Goal: Task Accomplishment & Management: Use online tool/utility

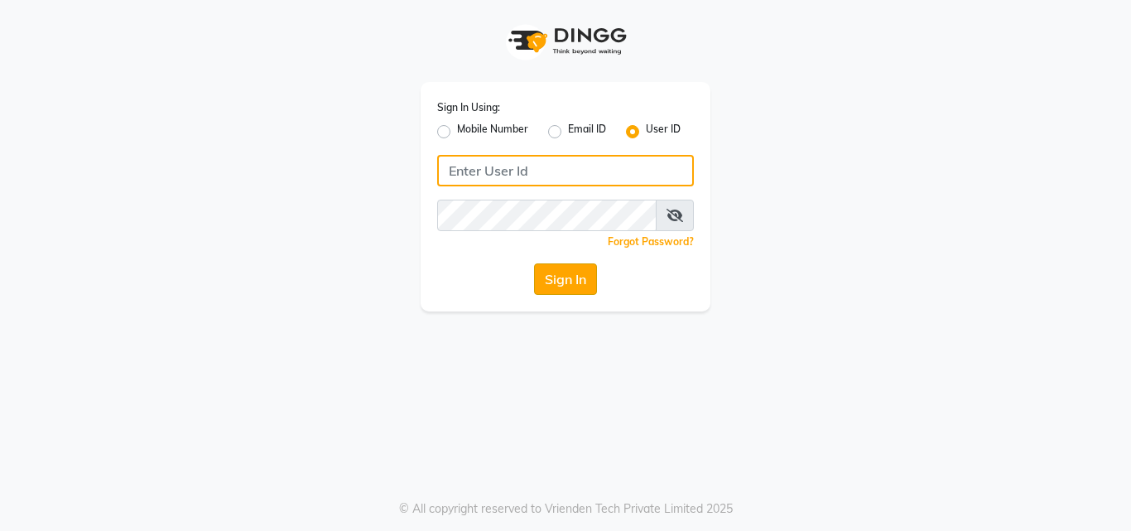
type input "e1930-01"
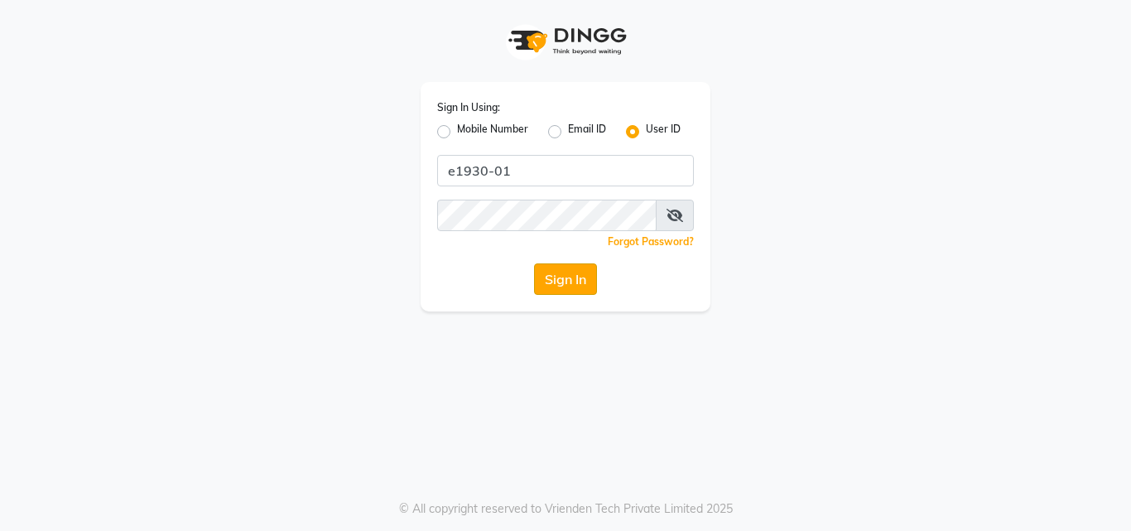
click at [539, 271] on button "Sign In" at bounding box center [565, 278] width 63 height 31
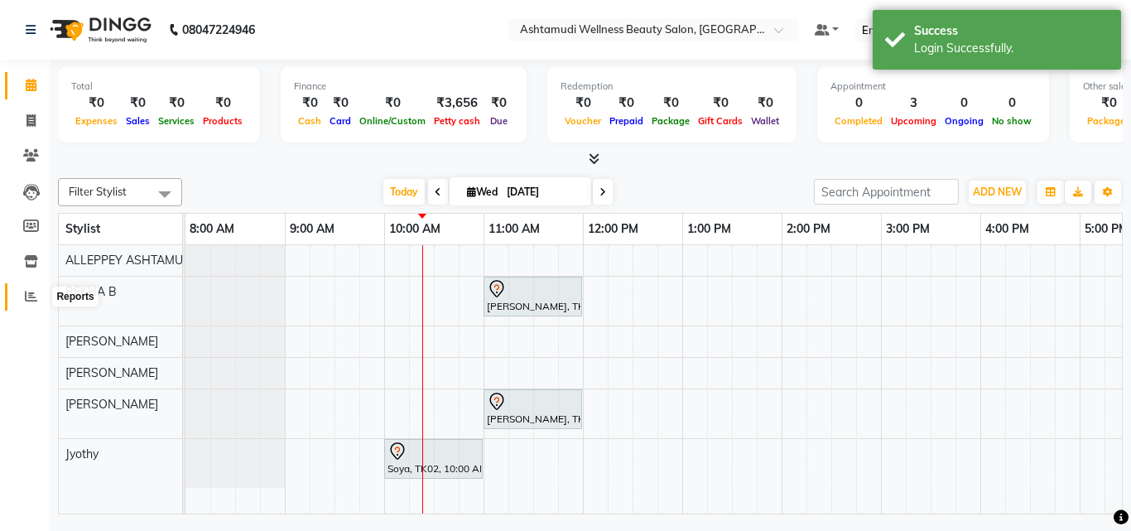
click at [28, 300] on icon at bounding box center [31, 296] width 12 height 12
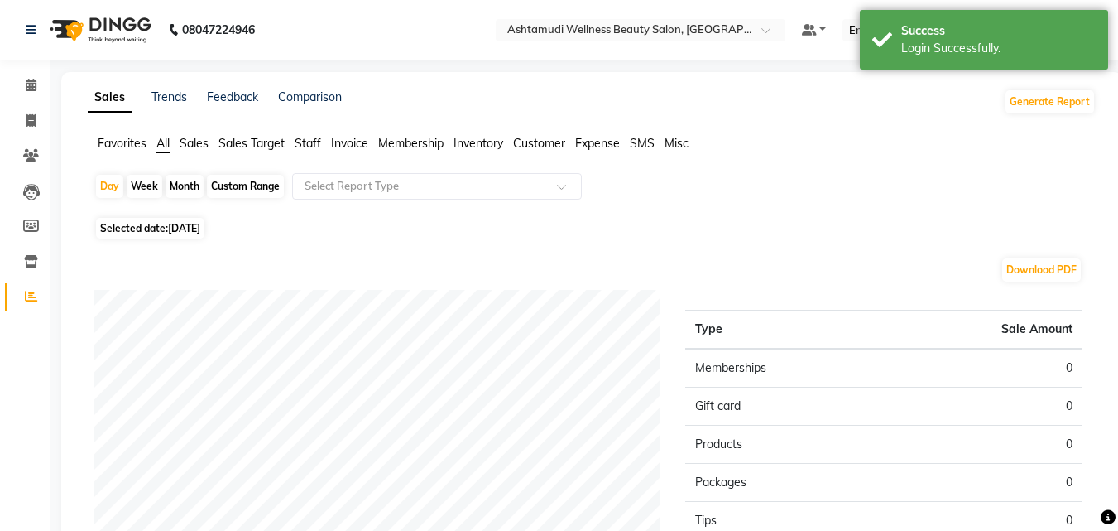
click at [200, 229] on span "[DATE]" at bounding box center [184, 228] width 32 height 12
select select "9"
select select "2025"
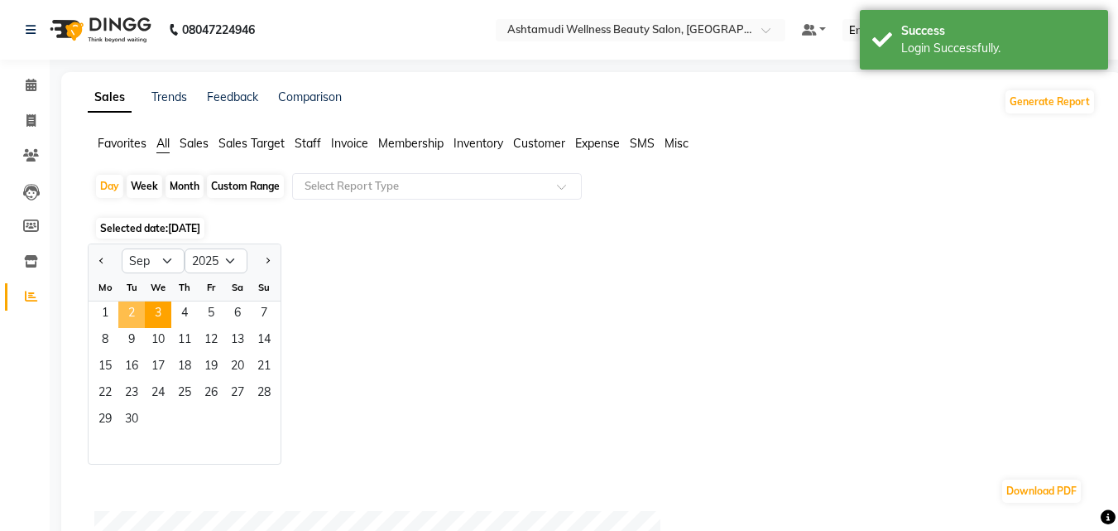
click at [135, 313] on span "2" at bounding box center [131, 314] width 26 height 26
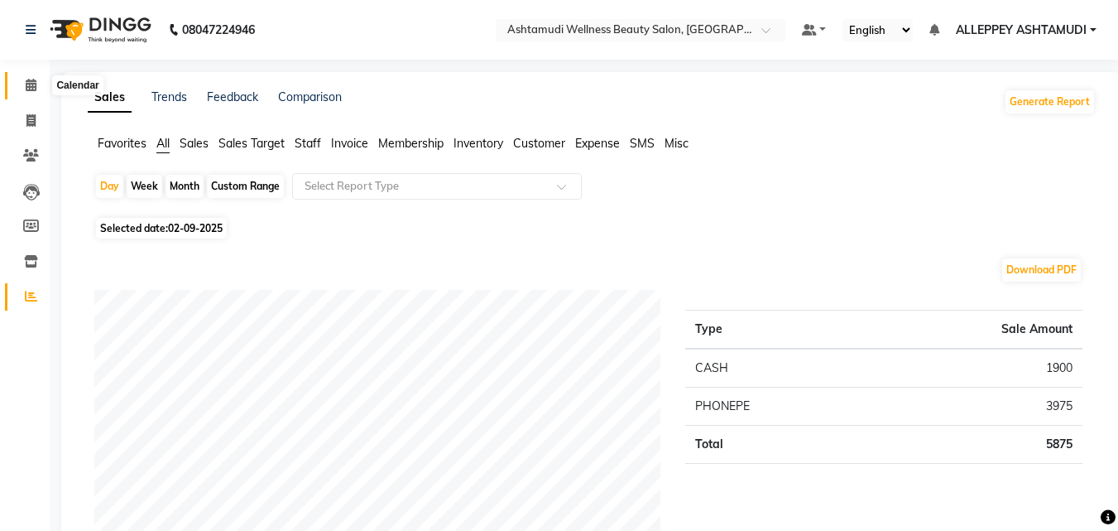
click at [26, 89] on icon at bounding box center [31, 85] width 11 height 12
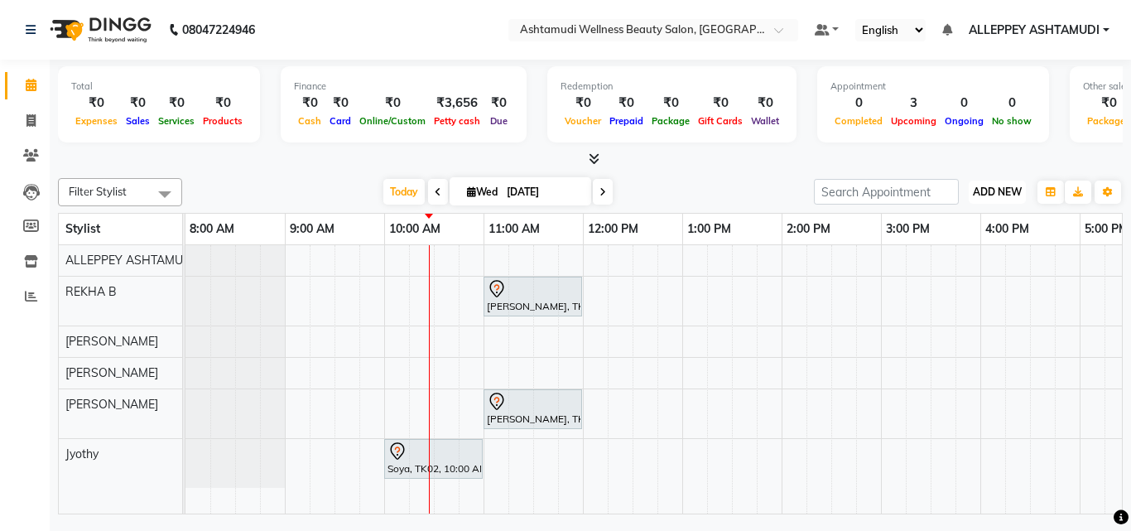
click at [981, 185] on span "ADD NEW" at bounding box center [997, 191] width 49 height 12
click at [939, 286] on link "Add Attendance" at bounding box center [959, 288] width 131 height 22
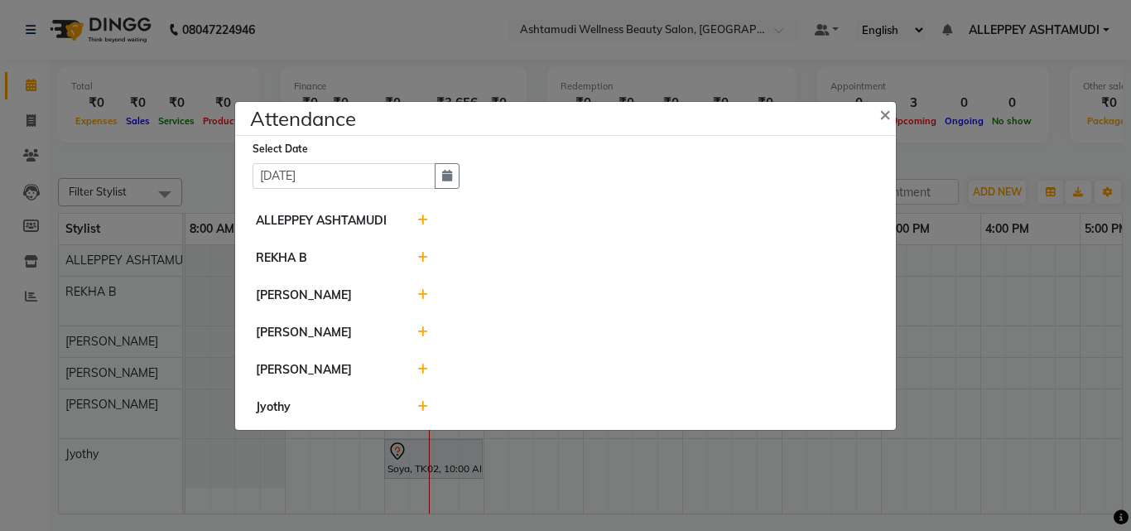
click at [425, 262] on icon at bounding box center [422, 258] width 11 height 12
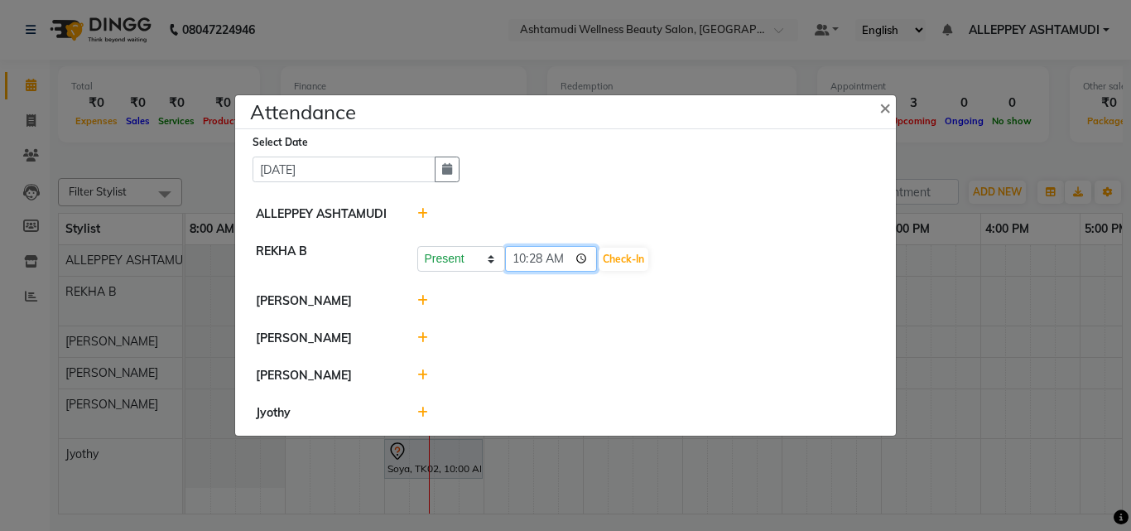
click at [523, 258] on input "10:28" at bounding box center [551, 259] width 93 height 26
type input "09:45"
click at [626, 262] on button "Check-In" at bounding box center [623, 259] width 50 height 23
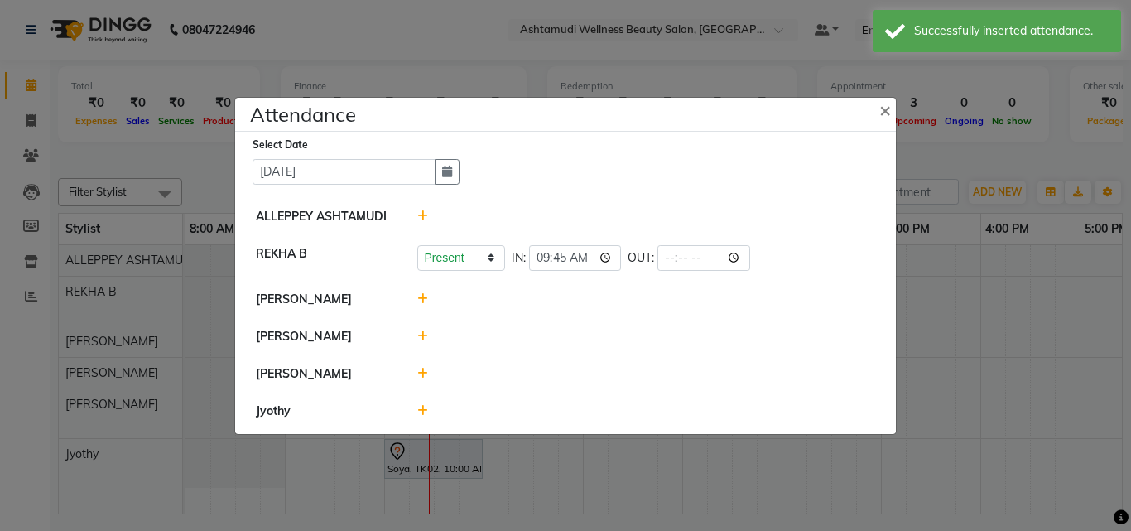
click at [421, 302] on icon at bounding box center [422, 299] width 11 height 12
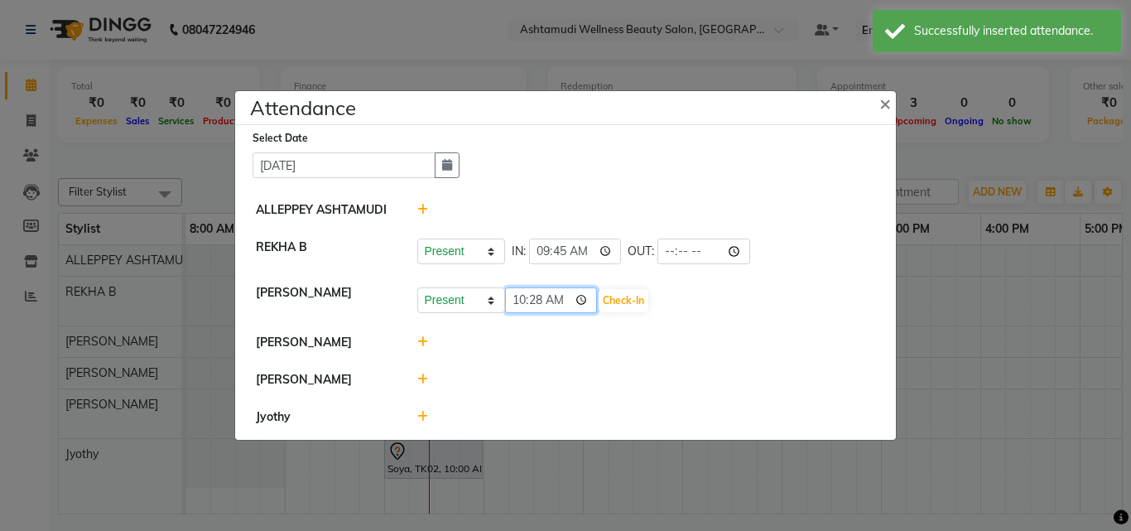
click at [515, 299] on input "10:28" at bounding box center [551, 300] width 93 height 26
type input "09:46"
click at [608, 297] on button "Check-In" at bounding box center [623, 300] width 50 height 23
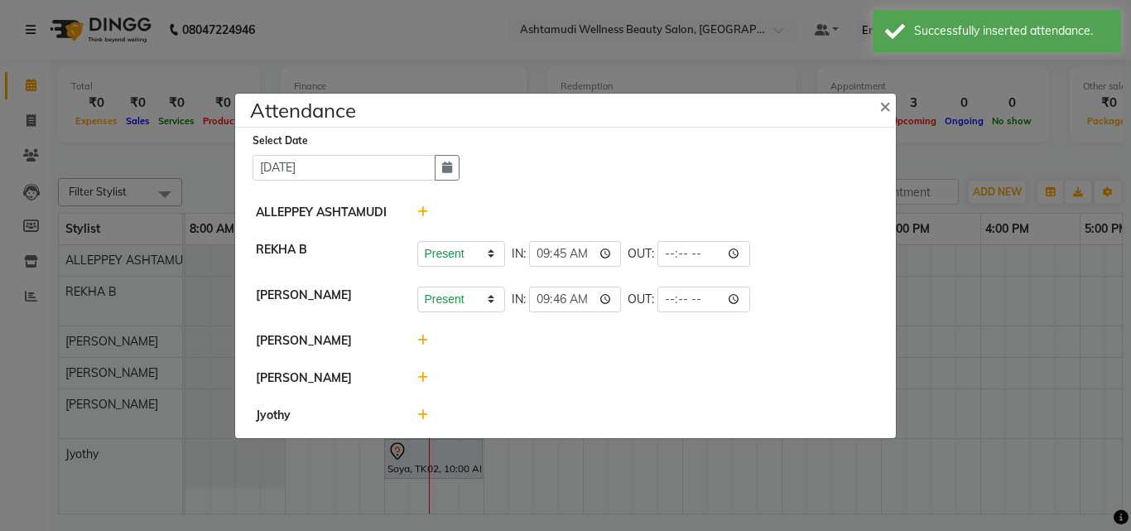
click at [416, 409] on div at bounding box center [646, 414] width 483 height 17
click at [427, 409] on div at bounding box center [646, 414] width 483 height 17
click at [424, 414] on icon at bounding box center [422, 415] width 11 height 12
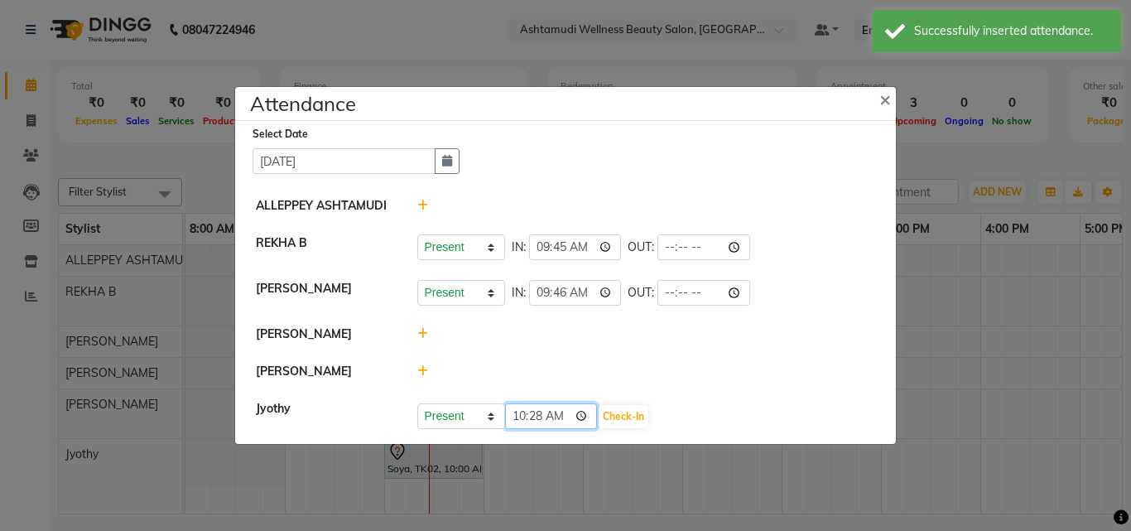
click at [536, 411] on input "10:28" at bounding box center [551, 416] width 93 height 26
type input "10:03"
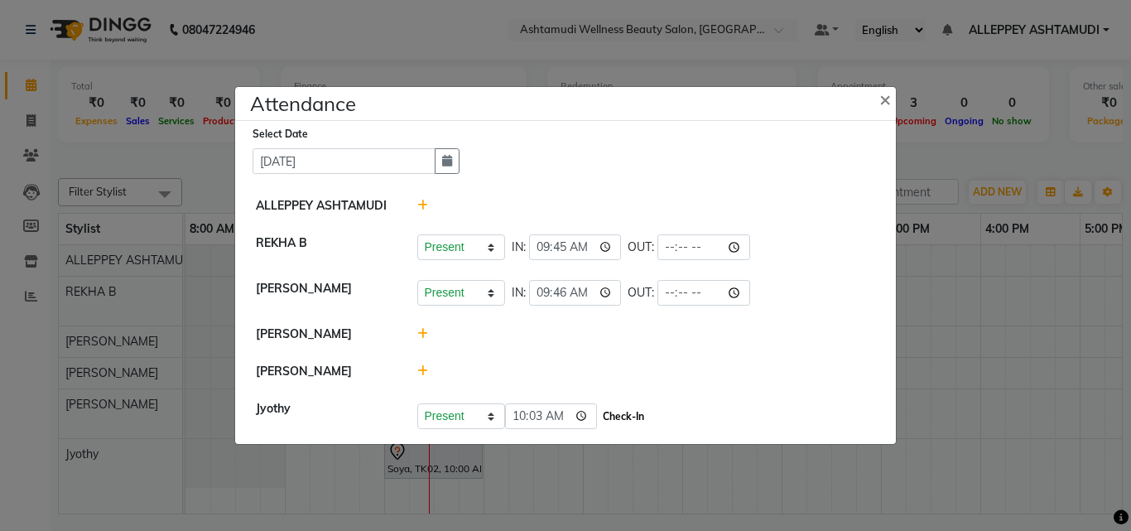
click at [644, 414] on button "Check-In" at bounding box center [623, 416] width 50 height 23
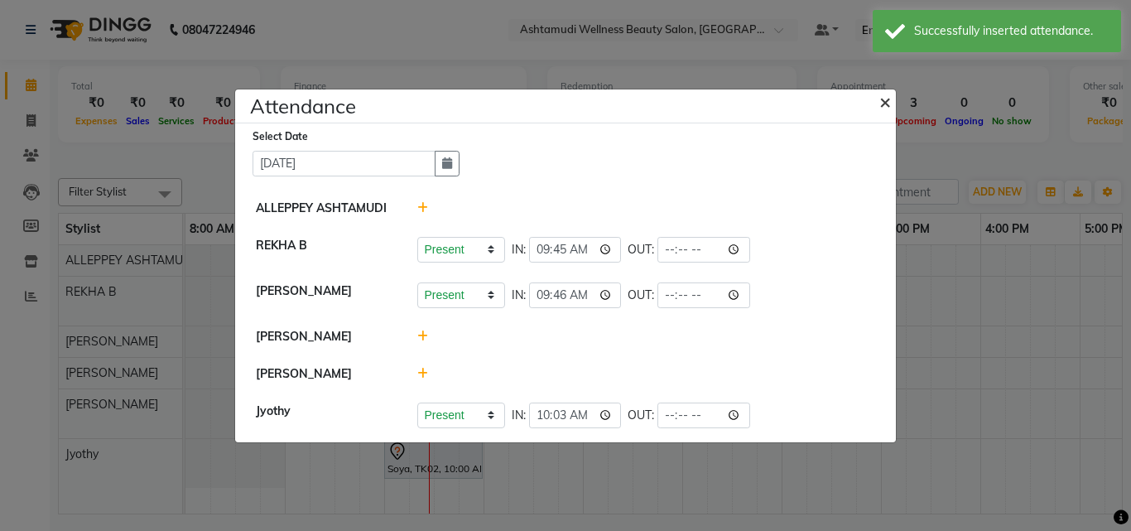
click at [884, 102] on span "×" at bounding box center [885, 101] width 12 height 25
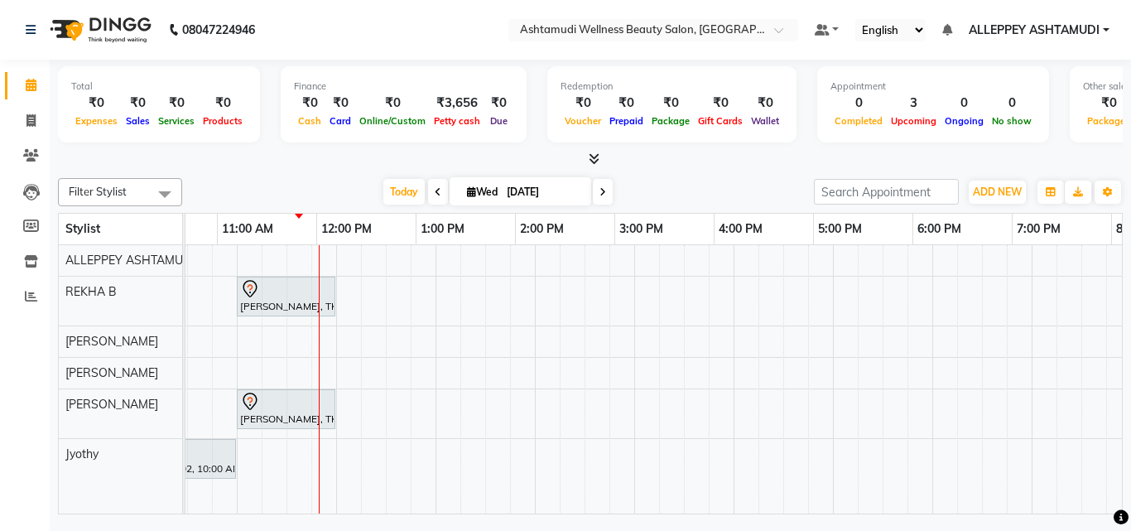
scroll to position [0, 247]
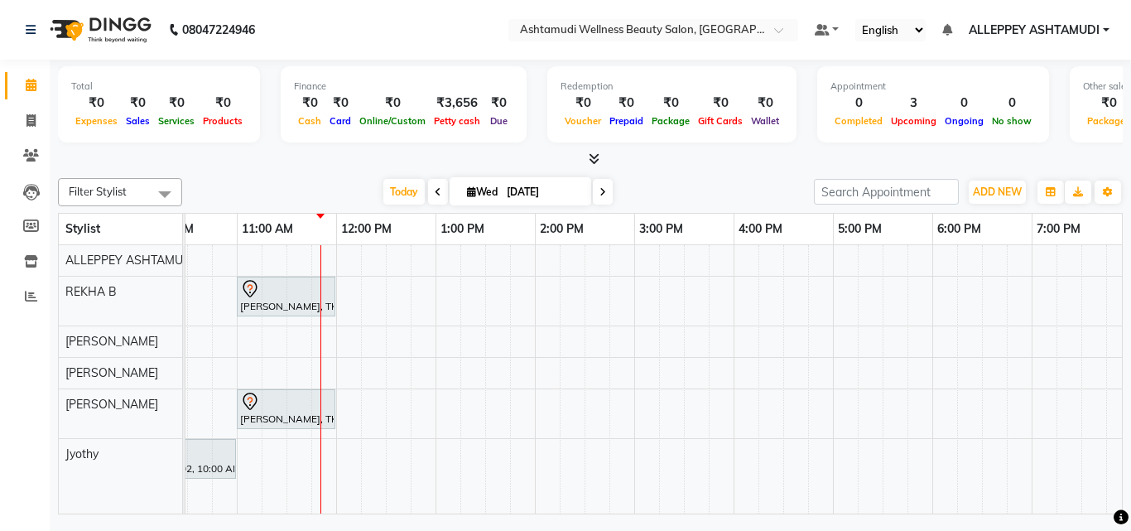
drag, startPoint x: 697, startPoint y: 524, endPoint x: 510, endPoint y: 524, distance: 187.1
click at [510, 524] on div "08047224946 Select Location × Ashtamudi Wellness Beauty Salon, Alappuzha Defaul…" at bounding box center [565, 265] width 1131 height 531
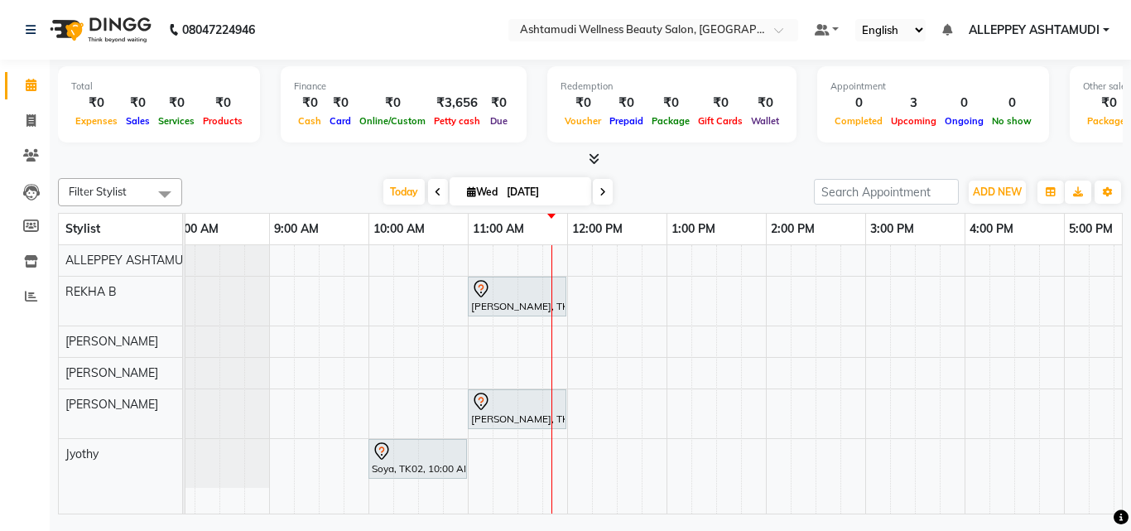
scroll to position [0, 0]
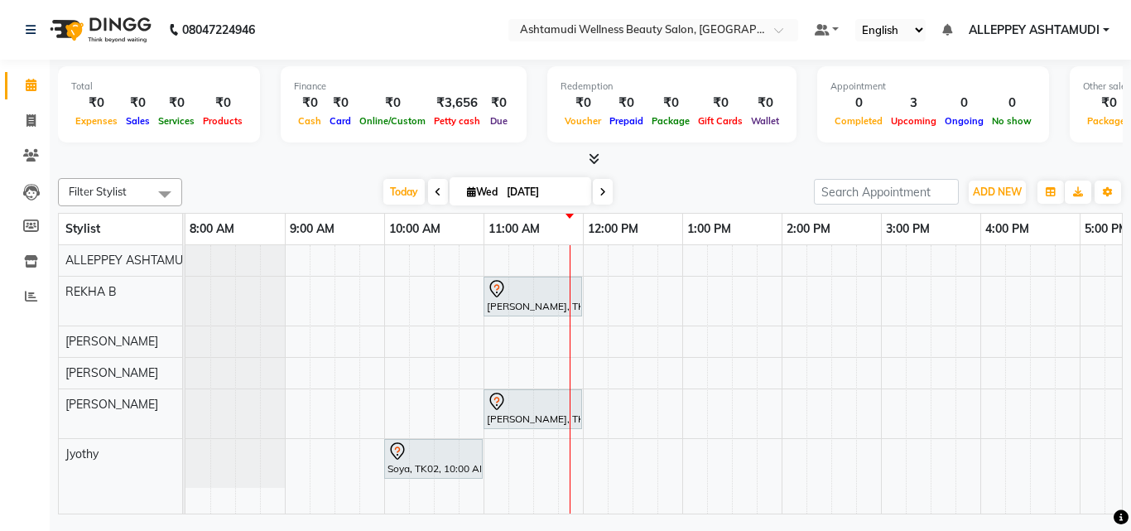
click at [497, 38] on nav "08047224946 Select Location × Ashtamudi Wellness Beauty Salon, Alappuzha Defaul…" at bounding box center [565, 30] width 1131 height 60
click at [36, 261] on icon at bounding box center [31, 261] width 14 height 12
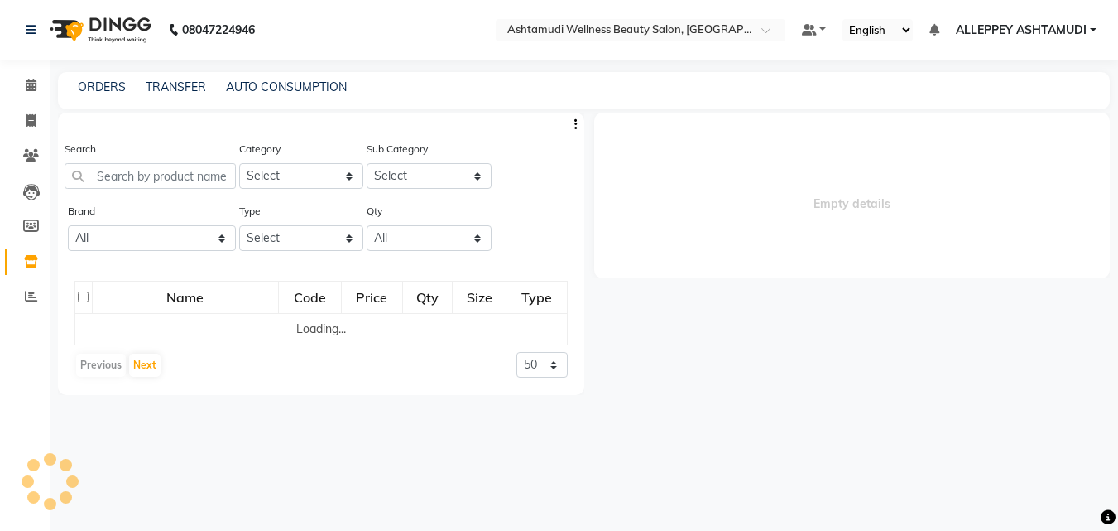
select select
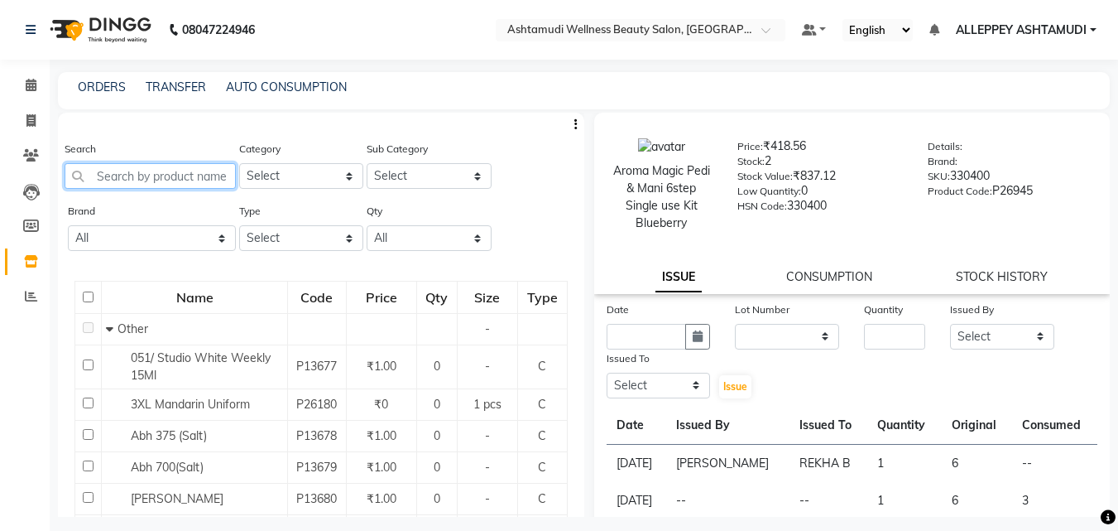
click at [155, 170] on input "text" at bounding box center [150, 176] width 171 height 26
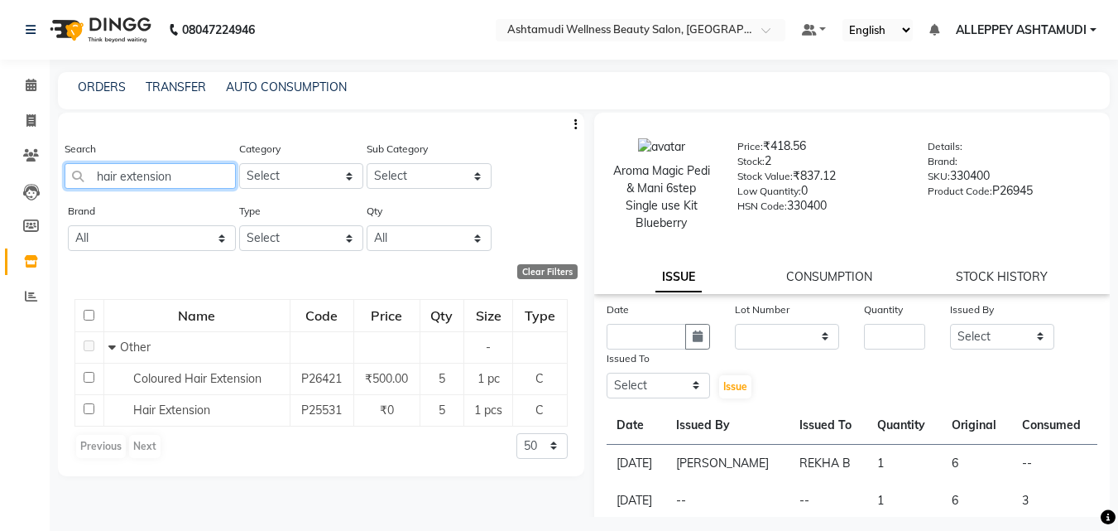
type input "hair extension"
drag, startPoint x: 183, startPoint y: 174, endPoint x: 10, endPoint y: 180, distance: 173.1
click at [27, 180] on app-home "08047224946 Select Location × Ashtamudi Wellness Beauty Salon, Alappuzha Defaul…" at bounding box center [559, 270] width 1118 height 541
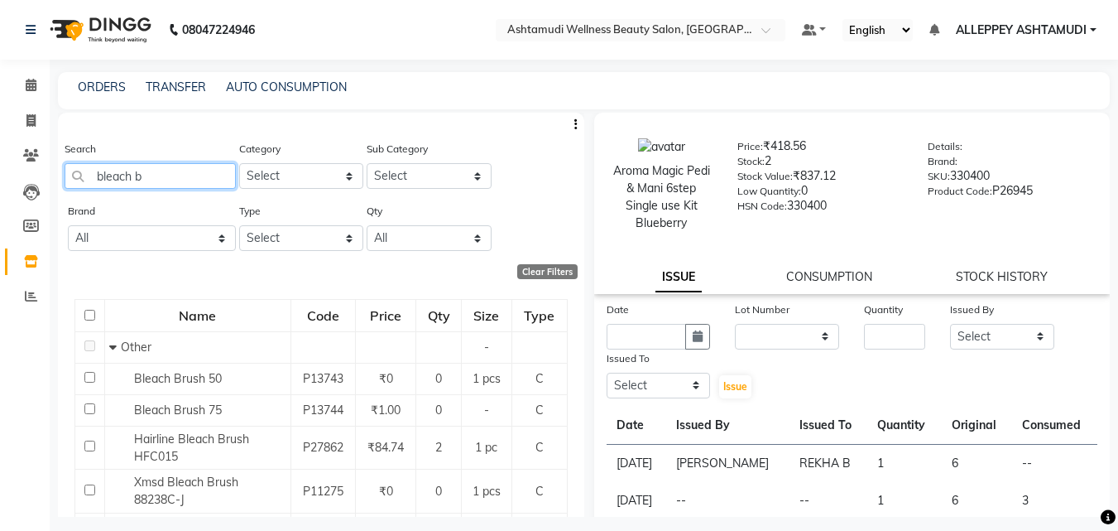
type input "bleach b"
drag, startPoint x: 188, startPoint y: 175, endPoint x: 84, endPoint y: 179, distance: 103.5
click at [88, 180] on input "bleach b" at bounding box center [150, 176] width 171 height 26
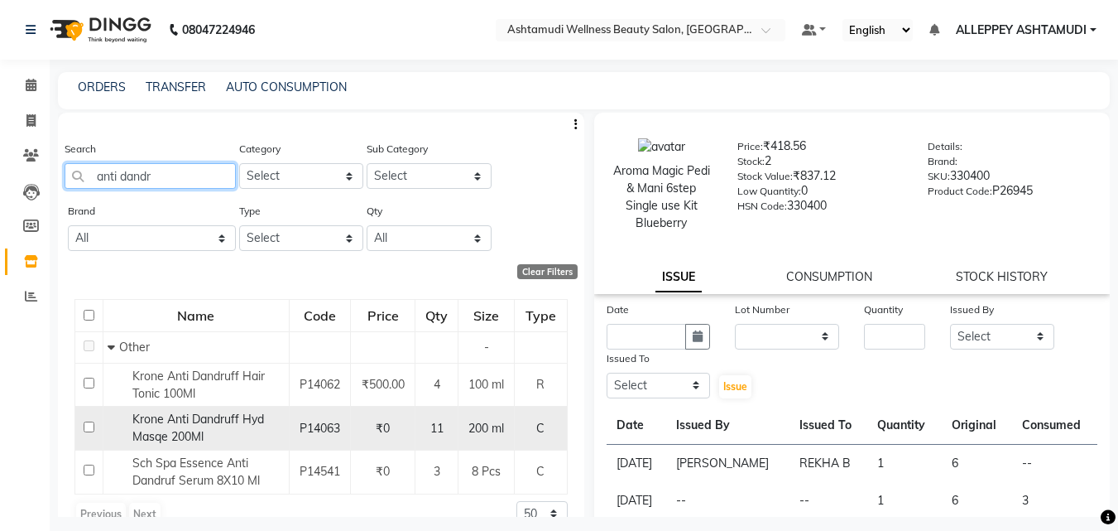
type input "anti dandr"
click at [86, 425] on input "checkbox" at bounding box center [89, 426] width 11 height 11
checkbox input "true"
select select
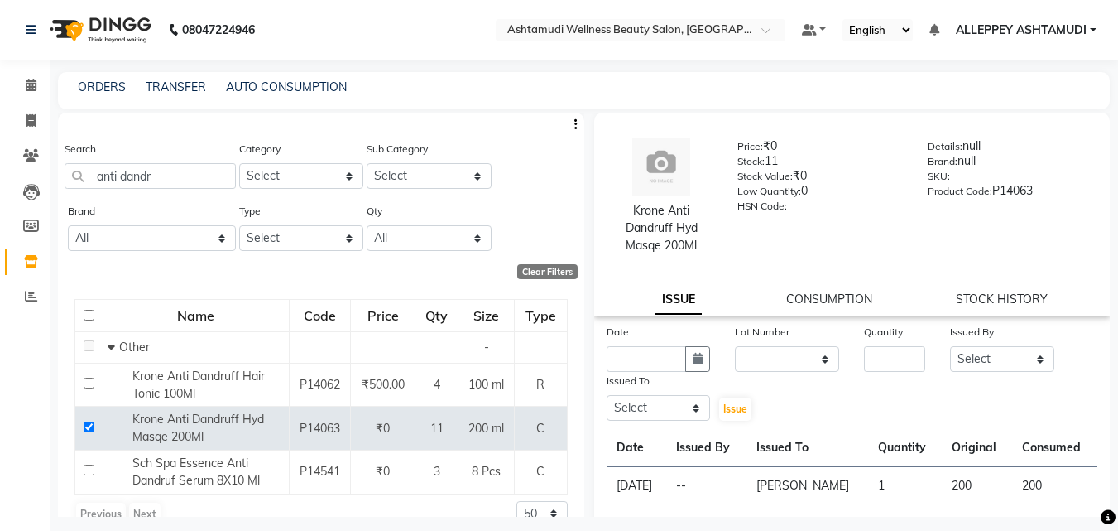
click at [651, 378] on div "Issued To" at bounding box center [659, 383] width 104 height 23
click at [642, 369] on input "text" at bounding box center [647, 359] width 80 height 26
select select "9"
select select "2025"
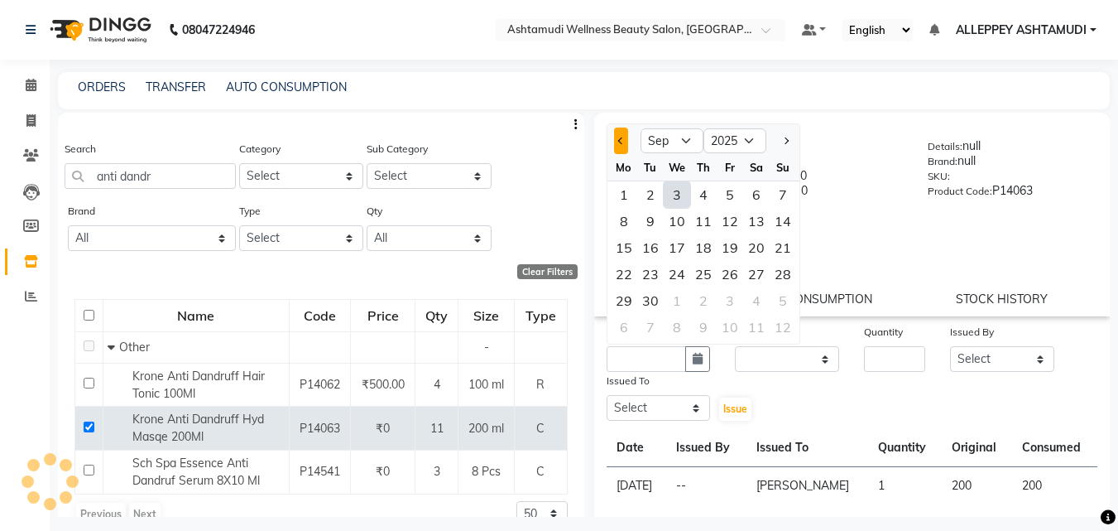
click at [618, 144] on button "Previous month" at bounding box center [621, 140] width 14 height 26
select select "8"
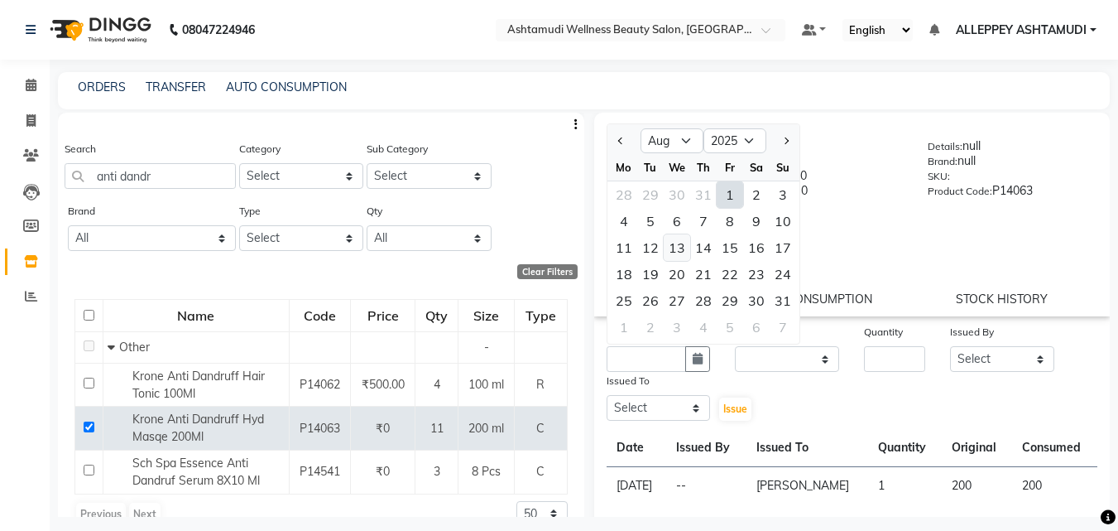
click at [684, 252] on div "13" at bounding box center [677, 247] width 26 height 26
type input "13-08-2025"
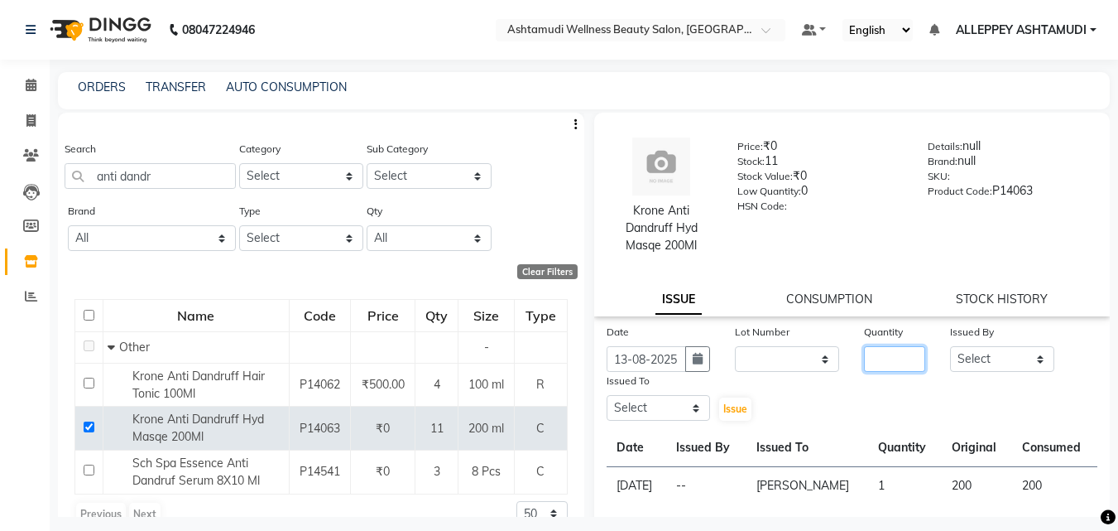
click at [885, 348] on input "number" at bounding box center [894, 359] width 61 height 26
type input "3"
click at [959, 363] on select "Select ALLEPPEY ASHTAMUDI Jyothy REKHA B ROSELIN Soumya Sreedevi" at bounding box center [1002, 359] width 104 height 26
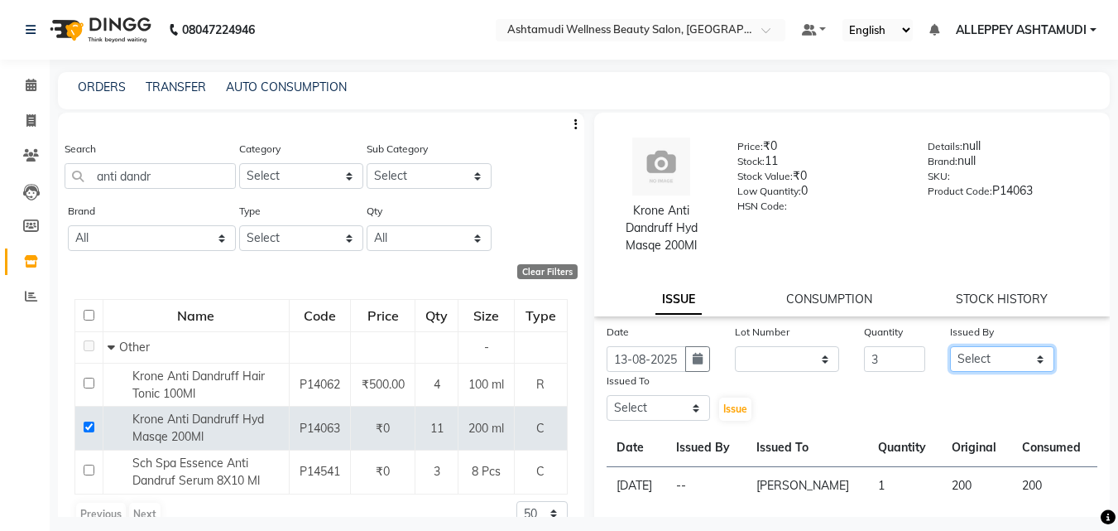
select select "69316"
click at [950, 346] on select "Select ALLEPPEY ASHTAMUDI Jyothy REKHA B ROSELIN Soumya Sreedevi" at bounding box center [1002, 359] width 104 height 26
click at [642, 403] on select "Select ALLEPPEY ASHTAMUDI Jyothy REKHA B ROSELIN Soumya Sreedevi" at bounding box center [659, 408] width 104 height 26
click at [607, 395] on select "Select ALLEPPEY ASHTAMUDI Jyothy REKHA B ROSELIN Soumya Sreedevi" at bounding box center [659, 408] width 104 height 26
click at [646, 408] on select "Select ALLEPPEY ASHTAMUDI Jyothy REKHA B ROSELIN Soumya Sreedevi" at bounding box center [659, 408] width 104 height 26
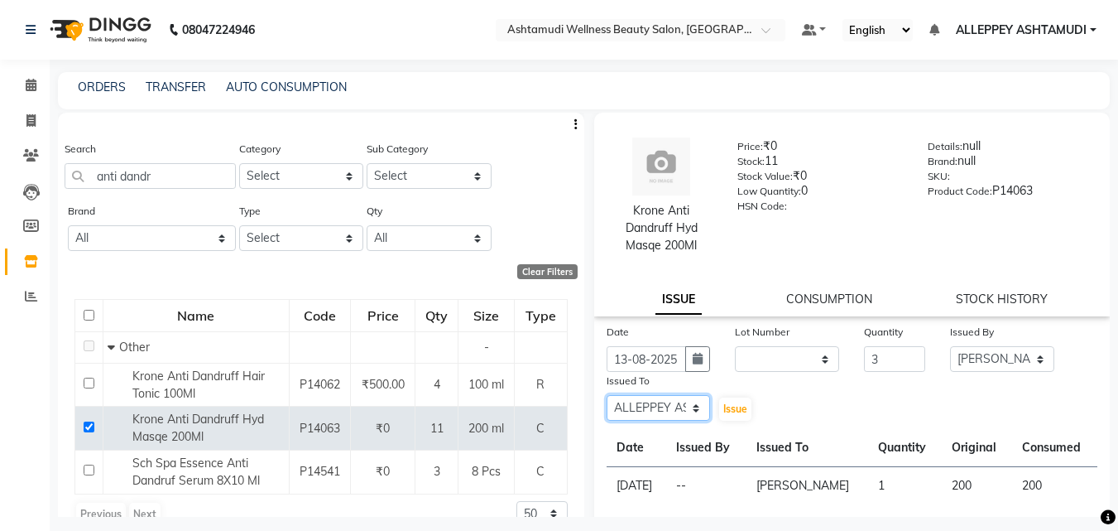
select select "57585"
click at [607, 395] on select "Select ALLEPPEY ASHTAMUDI Jyothy REKHA B ROSELIN Soumya Sreedevi" at bounding box center [659, 408] width 104 height 26
click at [740, 418] on button "Issue" at bounding box center [735, 408] width 32 height 23
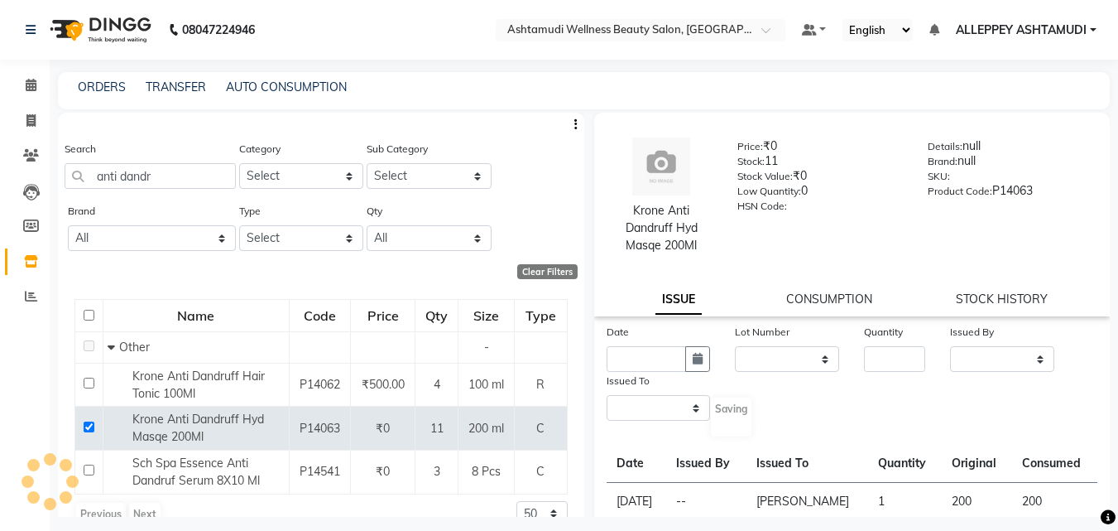
select select
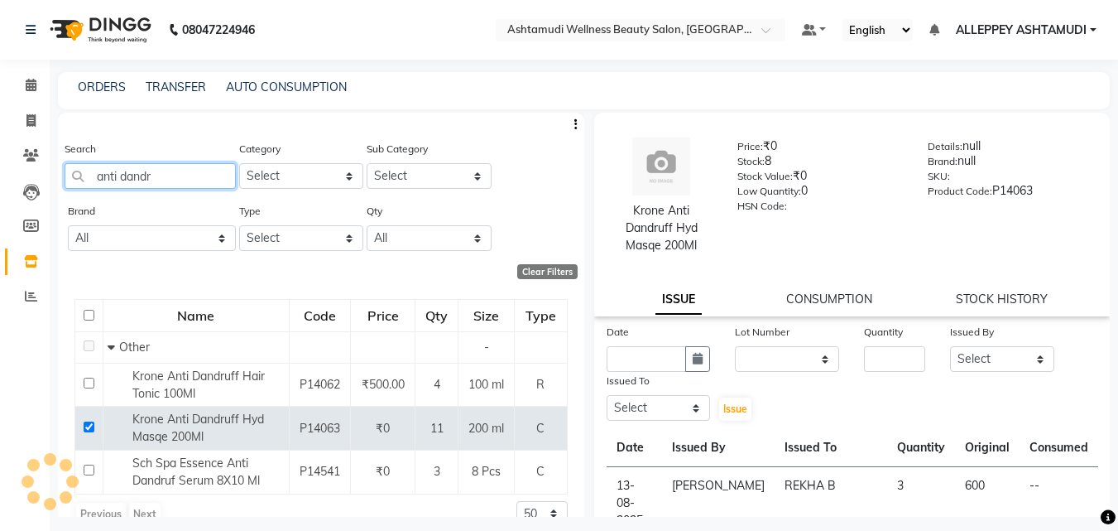
drag, startPoint x: 176, startPoint y: 180, endPoint x: 47, endPoint y: 156, distance: 131.3
click at [52, 158] on main "ORDERS TRANSFER AUTO CONSUMPTION Search anti dandr Category Select Hair Skin Ma…" at bounding box center [584, 306] width 1069 height 469
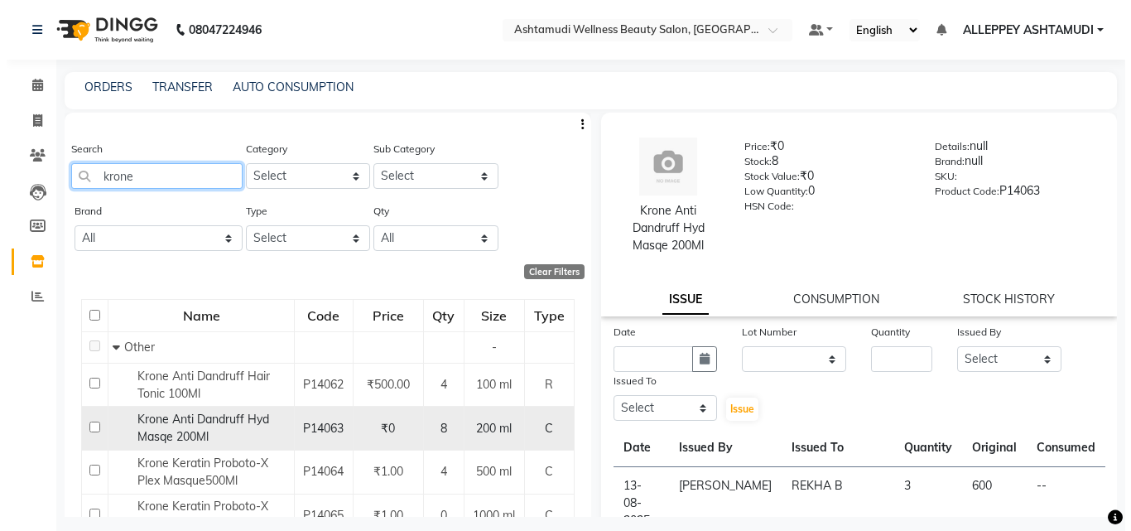
scroll to position [83, 0]
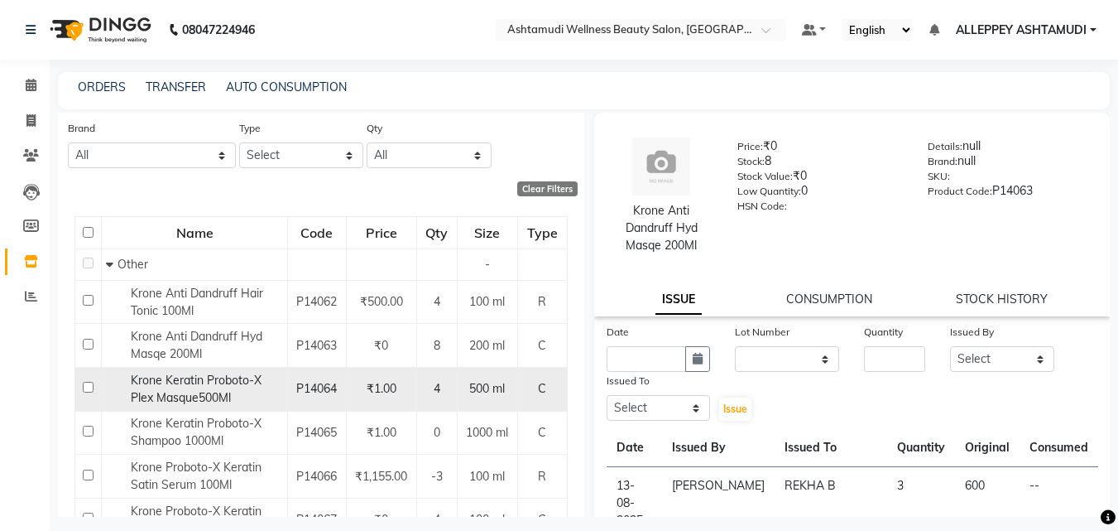
type input "krone"
click at [85, 382] on input "checkbox" at bounding box center [88, 387] width 11 height 11
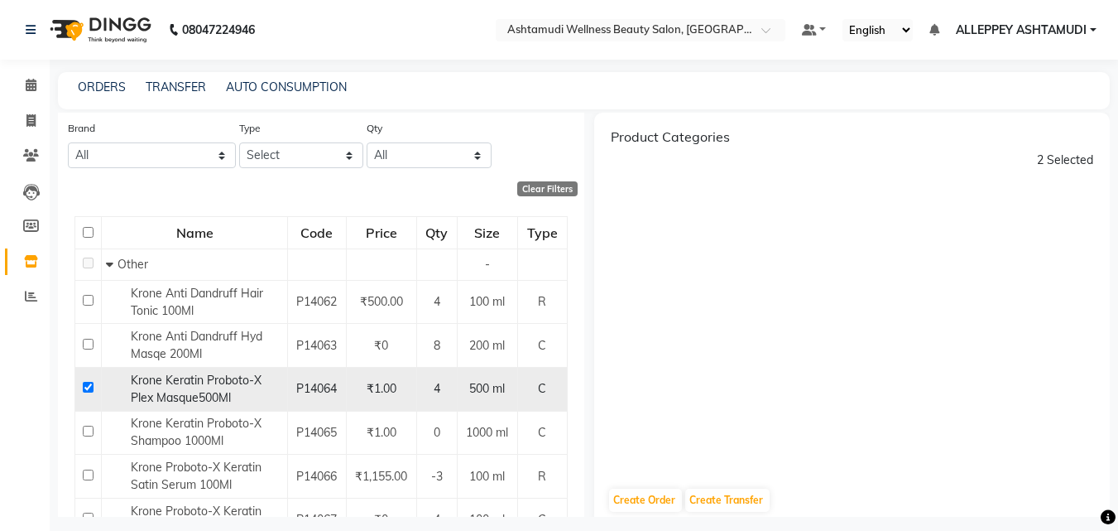
click at [85, 382] on input "checkbox" at bounding box center [88, 387] width 11 height 11
checkbox input "false"
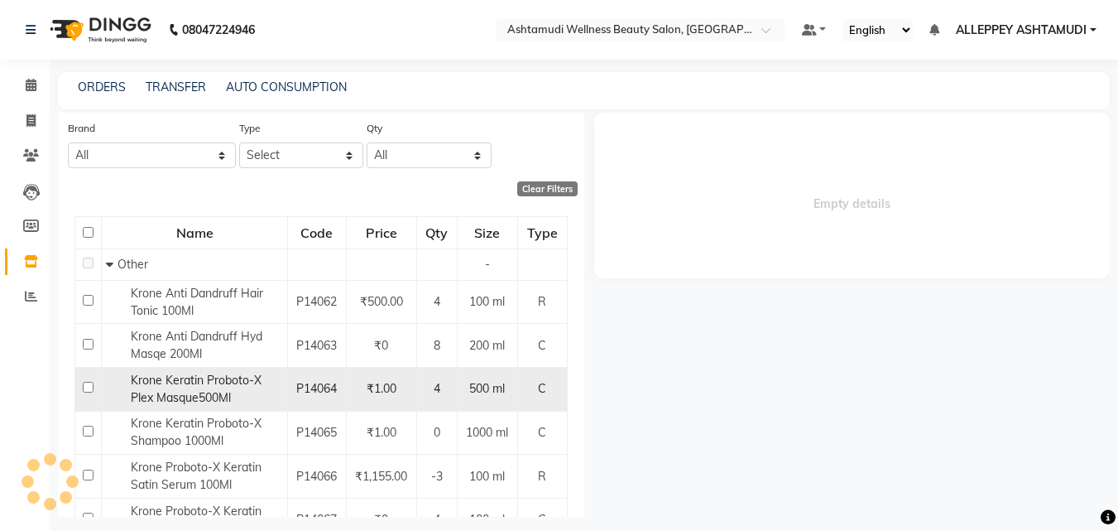
select select
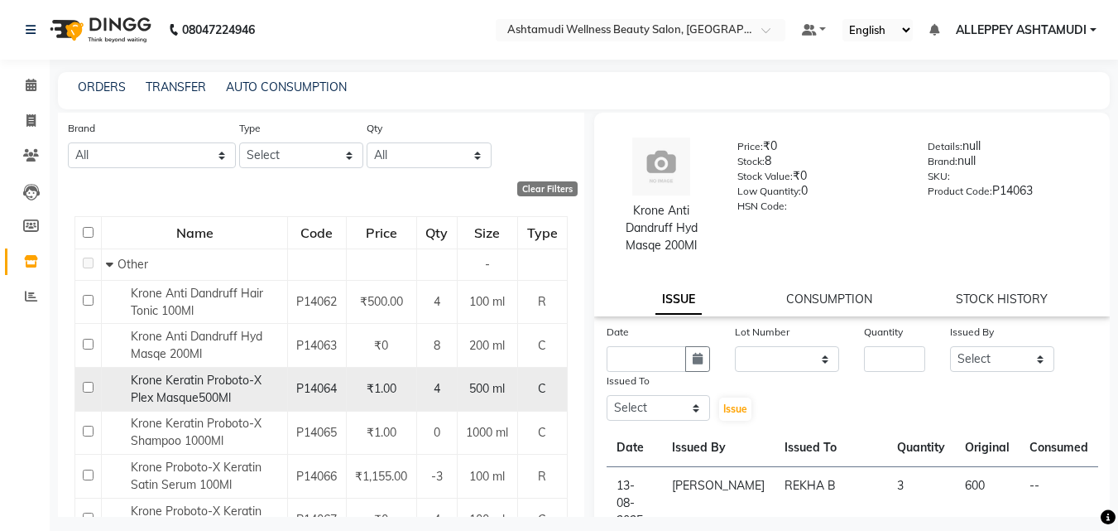
click at [80, 382] on td at bounding box center [88, 390] width 26 height 44
click at [86, 385] on input "checkbox" at bounding box center [88, 387] width 11 height 11
checkbox input "true"
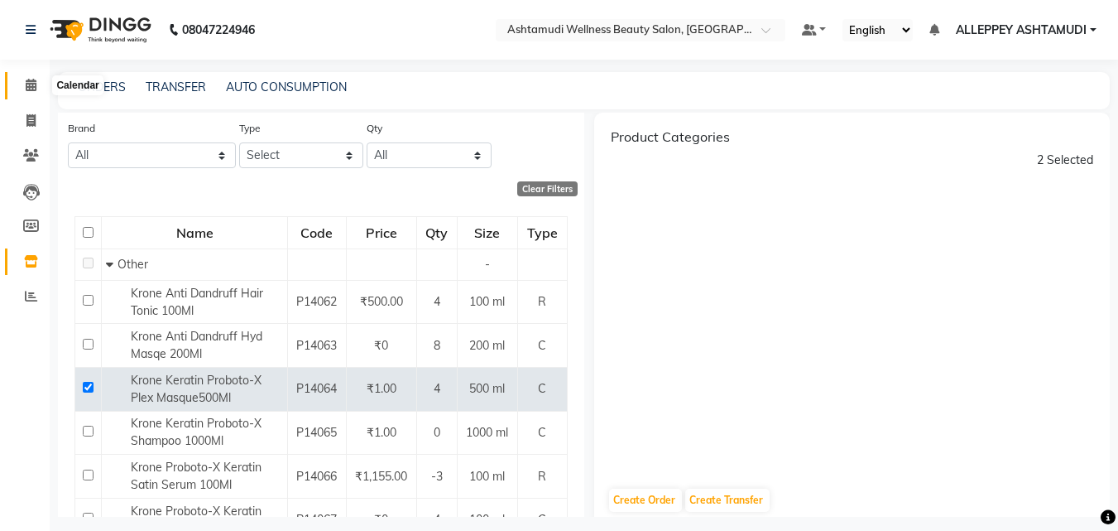
click at [37, 84] on span at bounding box center [31, 85] width 29 height 19
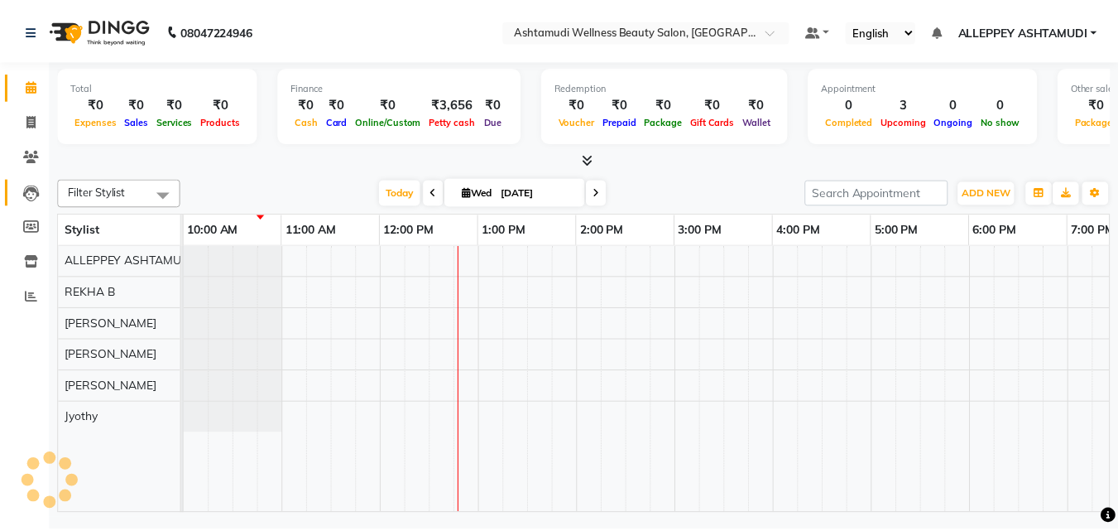
scroll to position [0, 199]
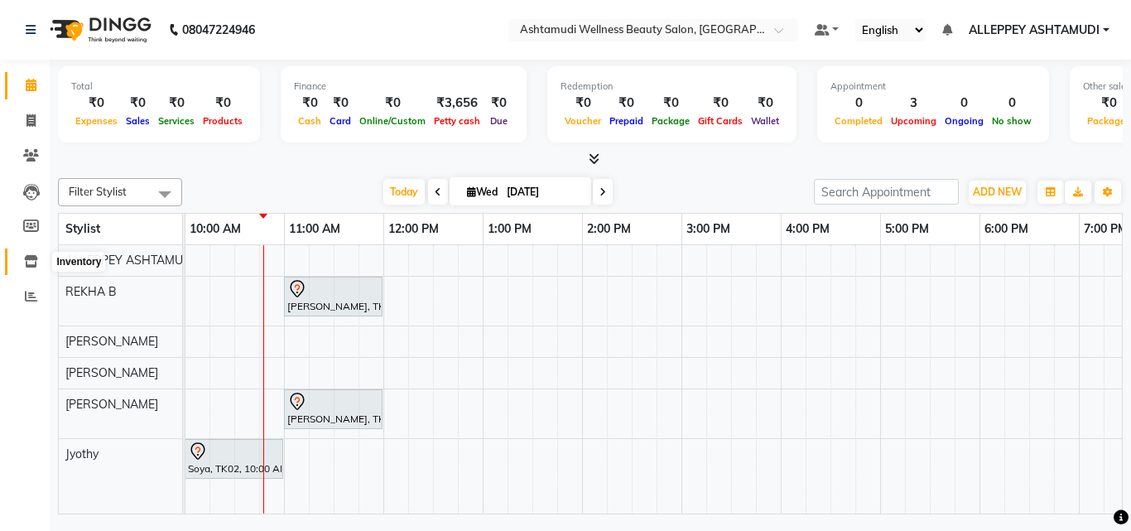
click at [30, 260] on icon at bounding box center [31, 261] width 14 height 12
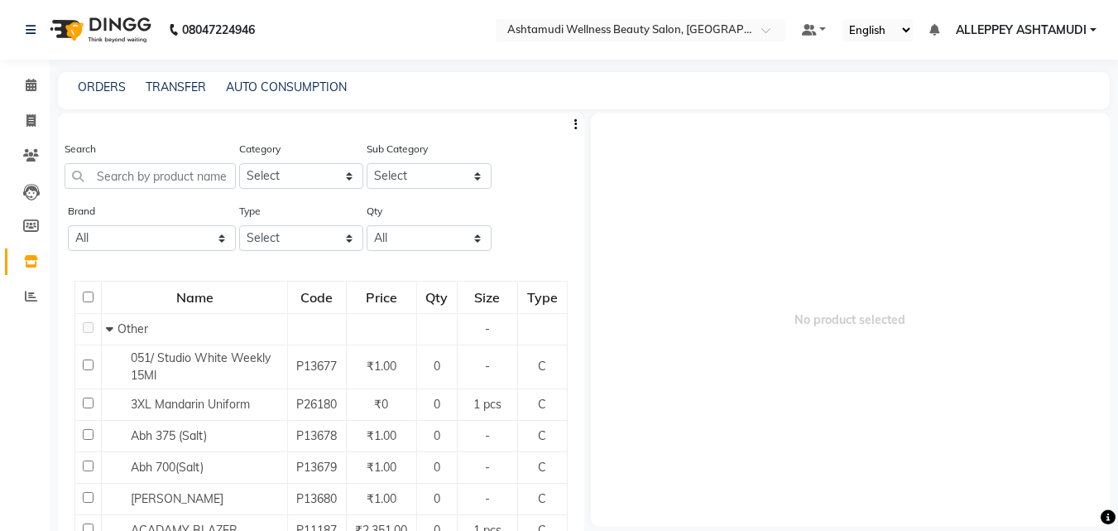
click at [158, 189] on div "Search" at bounding box center [150, 171] width 171 height 62
click at [157, 171] on input "text" at bounding box center [150, 176] width 171 height 26
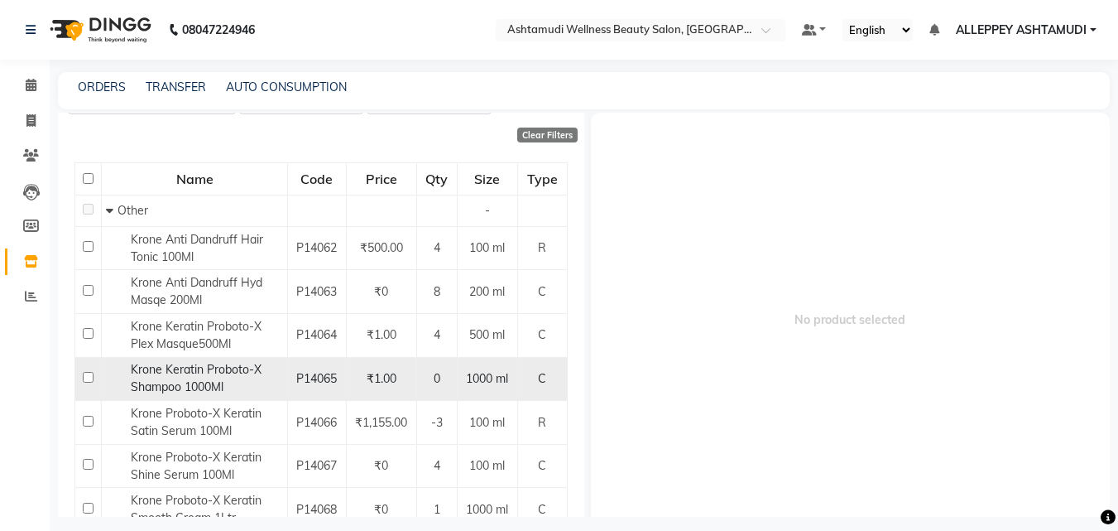
scroll to position [166, 0]
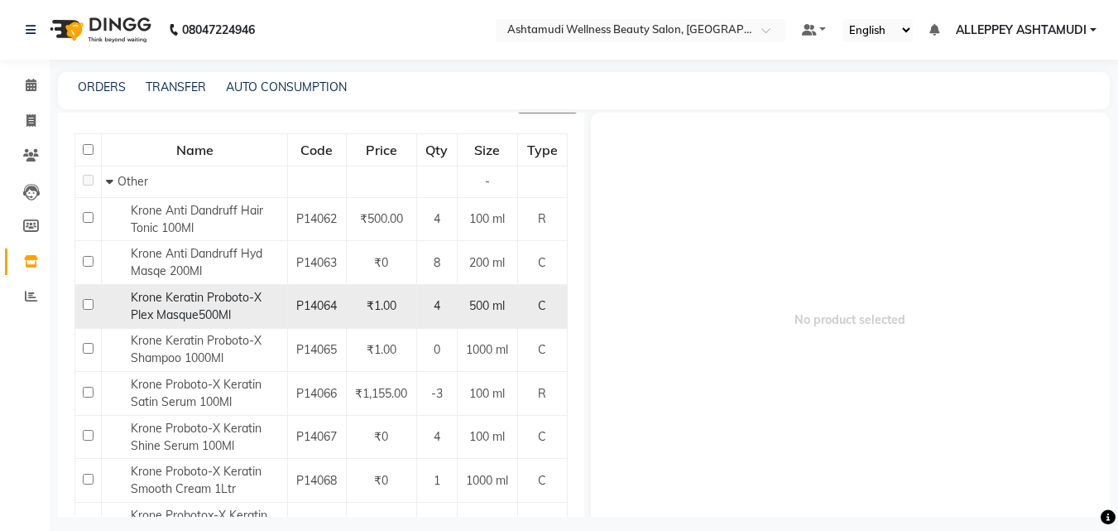
type input "krone"
click at [84, 299] on input "checkbox" at bounding box center [88, 304] width 11 height 11
checkbox input "true"
select select
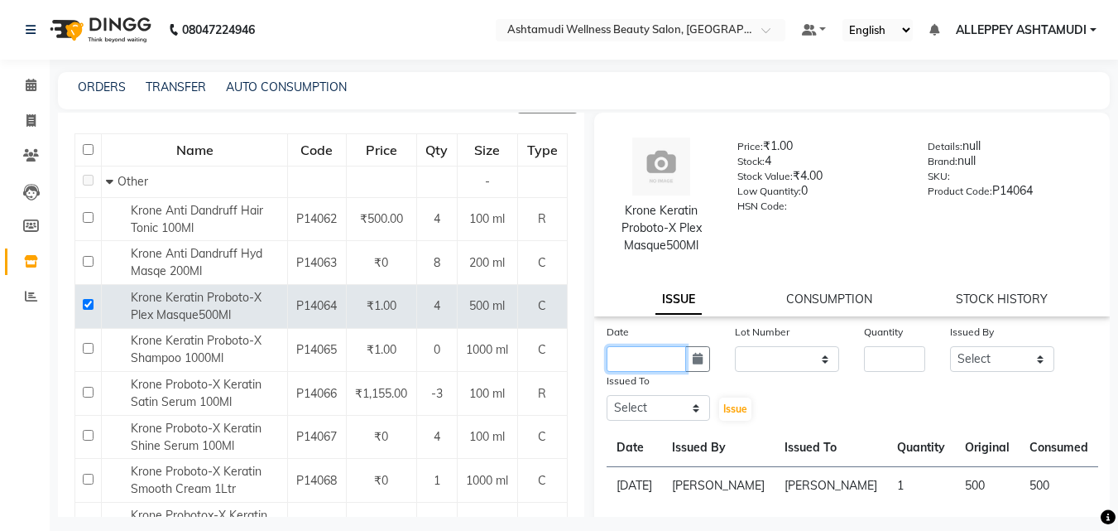
click at [633, 361] on input "text" at bounding box center [647, 359] width 80 height 26
select select "9"
select select "2025"
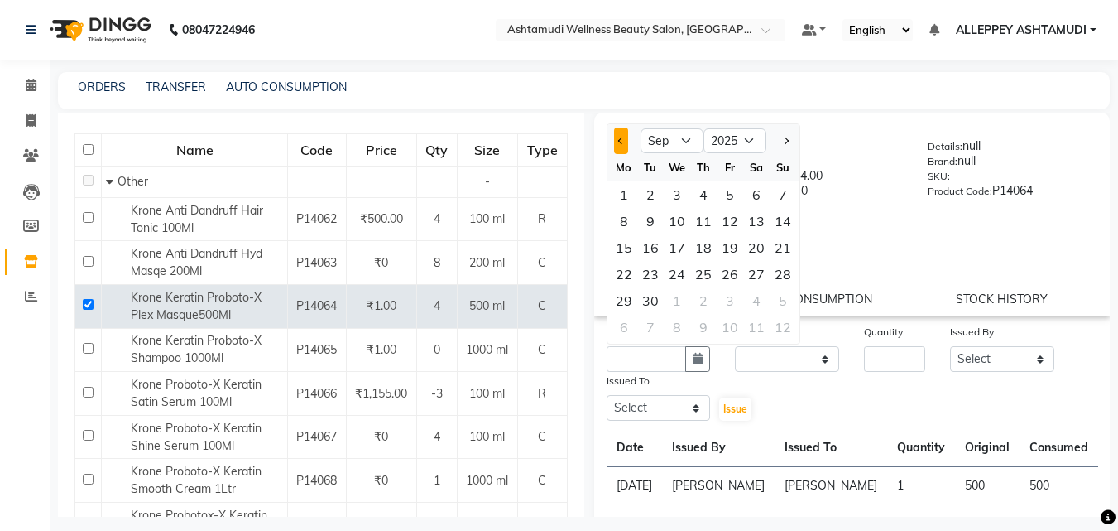
click at [617, 136] on button "Previous month" at bounding box center [621, 140] width 14 height 26
select select "8"
click at [625, 222] on div "4" at bounding box center [624, 221] width 26 height 26
type input "04-08-2025"
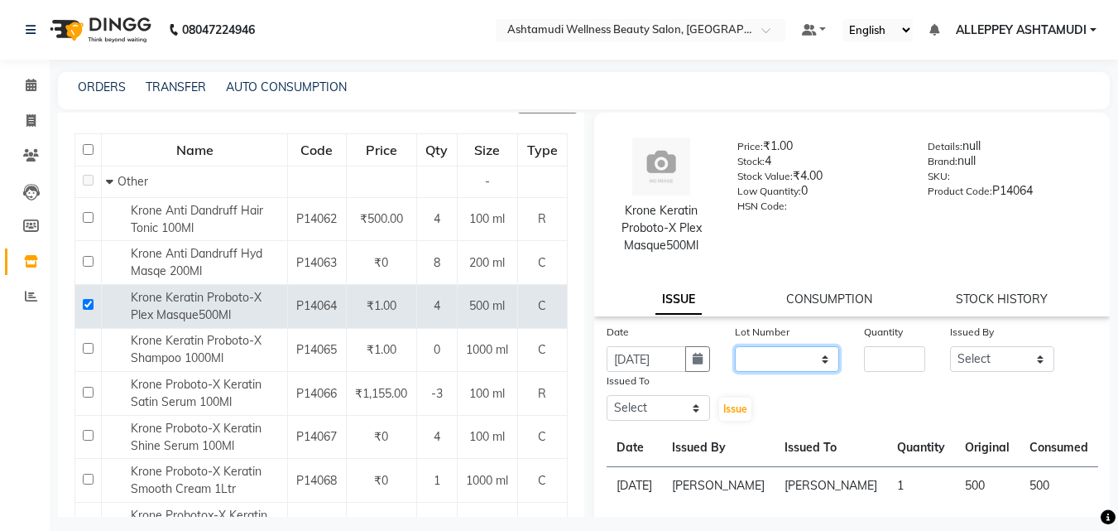
click at [791, 358] on select "None" at bounding box center [787, 359] width 104 height 26
click at [870, 368] on input "number" at bounding box center [894, 359] width 61 height 26
type input "1"
click at [993, 358] on select "Select ALLEPPEY ASHTAMUDI Jyothy REKHA B ROSELIN Soumya Sreedevi" at bounding box center [1002, 359] width 104 height 26
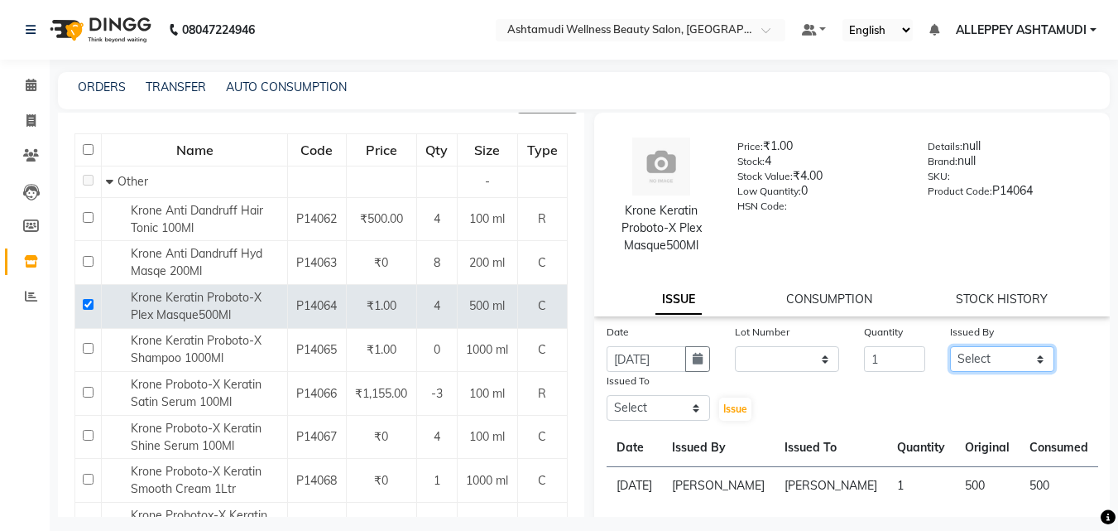
select select "69316"
click at [950, 346] on select "Select ALLEPPEY ASHTAMUDI Jyothy REKHA B ROSELIN Soumya Sreedevi" at bounding box center [1002, 359] width 104 height 26
click at [683, 401] on select "Select ALLEPPEY ASHTAMUDI Jyothy REKHA B ROSELIN Soumya Sreedevi" at bounding box center [659, 408] width 104 height 26
click at [607, 395] on select "Select ALLEPPEY ASHTAMUDI Jyothy REKHA B ROSELIN Soumya Sreedevi" at bounding box center [659, 408] width 104 height 26
click at [651, 411] on select "Select ALLEPPEY ASHTAMUDI Jyothy REKHA B ROSELIN Soumya Sreedevi" at bounding box center [659, 408] width 104 height 26
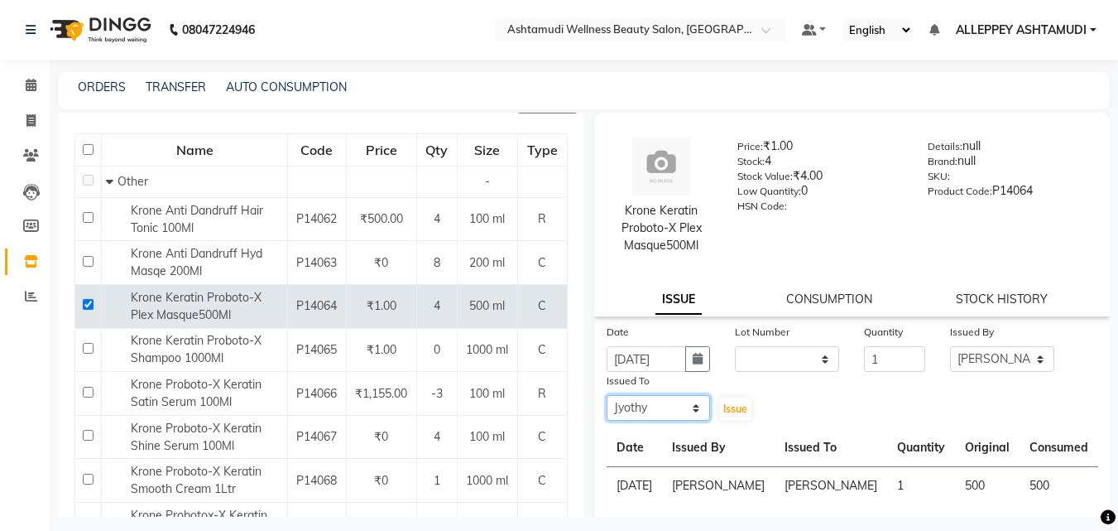
click at [607, 395] on select "Select ALLEPPEY ASHTAMUDI Jyothy REKHA B ROSELIN Soumya Sreedevi" at bounding box center [659, 408] width 104 height 26
click at [636, 400] on select "Select ALLEPPEY ASHTAMUDI Jyothy REKHA B ROSELIN Soumya Sreedevi" at bounding box center [659, 408] width 104 height 26
select select "76486"
click at [607, 395] on select "Select ALLEPPEY ASHTAMUDI Jyothy REKHA B ROSELIN Soumya Sreedevi" at bounding box center [659, 408] width 104 height 26
click at [724, 406] on span "Issue" at bounding box center [735, 408] width 24 height 12
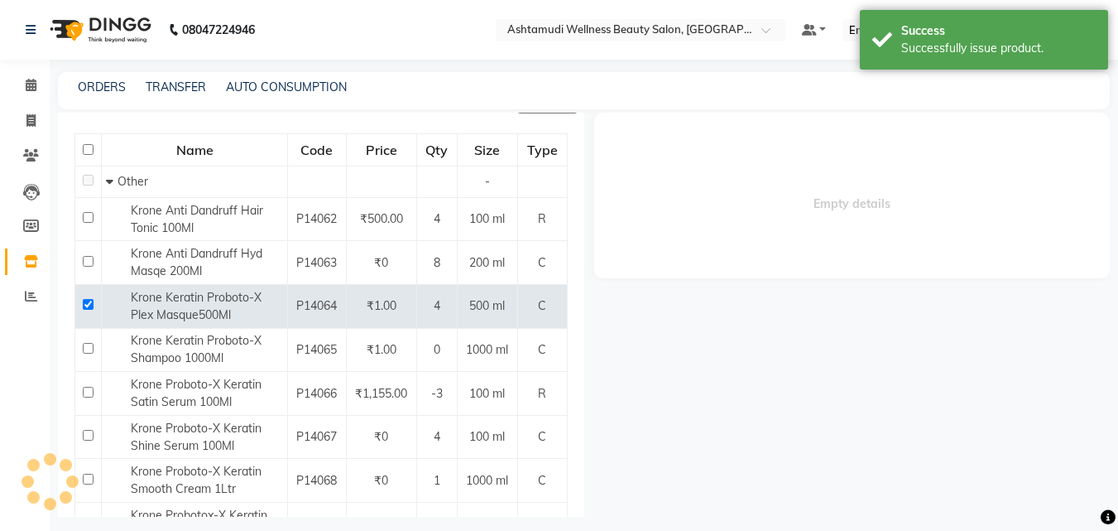
select select
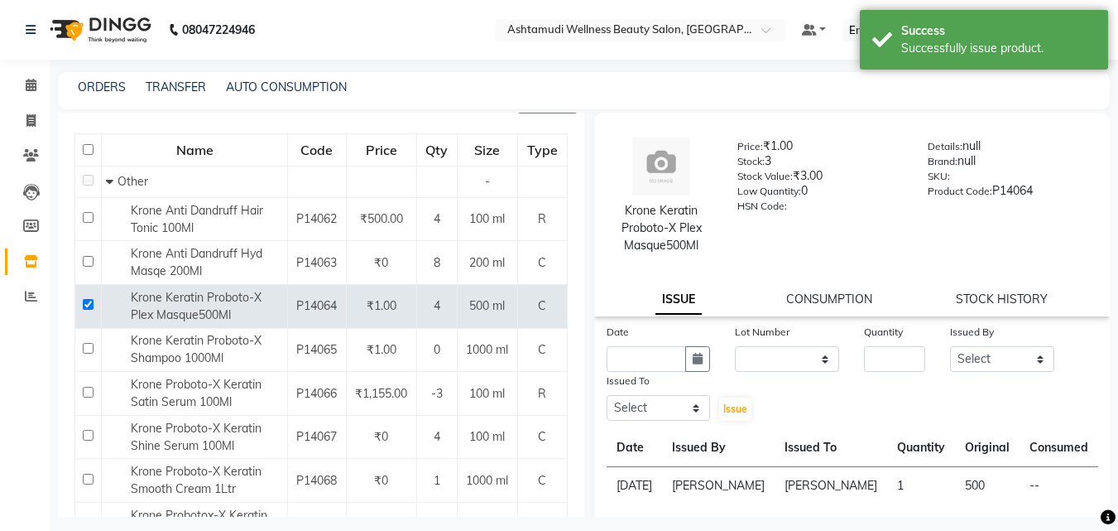
click at [619, 344] on div "Date" at bounding box center [659, 334] width 104 height 23
click at [623, 320] on div "Krone Keratin Proboto-X Plex Masque500Ml Price: ₹1.00 Stock: 3 Stock Value: ₹3.…" at bounding box center [852, 383] width 517 height 541
click at [620, 325] on label "Date" at bounding box center [618, 331] width 22 height 15
drag, startPoint x: 608, startPoint y: 351, endPoint x: 618, endPoint y: 364, distance: 16.6
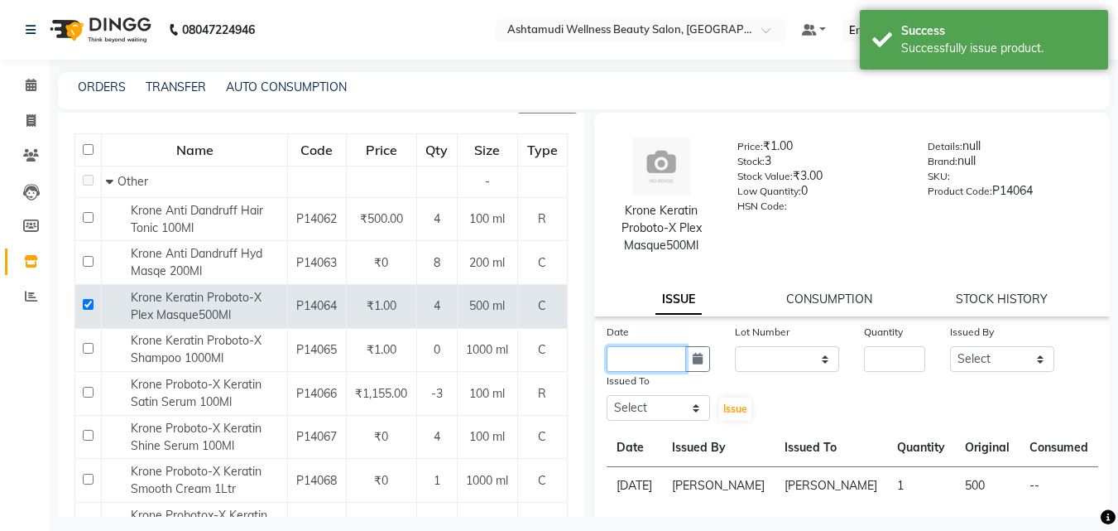
click at [608, 353] on input "text" at bounding box center [647, 359] width 80 height 26
select select "9"
select select "2025"
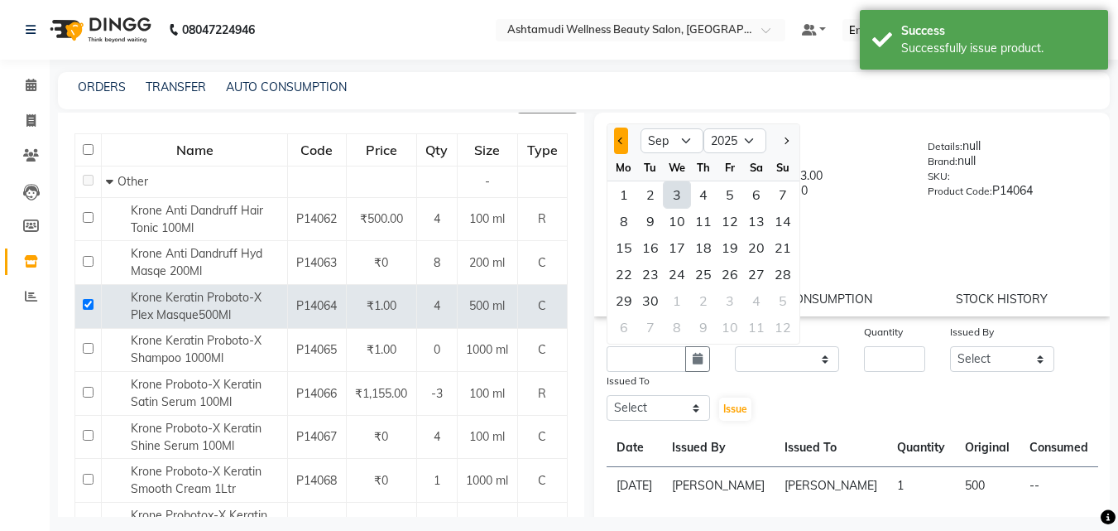
click at [625, 145] on button "Previous month" at bounding box center [621, 140] width 14 height 26
select select "8"
click at [704, 254] on div "14" at bounding box center [703, 247] width 26 height 26
type input "14-08-2025"
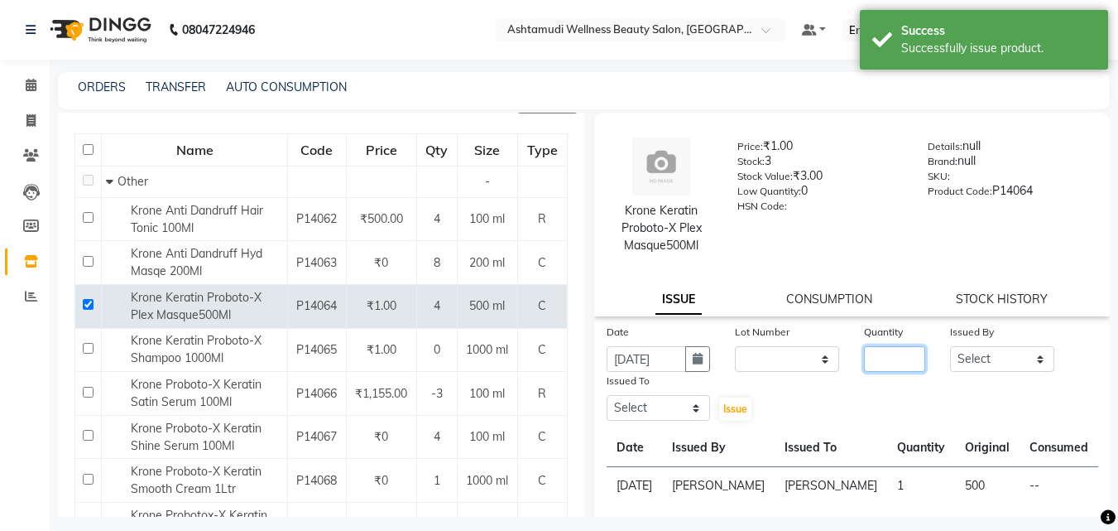
click at [877, 358] on input "number" at bounding box center [894, 359] width 61 height 26
type input "2"
click at [997, 358] on select "Select ALLEPPEY ASHTAMUDI Jyothy REKHA B ROSELIN Soumya Sreedevi" at bounding box center [1002, 359] width 104 height 26
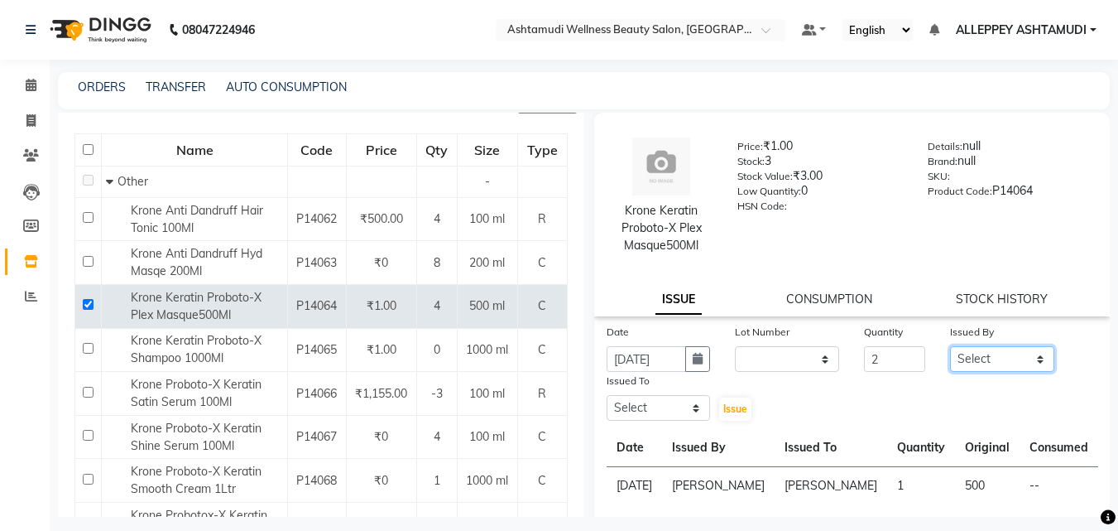
select select "69316"
click at [950, 346] on select "Select ALLEPPEY ASHTAMUDI Jyothy REKHA B ROSELIN Soumya Sreedevi" at bounding box center [1002, 359] width 104 height 26
click at [653, 420] on select "Select ALLEPPEY ASHTAMUDI Jyothy REKHA B ROSELIN Soumya Sreedevi" at bounding box center [659, 408] width 104 height 26
select select "80964"
click at [607, 395] on select "Select ALLEPPEY ASHTAMUDI Jyothy REKHA B ROSELIN Soumya Sreedevi" at bounding box center [659, 408] width 104 height 26
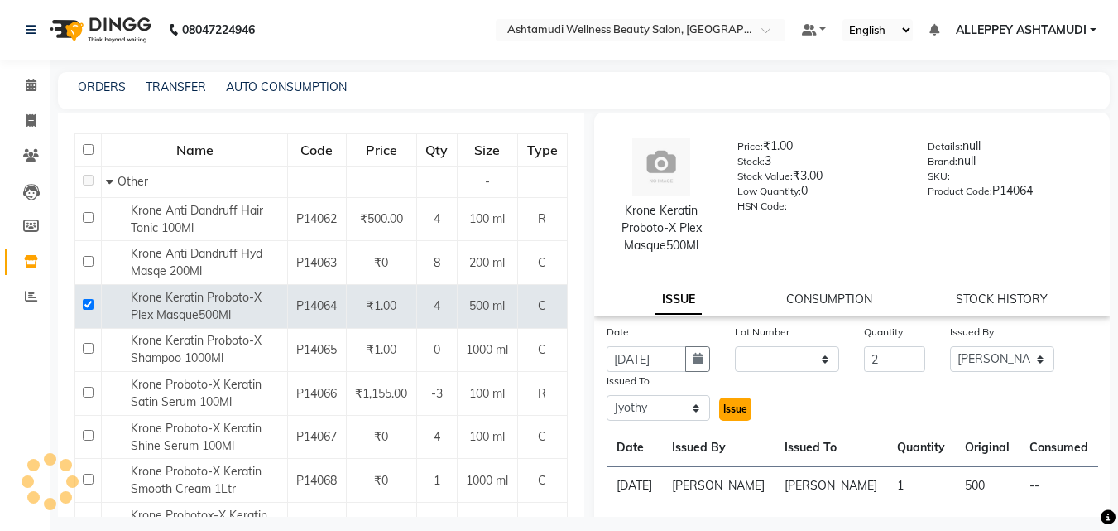
click at [729, 403] on span "Issue" at bounding box center [735, 408] width 24 height 12
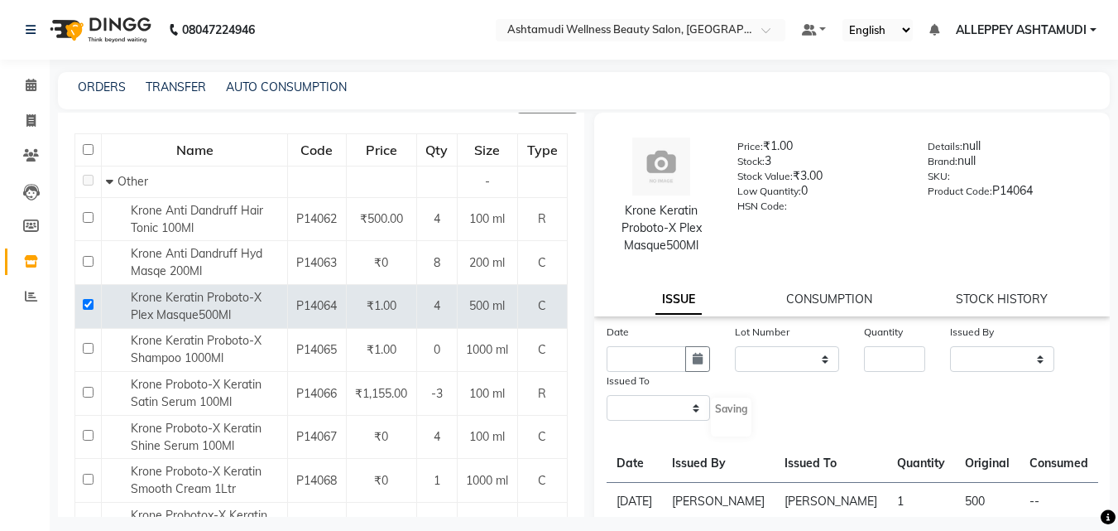
select select
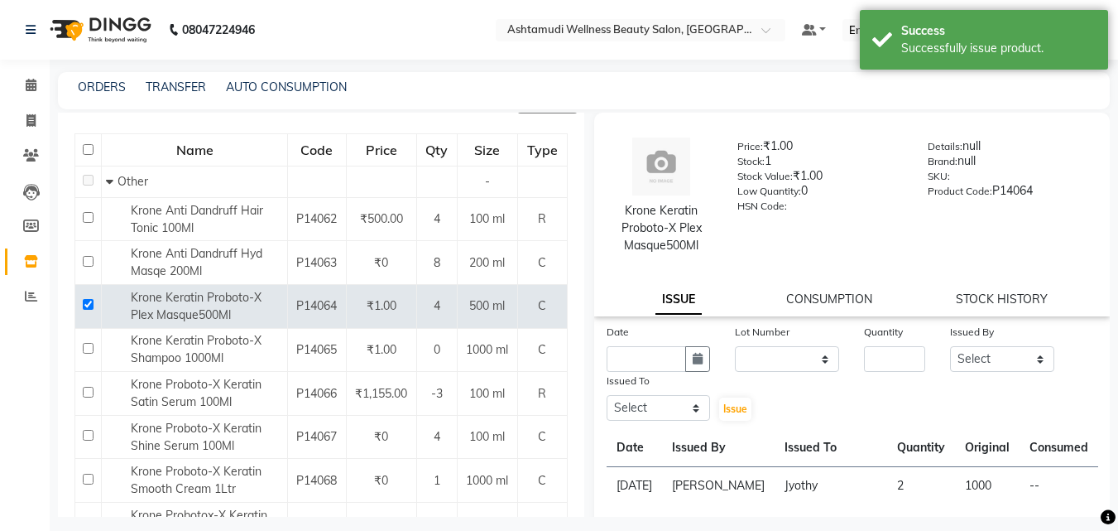
click at [618, 329] on label "Date" at bounding box center [618, 331] width 22 height 15
click at [617, 338] on label "Date" at bounding box center [618, 331] width 22 height 15
click at [626, 357] on input "text" at bounding box center [647, 359] width 80 height 26
select select "9"
select select "2025"
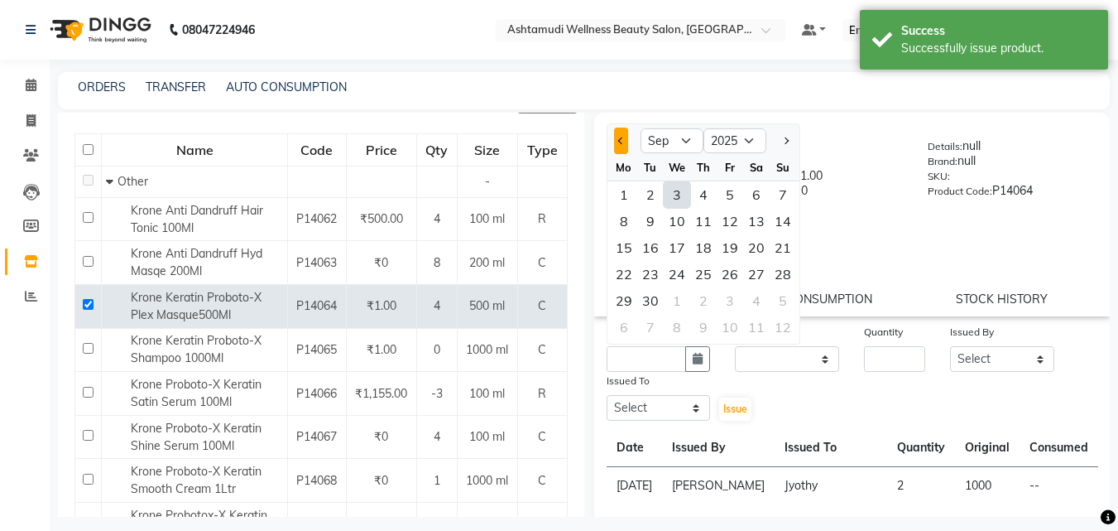
click at [617, 149] on button "Previous month" at bounding box center [621, 140] width 14 height 26
select select "8"
click at [709, 281] on div "21" at bounding box center [703, 274] width 26 height 26
type input "21-08-2025"
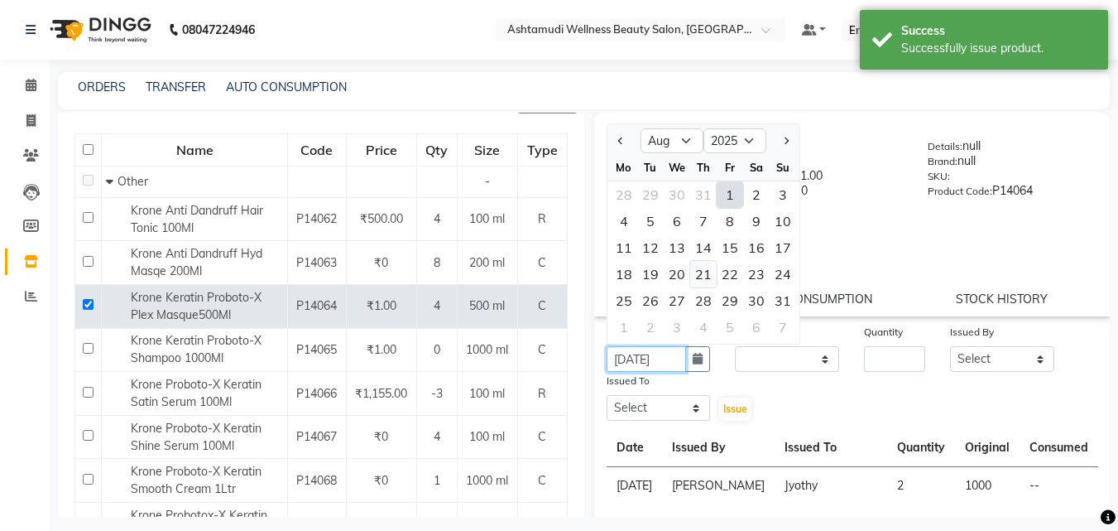
scroll to position [0, 3]
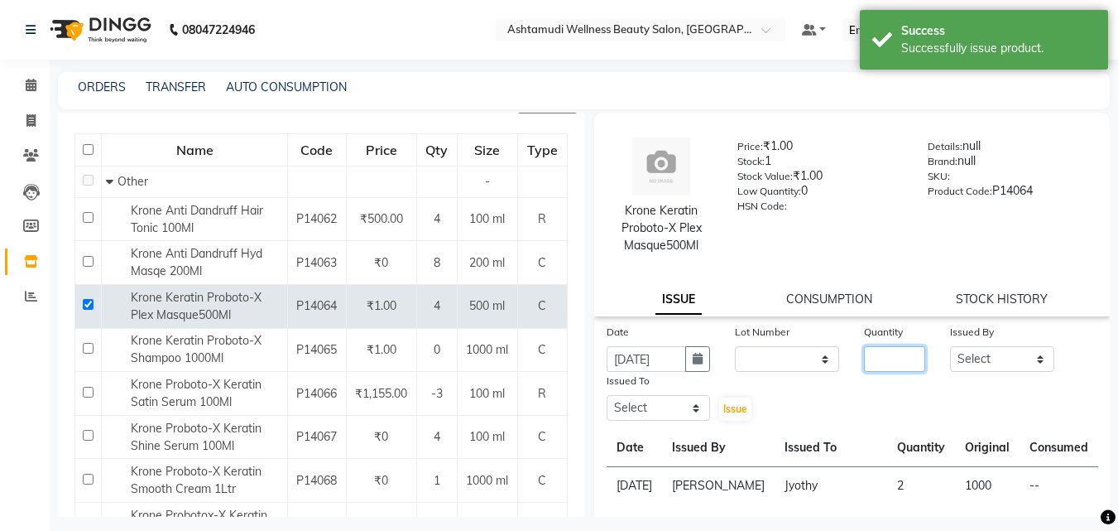
click at [876, 360] on input "number" at bounding box center [894, 359] width 61 height 26
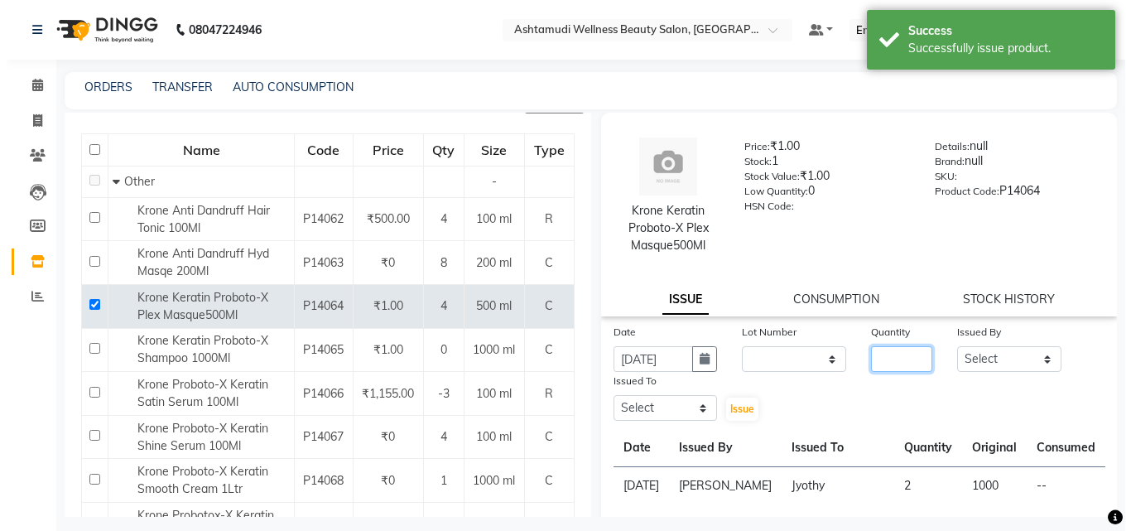
scroll to position [0, 0]
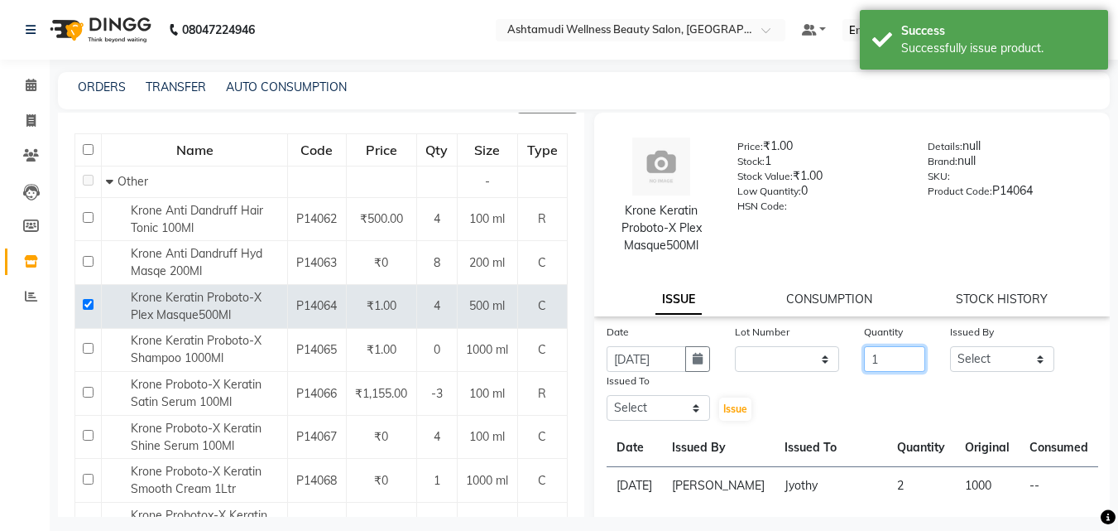
type input "1"
click at [973, 358] on select "Select ALLEPPEY ASHTAMUDI Jyothy REKHA B ROSELIN Soumya Sreedevi" at bounding box center [1002, 359] width 104 height 26
select select "57585"
click at [950, 346] on select "Select ALLEPPEY ASHTAMUDI Jyothy REKHA B ROSELIN Soumya Sreedevi" at bounding box center [1002, 359] width 104 height 26
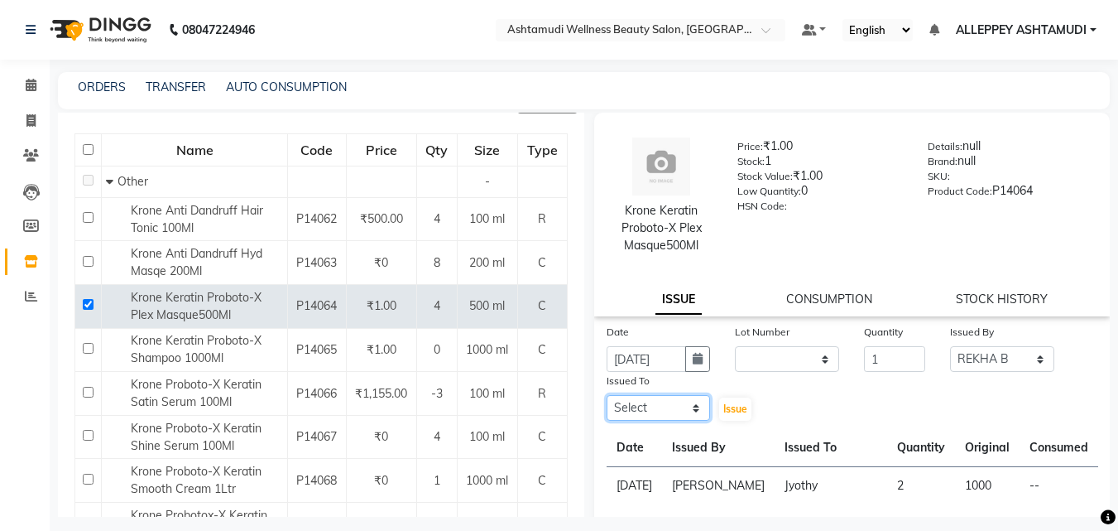
drag, startPoint x: 617, startPoint y: 411, endPoint x: 626, endPoint y: 397, distance: 16.1
click at [618, 411] on select "Select ALLEPPEY ASHTAMUDI Jyothy REKHA B ROSELIN Soumya Sreedevi" at bounding box center [659, 408] width 104 height 26
select select "80964"
click at [607, 395] on select "Select ALLEPPEY ASHTAMUDI Jyothy REKHA B ROSELIN Soumya Sreedevi" at bounding box center [659, 408] width 104 height 26
click at [719, 405] on button "Issue" at bounding box center [735, 408] width 32 height 23
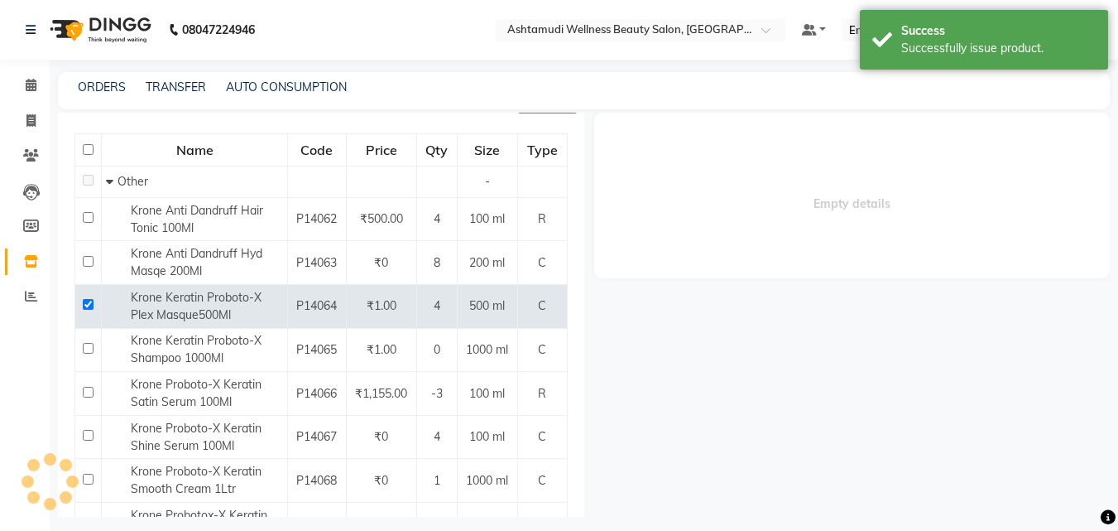
select select
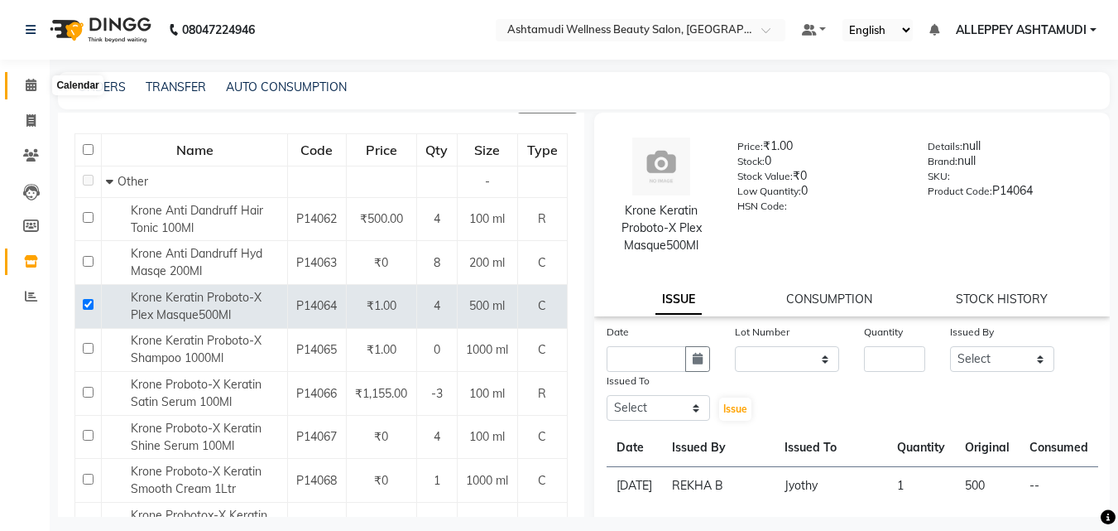
click at [26, 80] on icon at bounding box center [31, 85] width 11 height 12
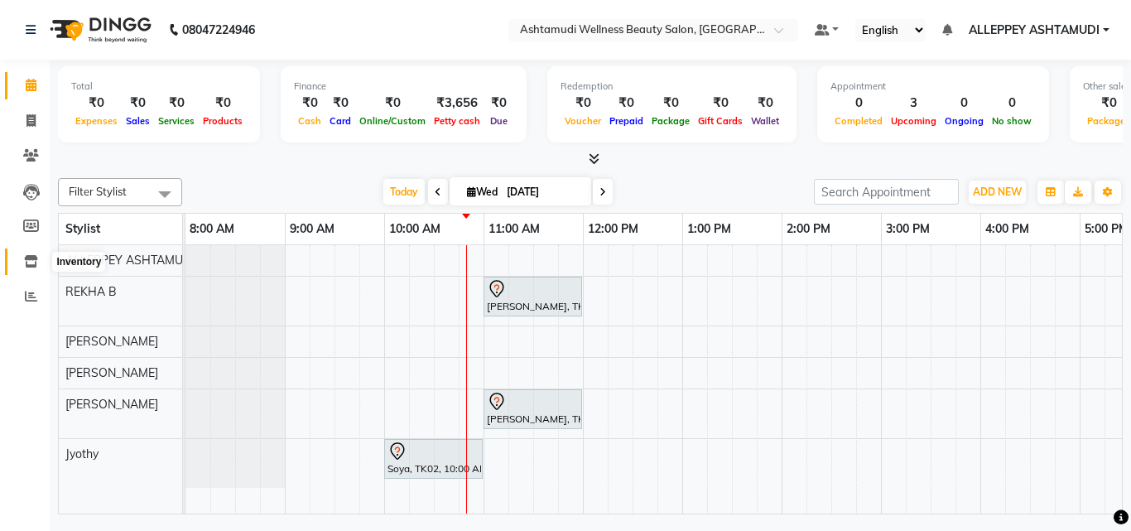
click at [25, 259] on icon at bounding box center [31, 261] width 14 height 12
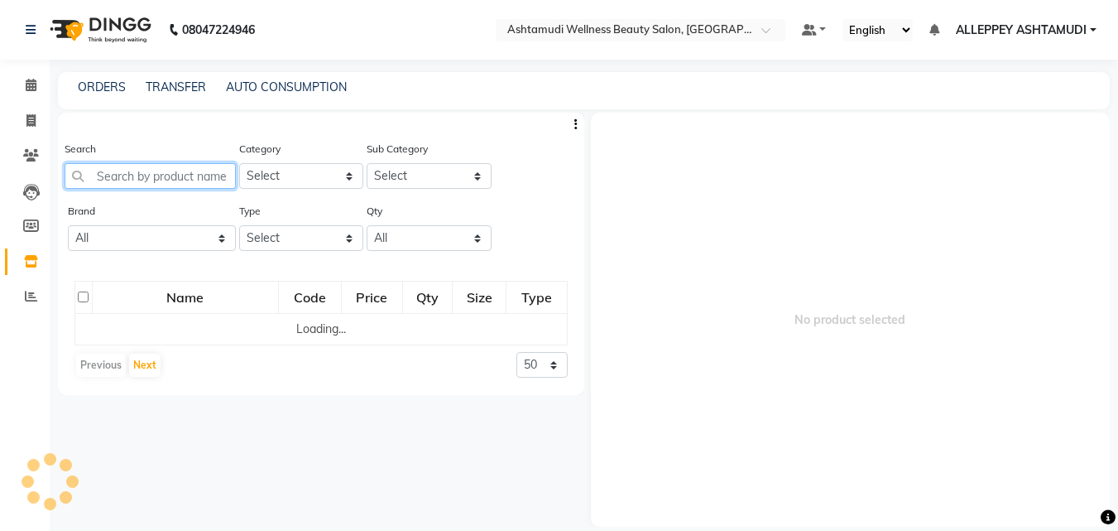
click at [136, 173] on input "text" at bounding box center [150, 176] width 171 height 26
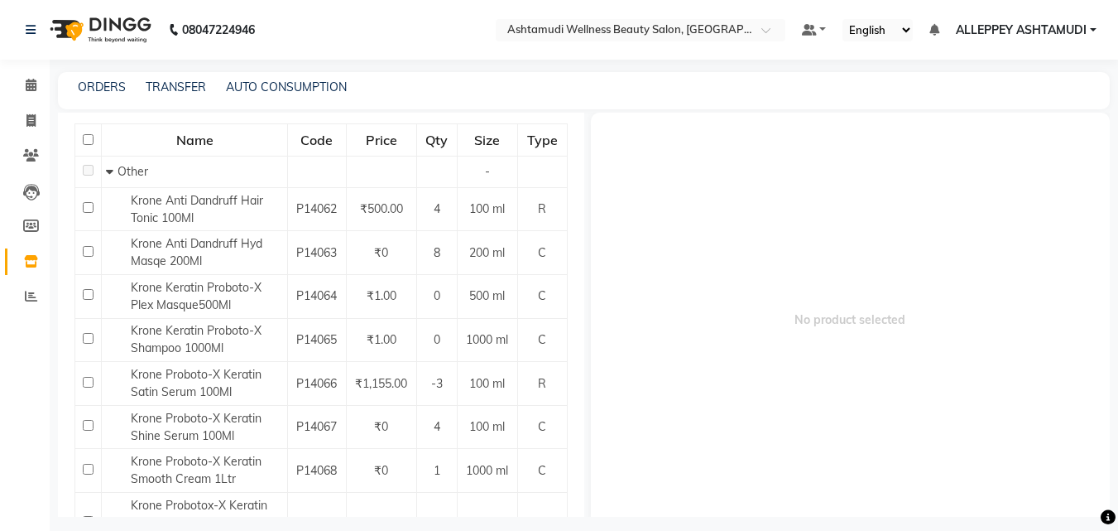
scroll to position [248, 0]
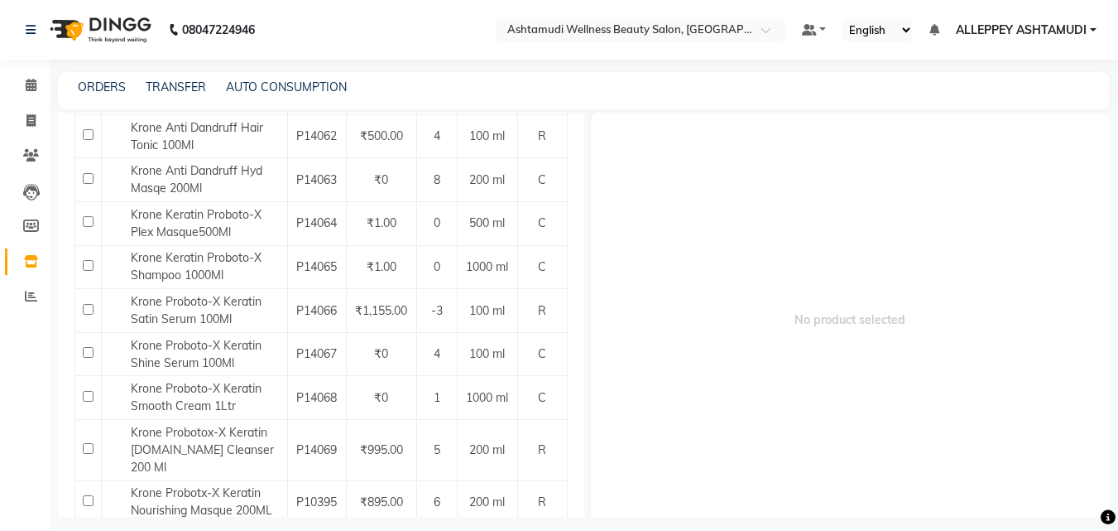
type input "krone"
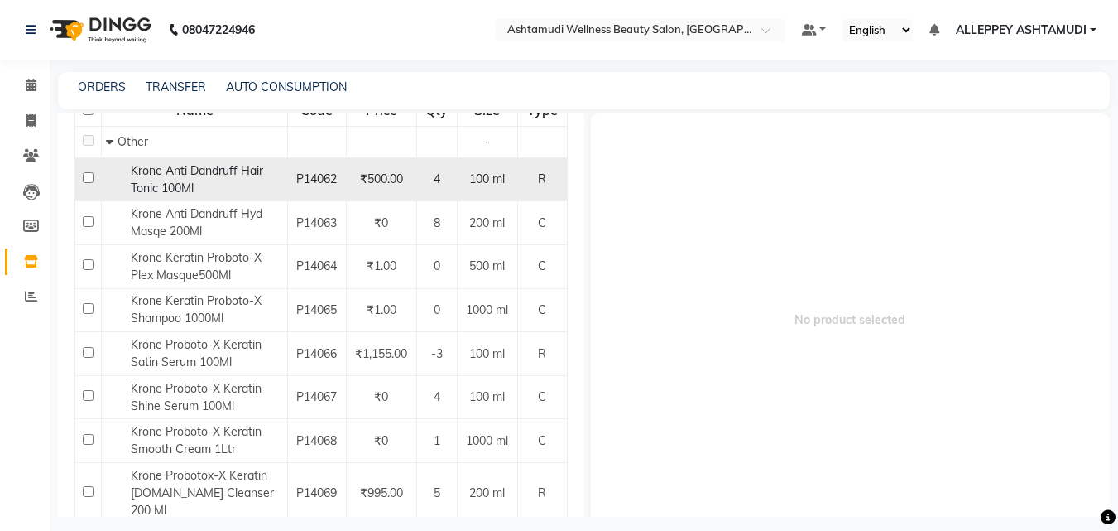
scroll to position [0, 0]
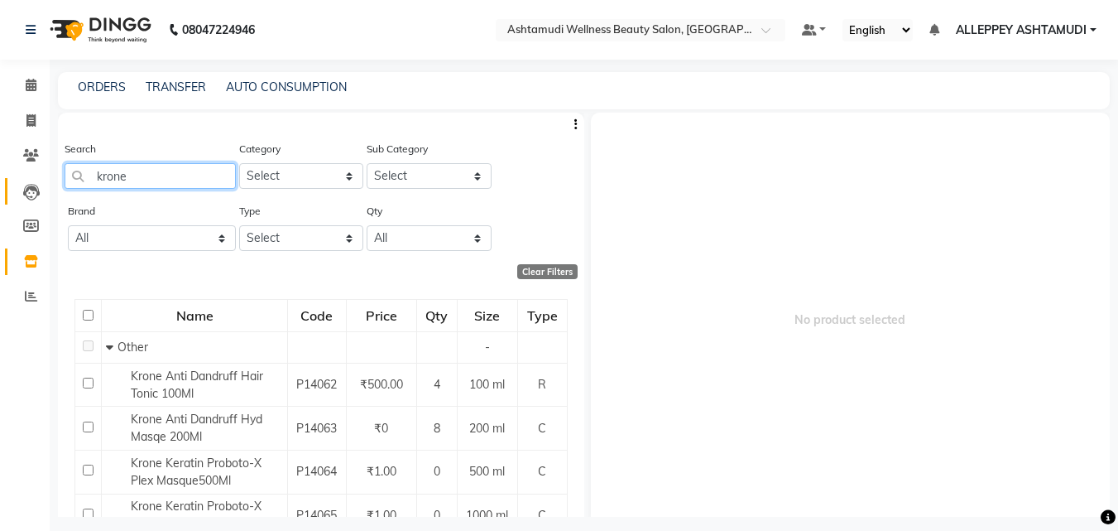
drag, startPoint x: 173, startPoint y: 182, endPoint x: 37, endPoint y: 179, distance: 135.8
click at [43, 179] on app-home "08047224946 Select Location × Ashtamudi Wellness Beauty Salon, Alappuzha Defaul…" at bounding box center [559, 270] width 1118 height 541
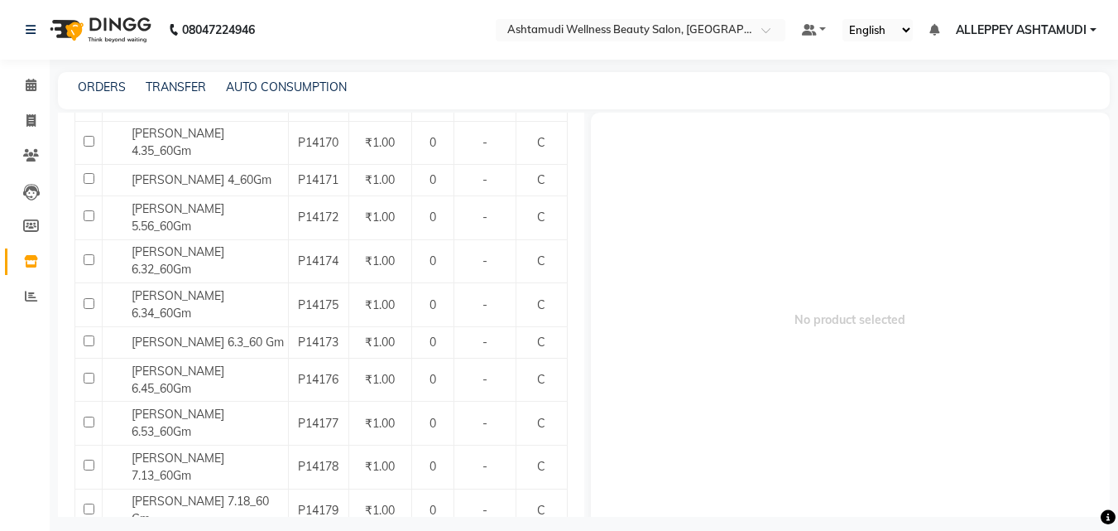
scroll to position [993, 0]
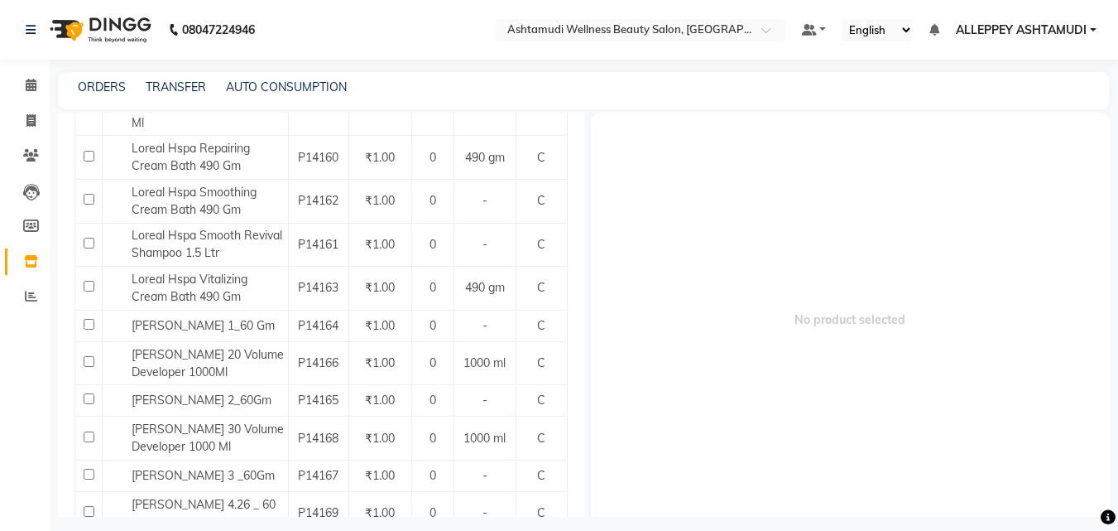
type input "loreal"
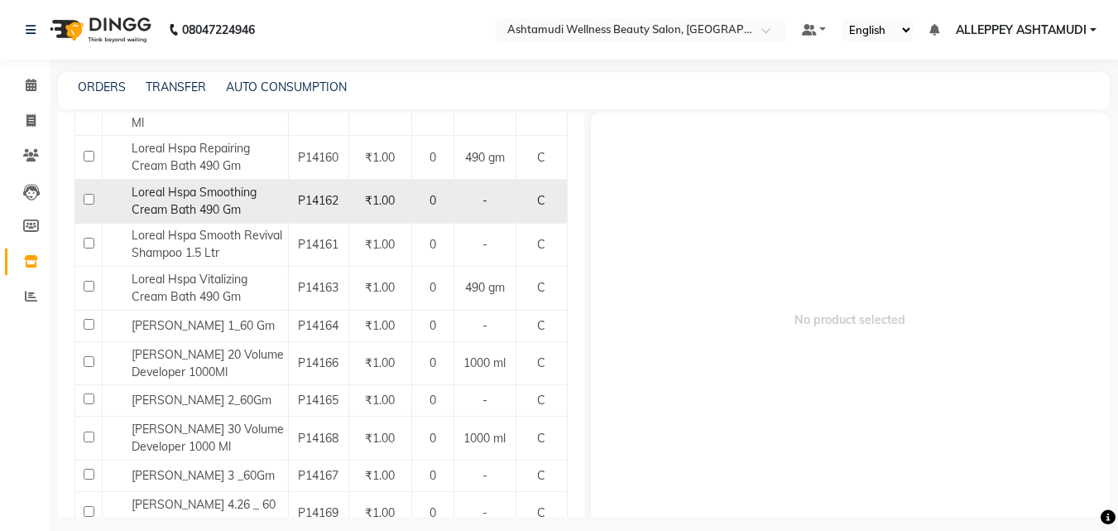
click at [95, 190] on td at bounding box center [88, 201] width 27 height 44
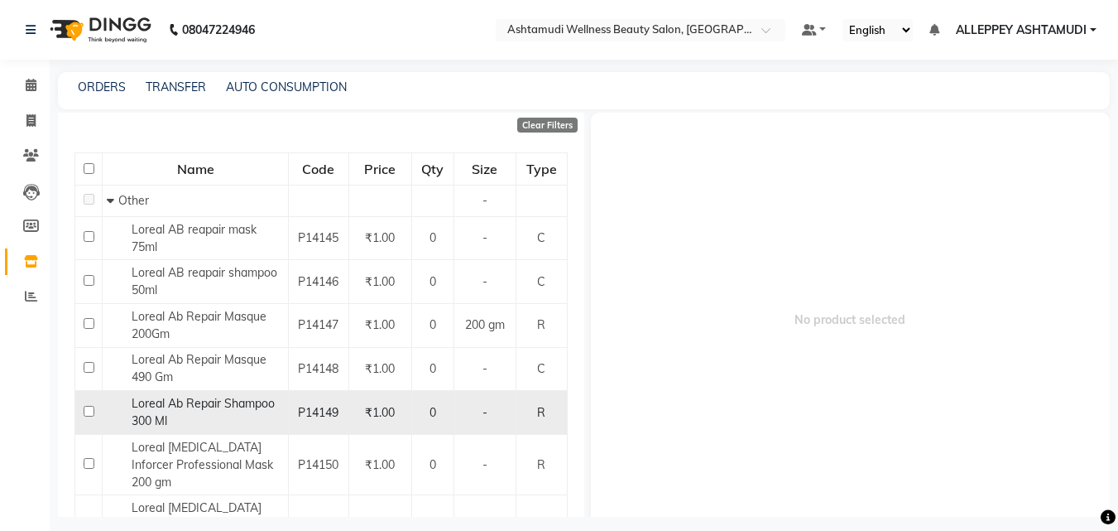
scroll to position [0, 0]
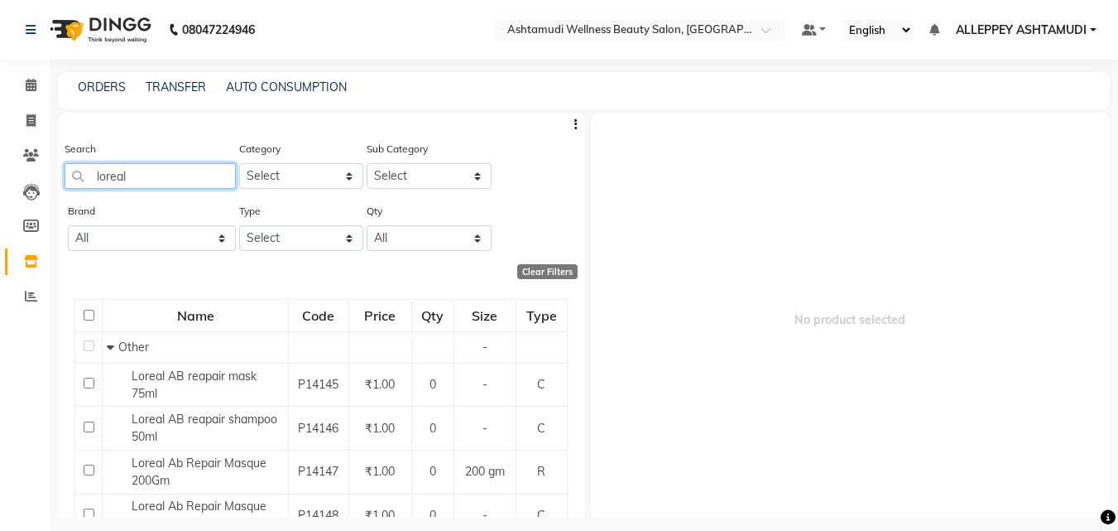
drag, startPoint x: 160, startPoint y: 164, endPoint x: 71, endPoint y: 183, distance: 90.6
click at [72, 183] on input "loreal" at bounding box center [150, 176] width 171 height 26
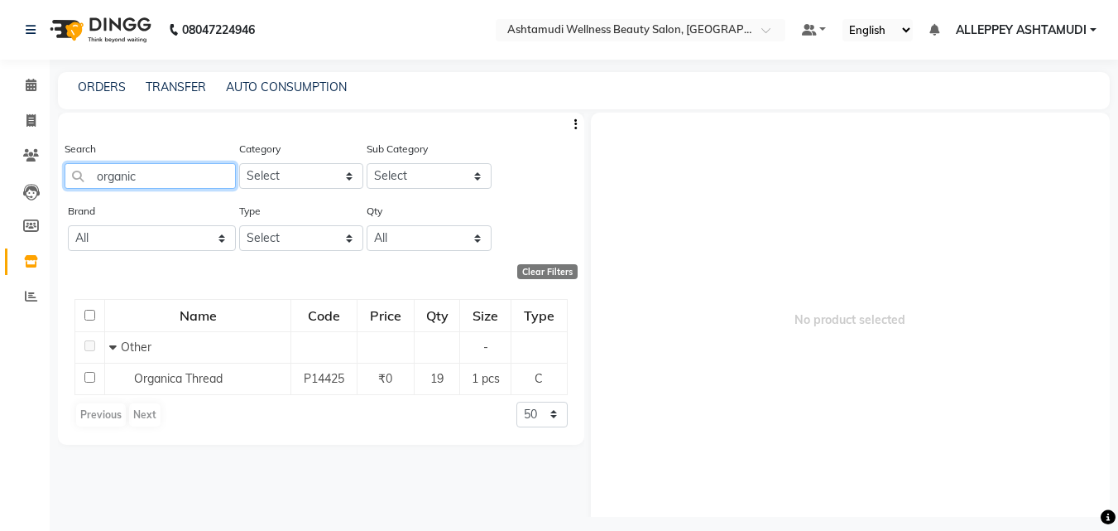
type input "organic"
drag, startPoint x: 174, startPoint y: 159, endPoint x: 105, endPoint y: 174, distance: 70.3
click at [105, 174] on div "Search organic" at bounding box center [150, 164] width 171 height 49
drag, startPoint x: 166, startPoint y: 172, endPoint x: 46, endPoint y: 195, distance: 123.1
click at [54, 185] on main "ORDERS TRANSFER AUTO CONSUMPTION Search organic Category Select Hair Skin Makeu…" at bounding box center [584, 306] width 1069 height 469
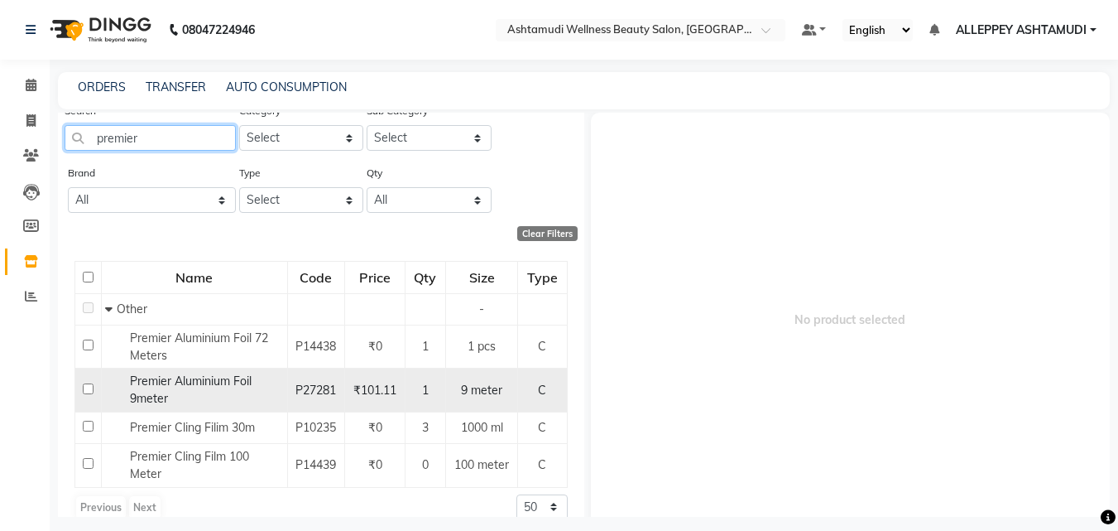
scroll to position [59, 0]
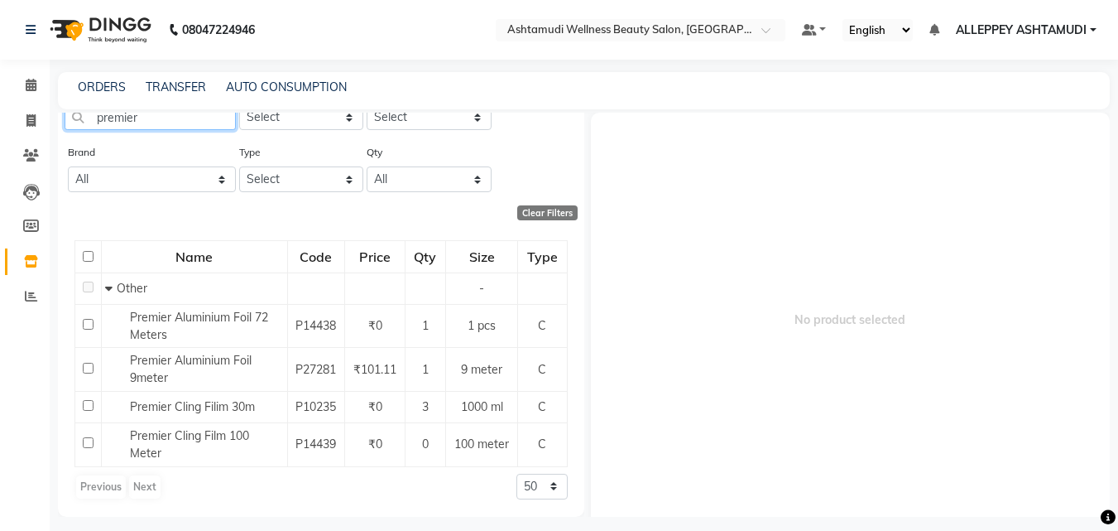
type input "premier"
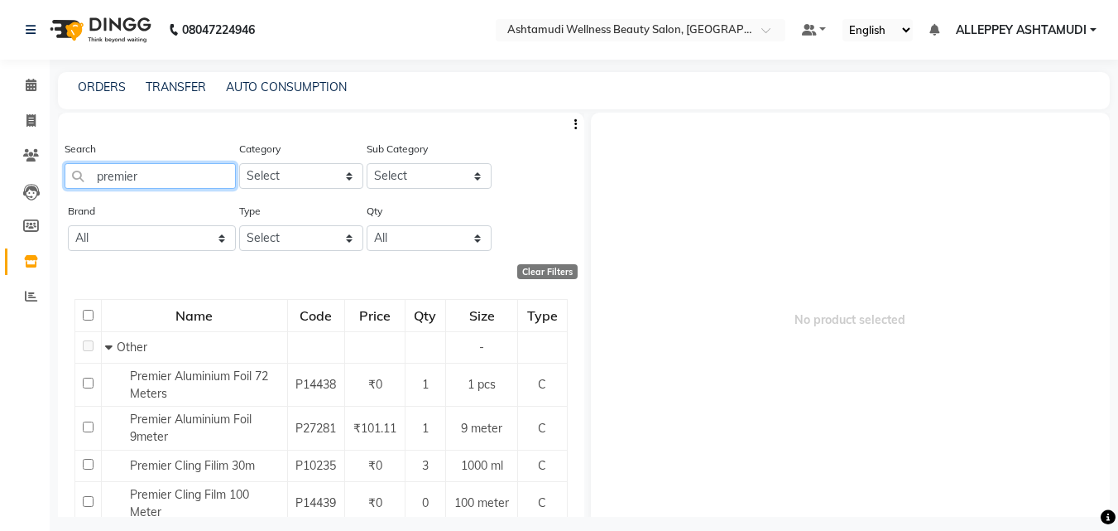
drag, startPoint x: 152, startPoint y: 170, endPoint x: 79, endPoint y: 180, distance: 74.5
click at [84, 180] on input "premier" at bounding box center [150, 176] width 171 height 26
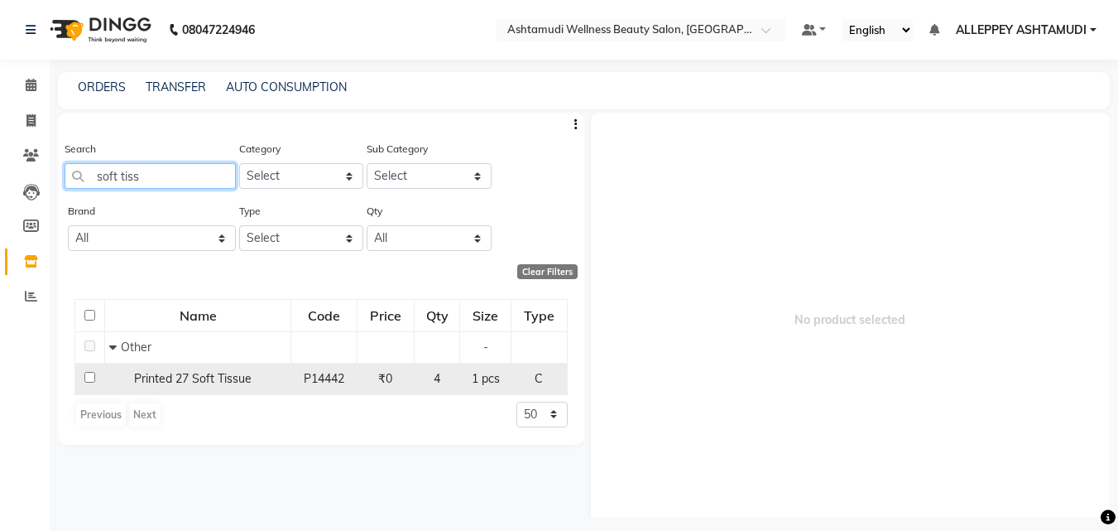
type input "soft tiss"
click at [91, 379] on input "checkbox" at bounding box center [89, 377] width 11 height 11
checkbox input "true"
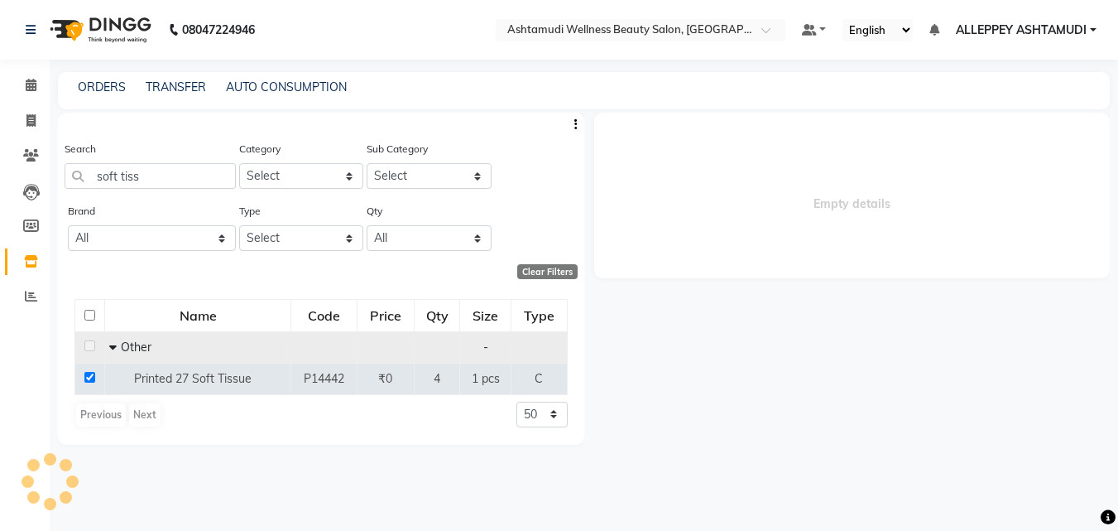
select select
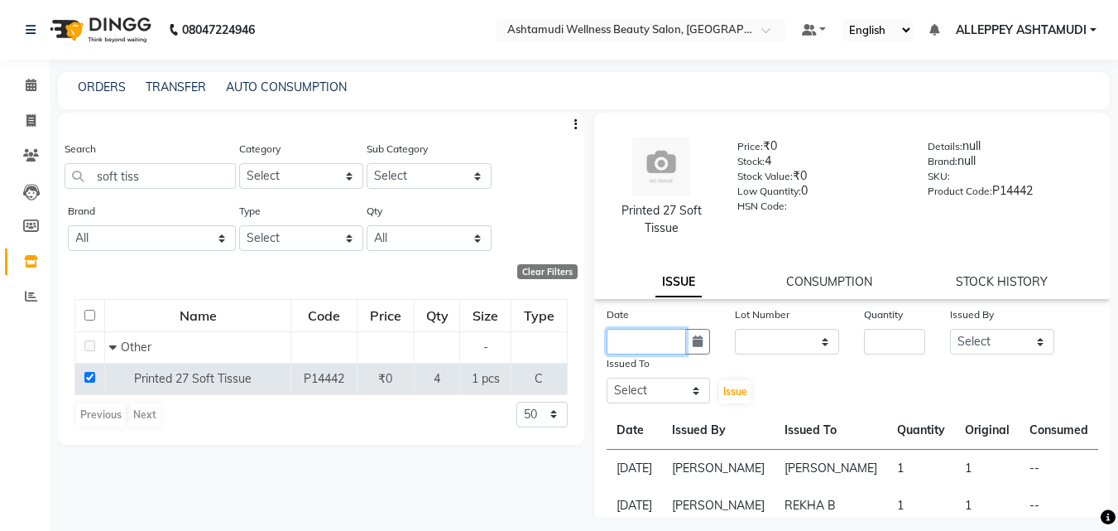
click at [633, 337] on input "text" at bounding box center [647, 342] width 80 height 26
select select "9"
select select "2025"
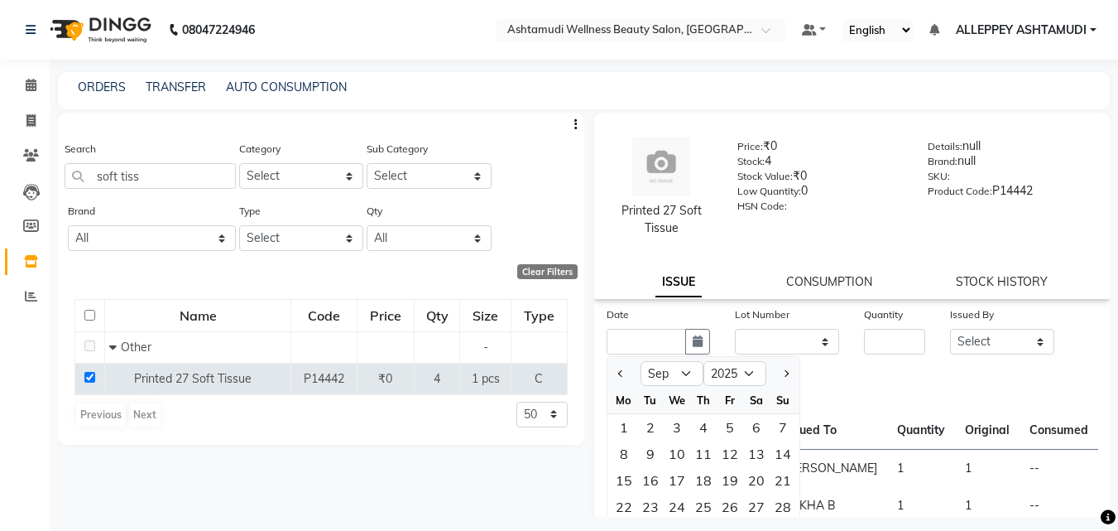
click at [629, 378] on div at bounding box center [624, 373] width 33 height 26
click at [627, 380] on div at bounding box center [624, 373] width 33 height 26
click at [618, 382] on button "Previous month" at bounding box center [621, 373] width 14 height 26
select select "8"
click at [720, 458] on div "8" at bounding box center [730, 453] width 26 height 26
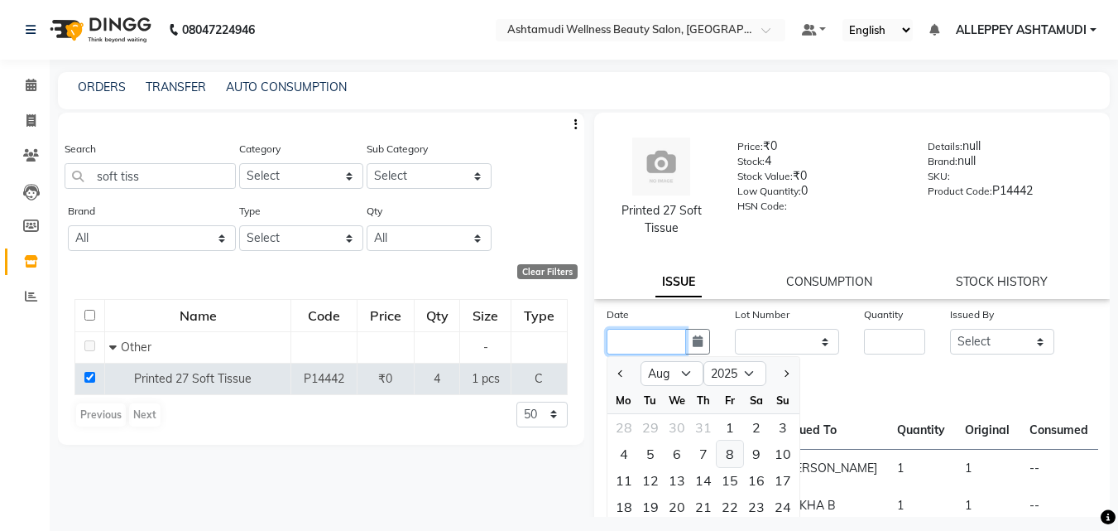
type input "08-08-2025"
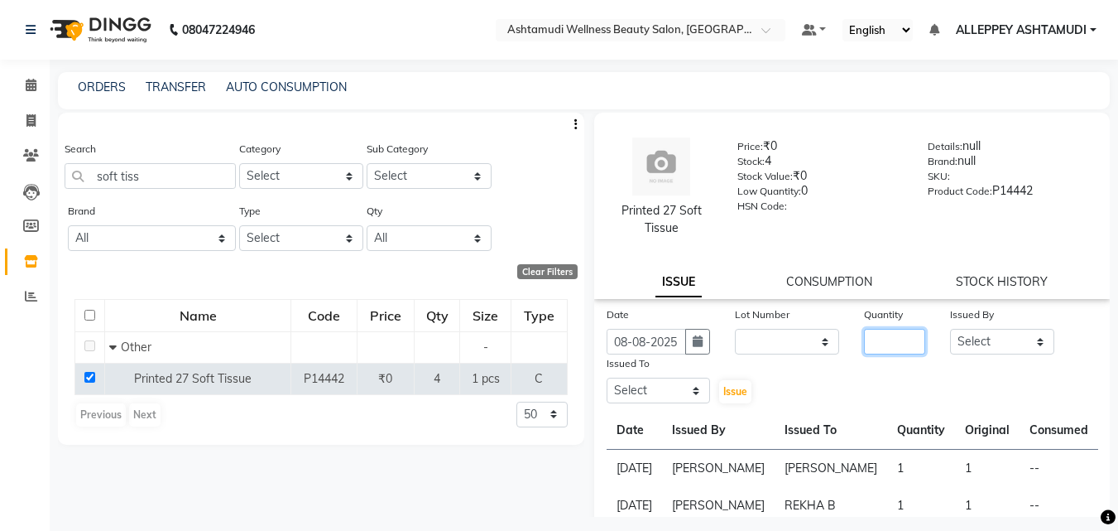
click at [877, 339] on input "number" at bounding box center [894, 342] width 61 height 26
type input "2"
click at [970, 348] on select "Select ALLEPPEY ASHTAMUDI Jyothy REKHA B ROSELIN Soumya Sreedevi" at bounding box center [1002, 342] width 104 height 26
select select "69316"
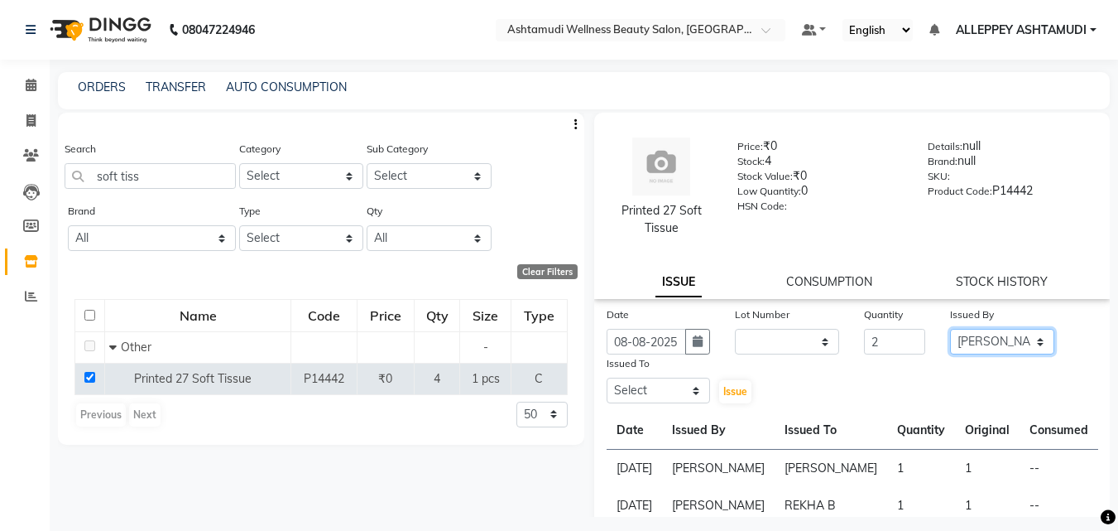
click at [950, 329] on select "Select ALLEPPEY ASHTAMUDI Jyothy REKHA B ROSELIN Soumya Sreedevi" at bounding box center [1002, 342] width 104 height 26
click at [654, 397] on select "Select ALLEPPEY ASHTAMUDI Jyothy REKHA B ROSELIN Soumya Sreedevi" at bounding box center [659, 390] width 104 height 26
select select "80964"
click at [607, 377] on select "Select ALLEPPEY ASHTAMUDI Jyothy REKHA B ROSELIN Soumya Sreedevi" at bounding box center [659, 390] width 104 height 26
click at [651, 372] on div "Issued To" at bounding box center [659, 365] width 104 height 23
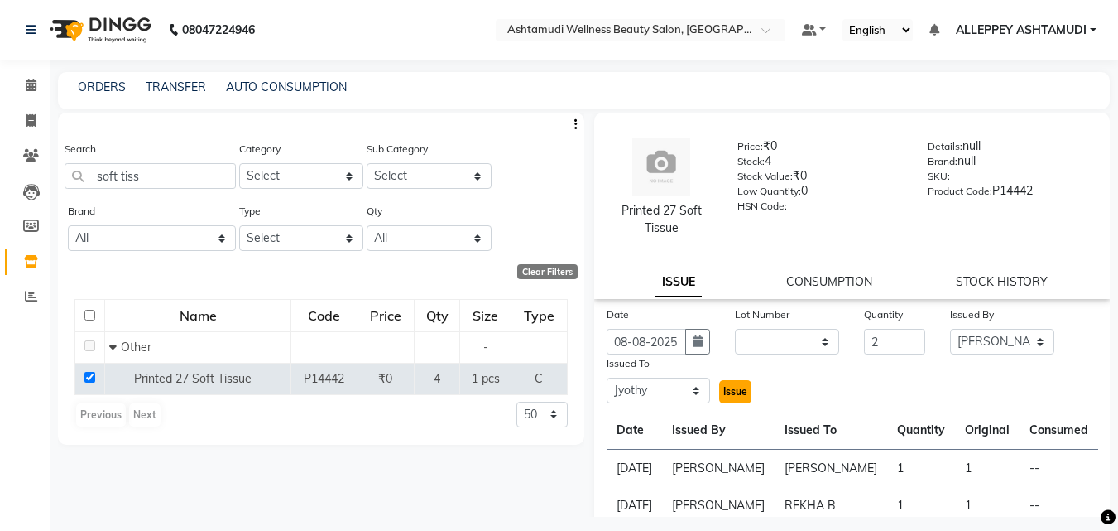
click at [732, 387] on span "Issue" at bounding box center [735, 391] width 24 height 12
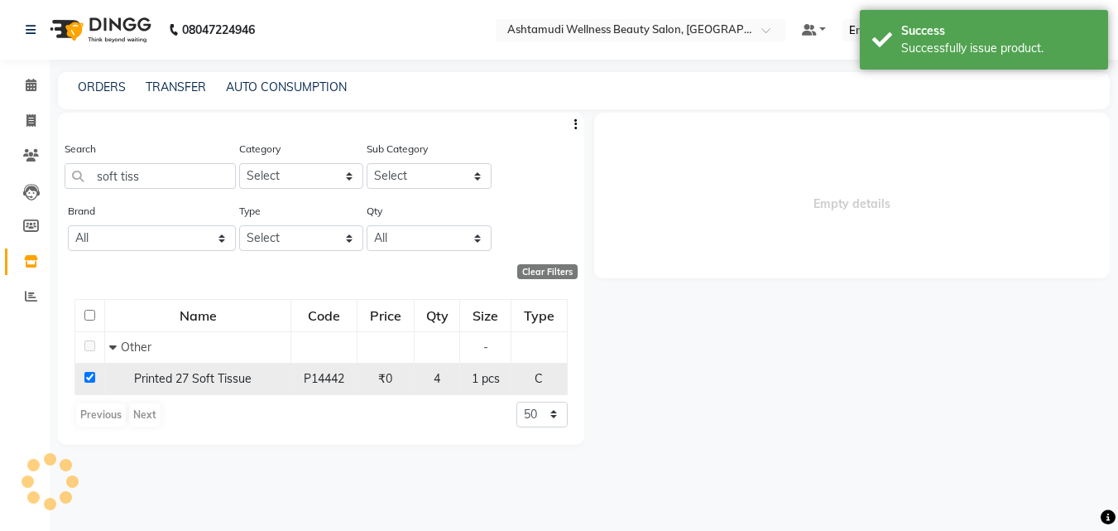
select select
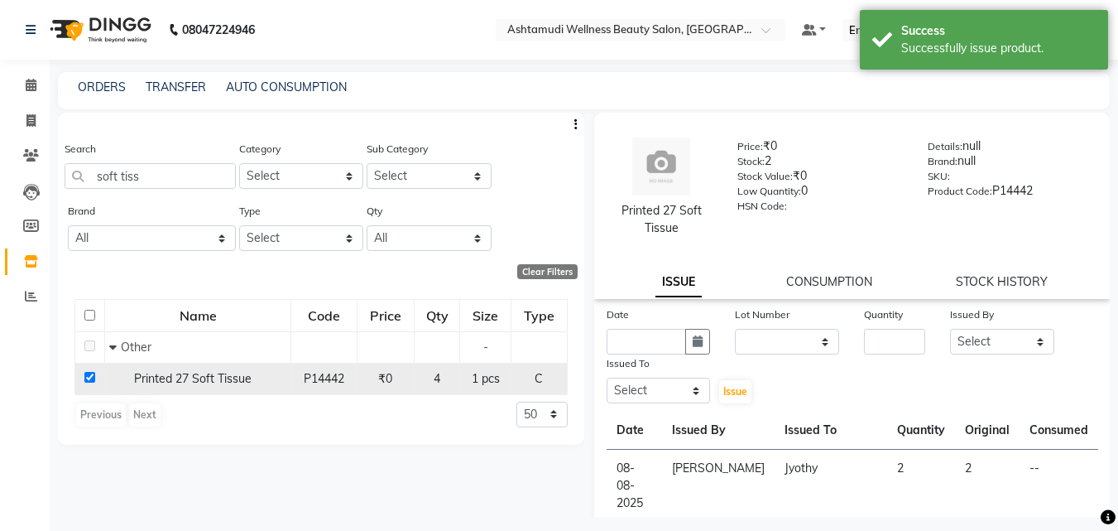
click at [90, 383] on td at bounding box center [90, 378] width 30 height 31
click at [90, 379] on input "checkbox" at bounding box center [89, 377] width 11 height 11
checkbox input "false"
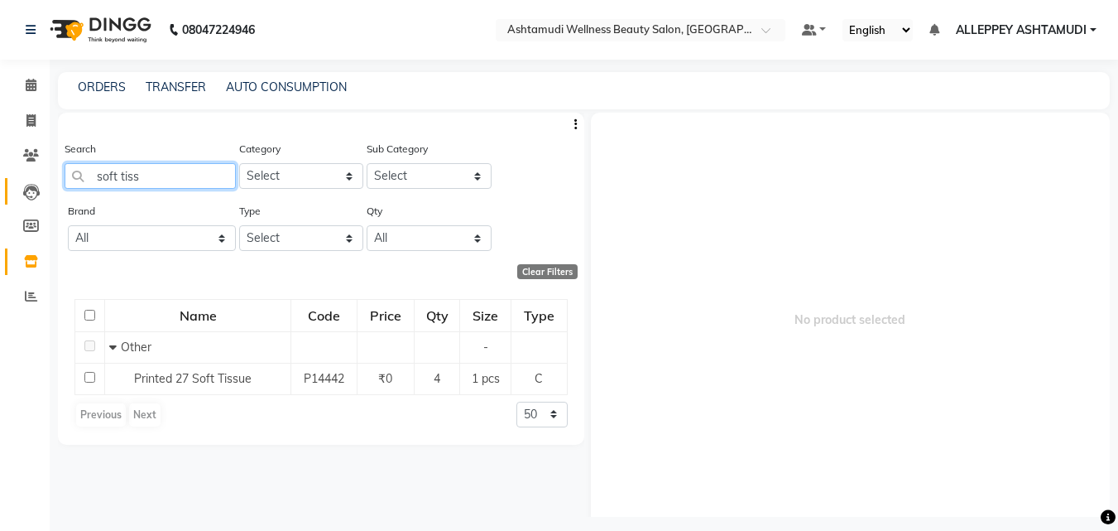
drag, startPoint x: 163, startPoint y: 177, endPoint x: 40, endPoint y: 184, distance: 123.5
click at [50, 184] on main "ORDERS TRANSFER AUTO CONSUMPTION Search soft tiss Category Select Hair Skin Mak…" at bounding box center [584, 306] width 1069 height 469
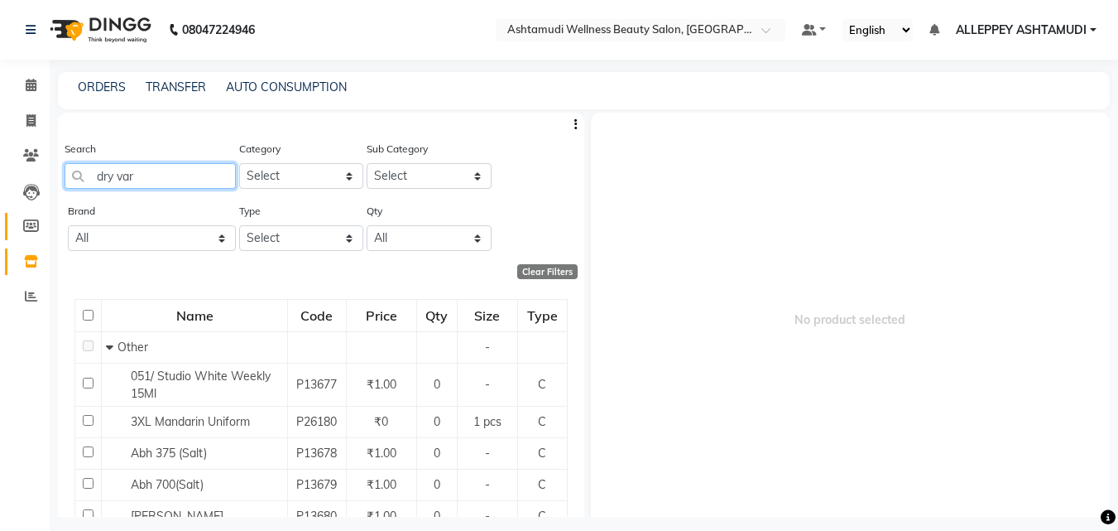
type input "dry vari"
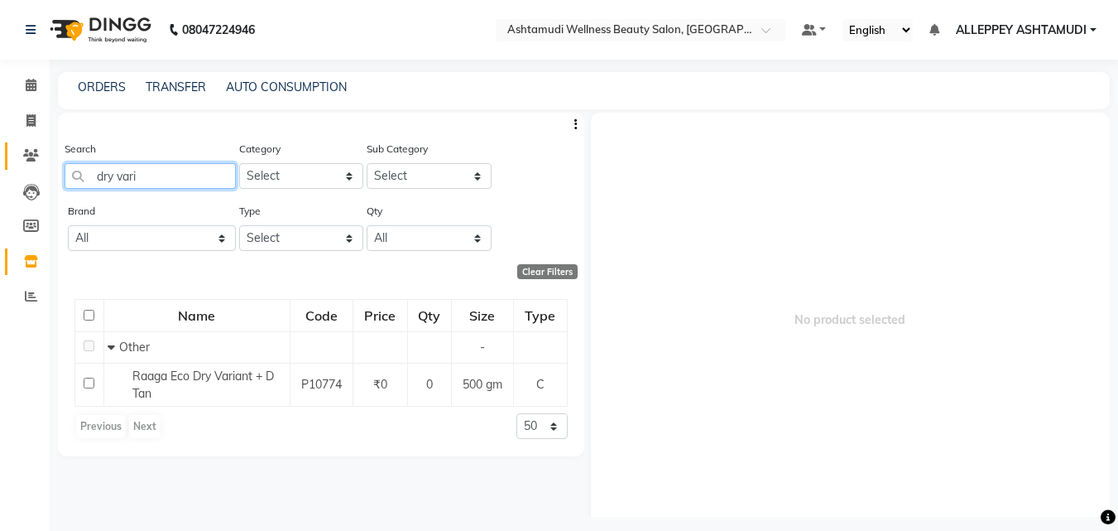
drag, startPoint x: 138, startPoint y: 174, endPoint x: 42, endPoint y: 168, distance: 96.2
click at [42, 168] on app-home "08047224946 Select Location × Ashtamudi Wellness Beauty Salon, Alappuzha Defaul…" at bounding box center [559, 270] width 1118 height 541
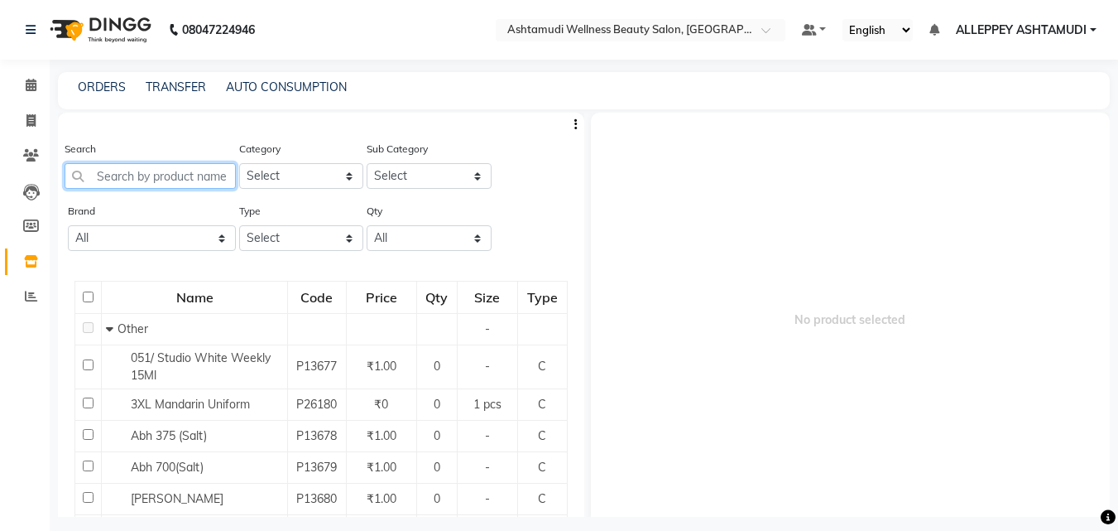
click at [106, 178] on input "text" at bounding box center [150, 176] width 171 height 26
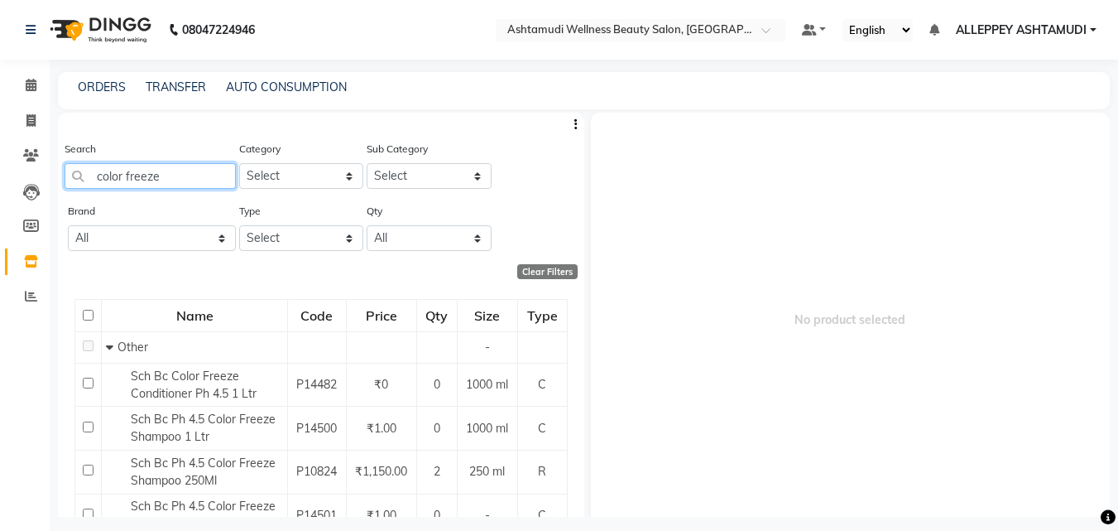
type input "color freeze"
drag, startPoint x: 158, startPoint y: 175, endPoint x: 21, endPoint y: 187, distance: 137.9
click at [21, 187] on app-home "08047224946 Select Location × Ashtamudi Wellness Beauty Salon, Alappuzha Defaul…" at bounding box center [559, 270] width 1118 height 541
type input "b"
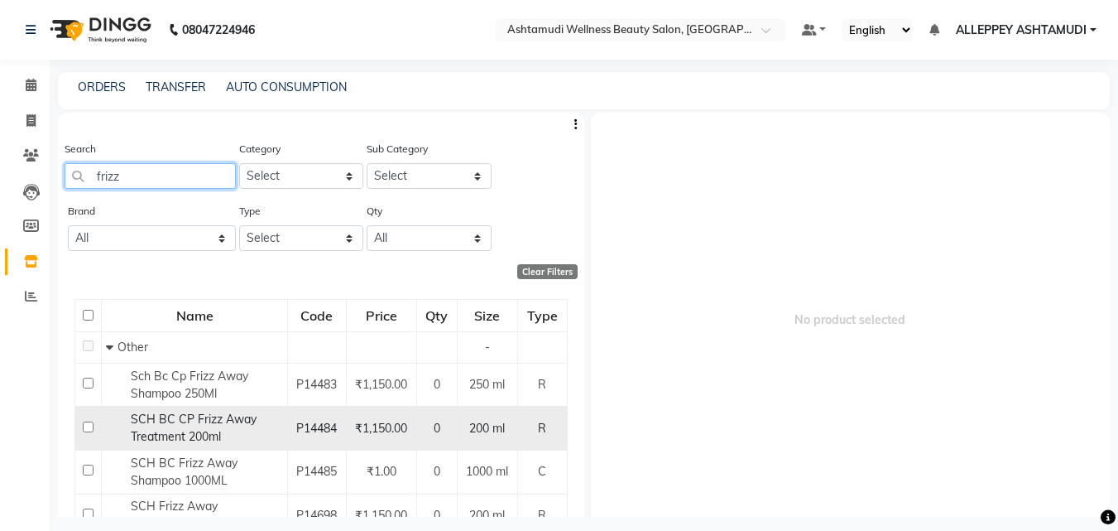
scroll to position [70, 0]
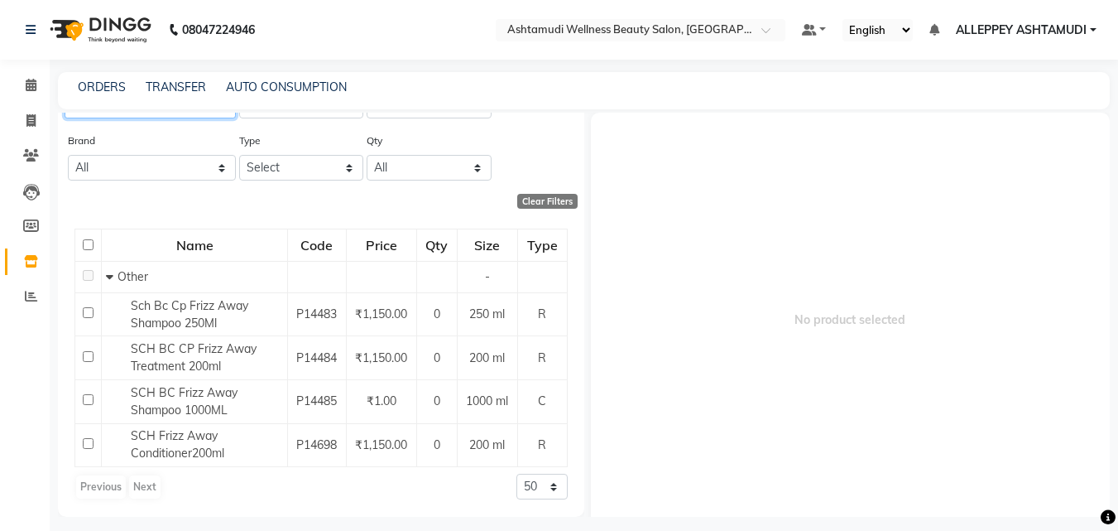
type input "frizz"
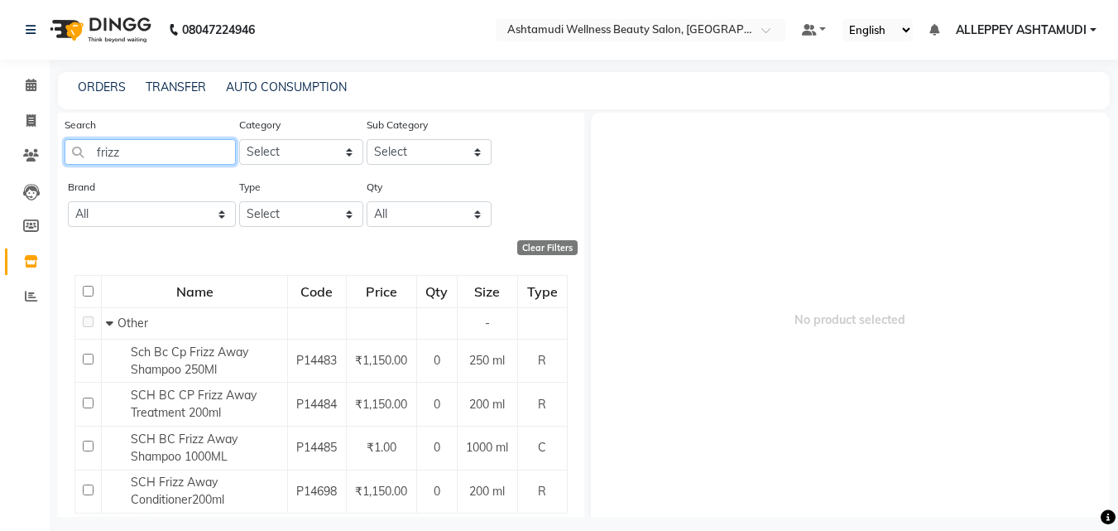
scroll to position [0, 0]
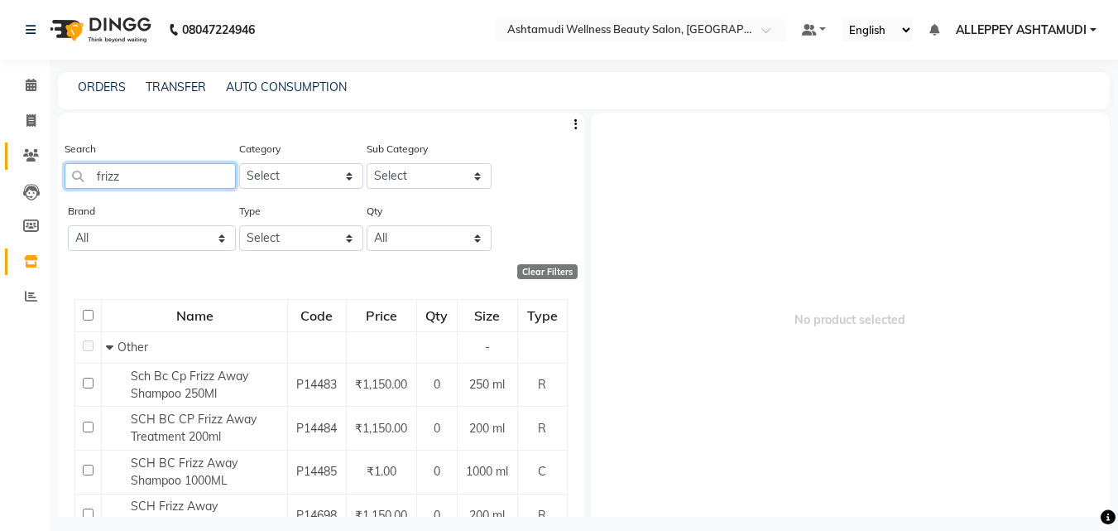
drag, startPoint x: 144, startPoint y: 174, endPoint x: 18, endPoint y: 166, distance: 126.0
click at [19, 166] on app-home "08047224946 Select Location × Ashtamudi Wellness Beauty Salon, Alappuzha Defaul…" at bounding box center [559, 270] width 1118 height 541
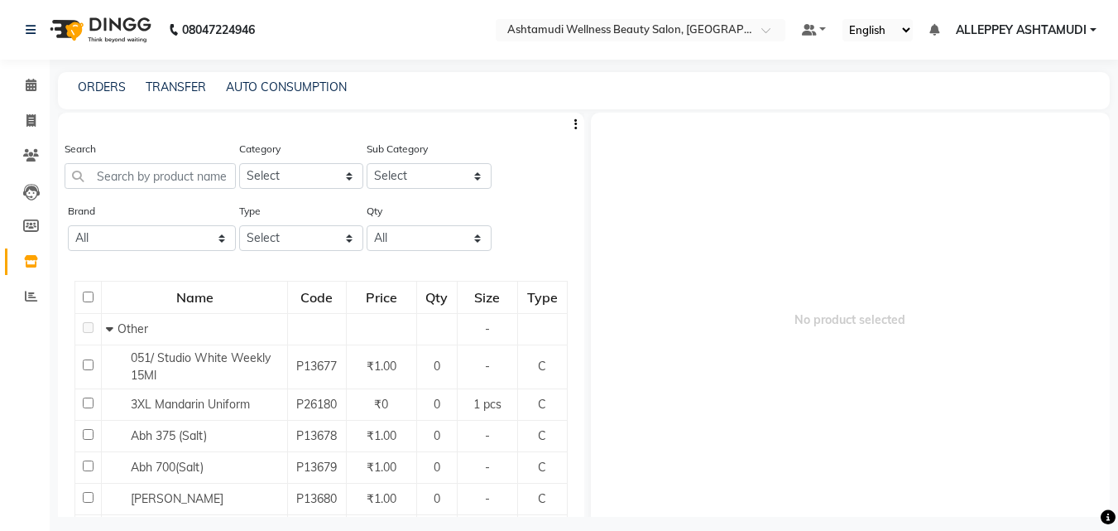
click at [127, 161] on div "Search" at bounding box center [150, 164] width 171 height 49
click at [131, 172] on input "text" at bounding box center [150, 176] width 171 height 26
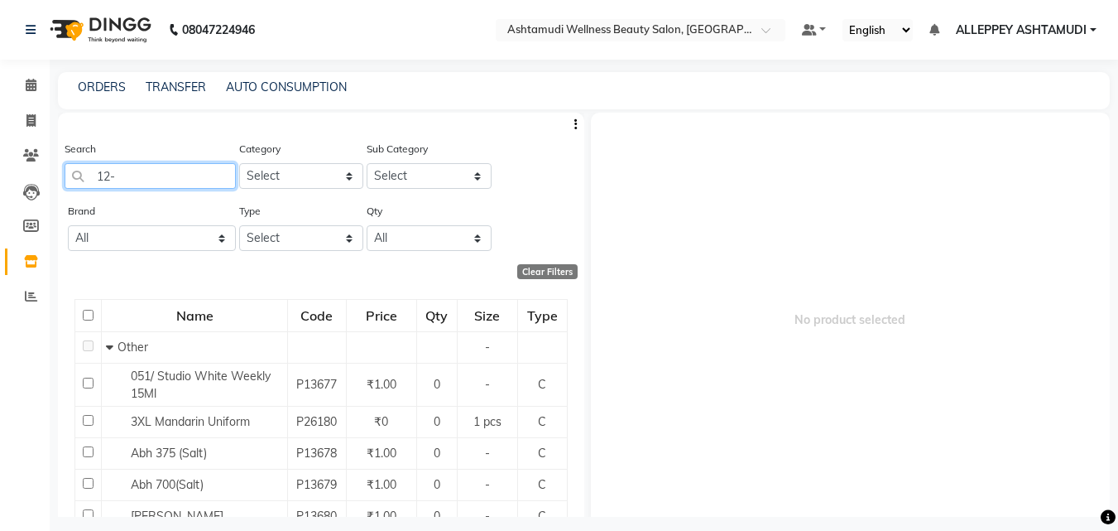
type input "12-0"
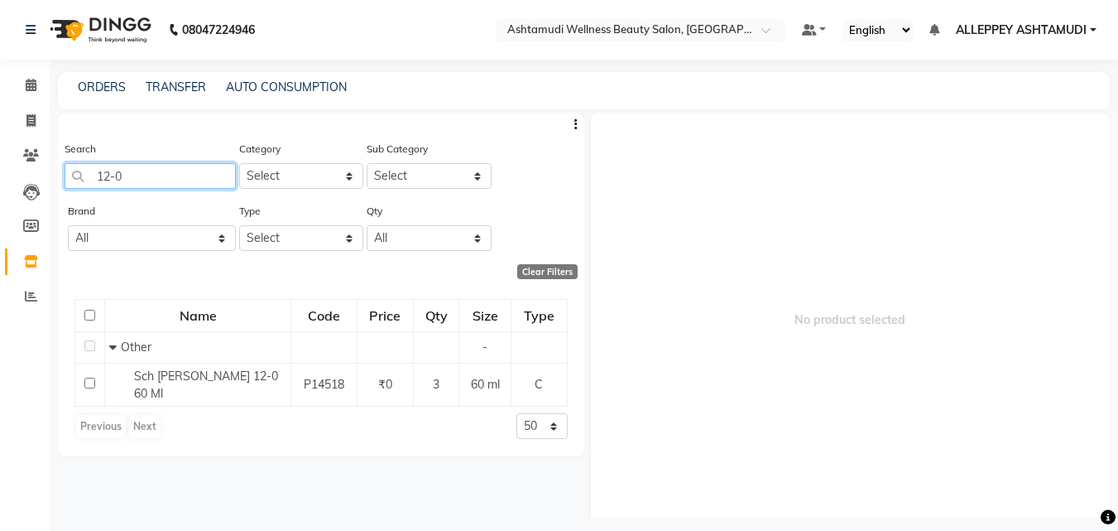
drag, startPoint x: 129, startPoint y: 166, endPoint x: 70, endPoint y: 168, distance: 59.7
click at [70, 168] on input "12-0" at bounding box center [150, 176] width 171 height 26
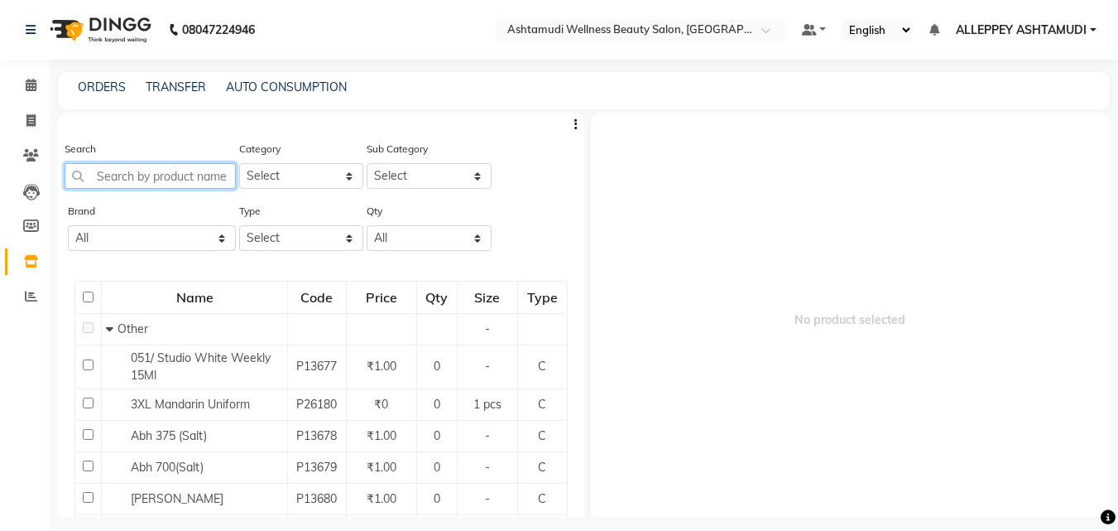
click at [139, 172] on input "text" at bounding box center [150, 176] width 171 height 26
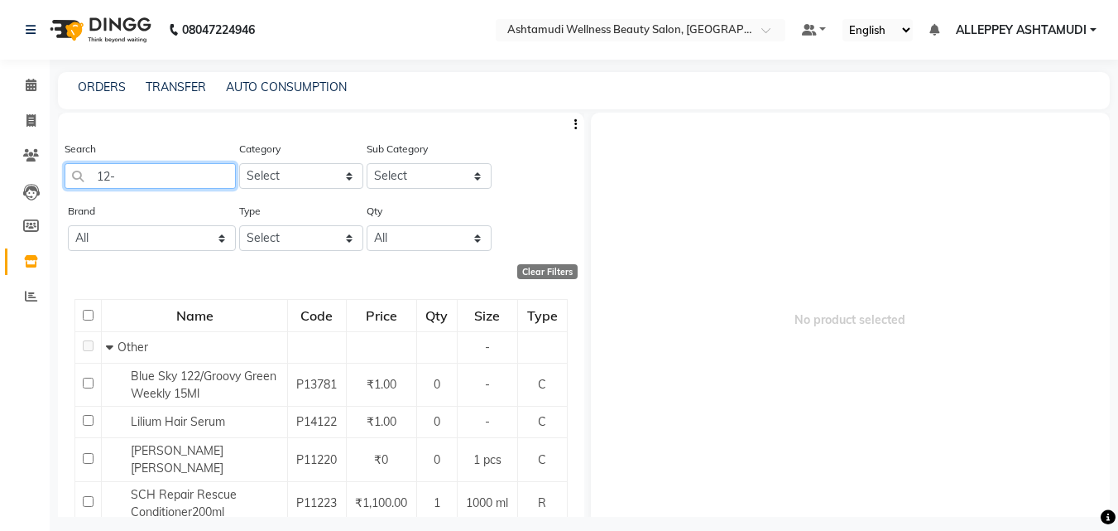
type input "12-2"
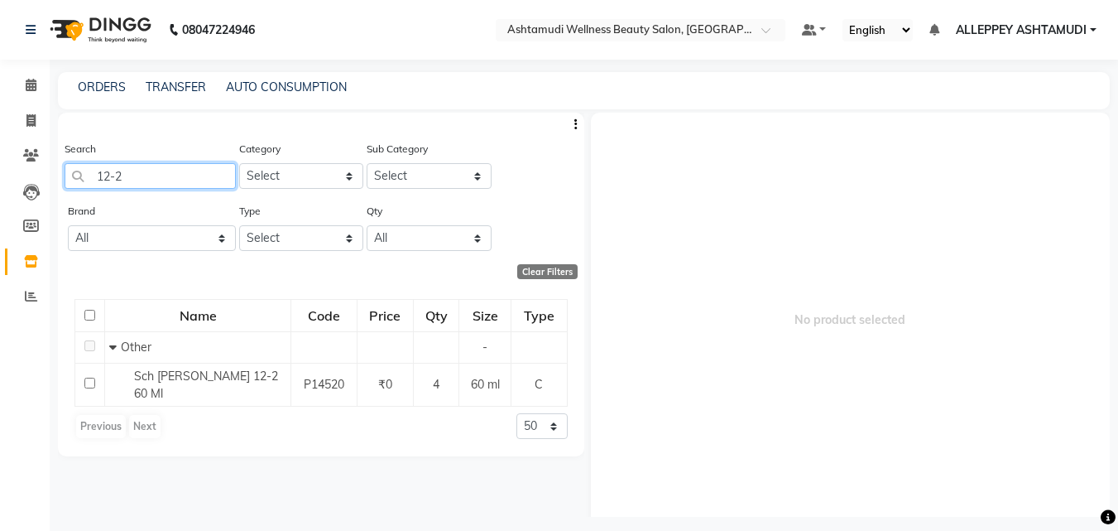
drag, startPoint x: 142, startPoint y: 170, endPoint x: 67, endPoint y: 192, distance: 77.8
click at [68, 192] on div "Search 12-2" at bounding box center [150, 171] width 171 height 62
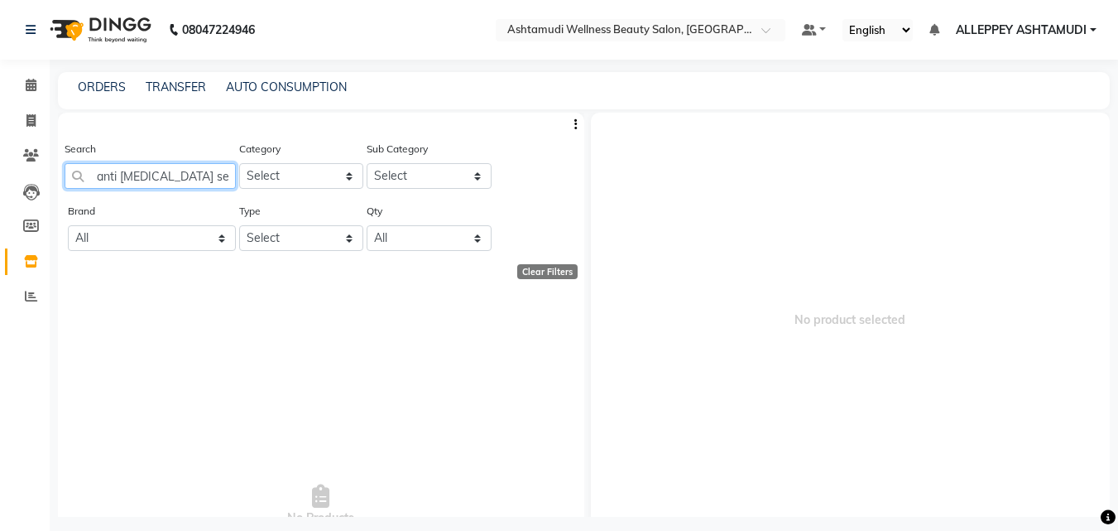
click at [215, 180] on input "anti dandruff serum" at bounding box center [150, 176] width 171 height 26
type input "anti dandruff"
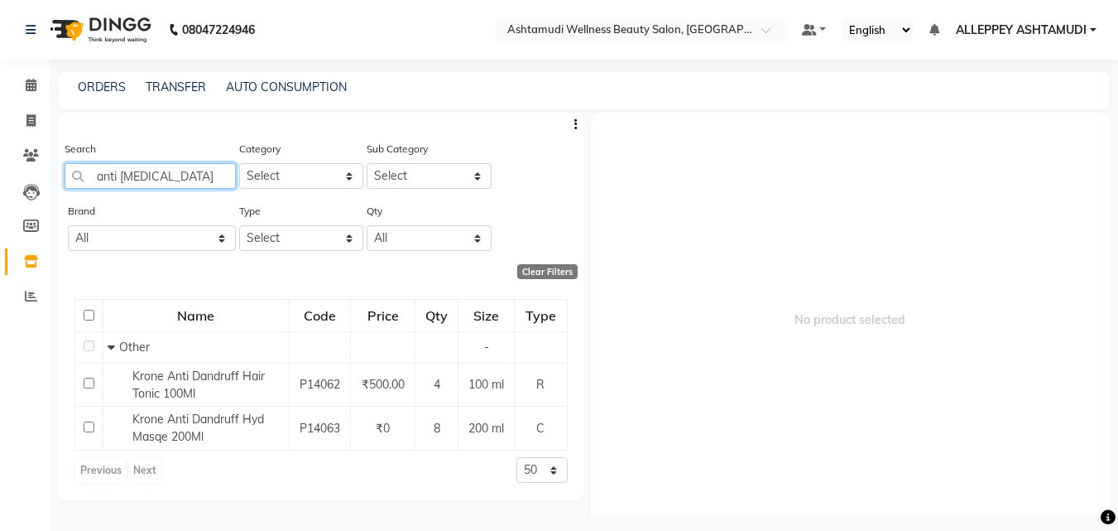
drag, startPoint x: 187, startPoint y: 174, endPoint x: 0, endPoint y: 201, distance: 189.1
click at [30, 200] on app-home "08047224946 Select Location × Ashtamudi Wellness Beauty Salon, Alappuzha Defaul…" at bounding box center [559, 270] width 1118 height 541
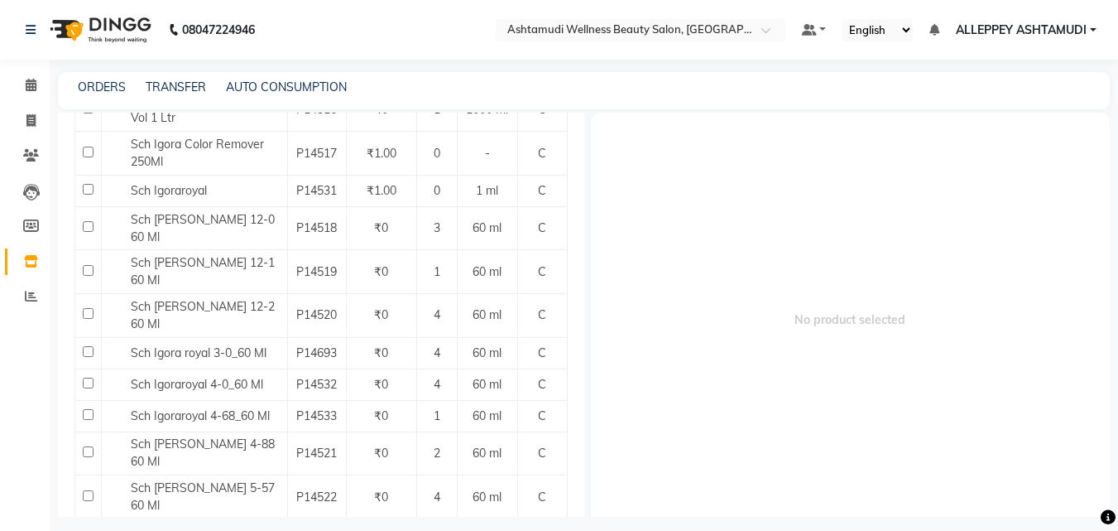
scroll to position [1788, 0]
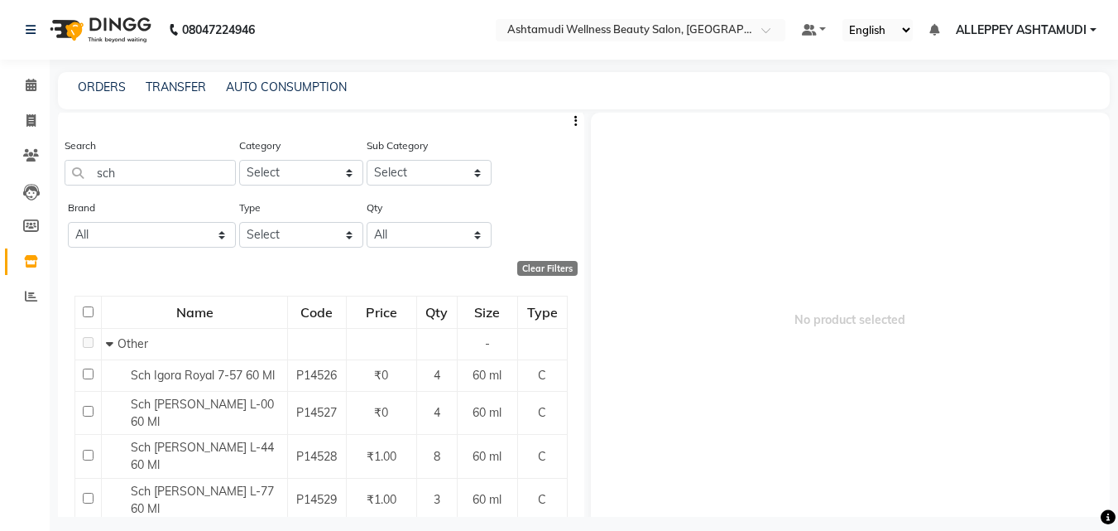
scroll to position [0, 0]
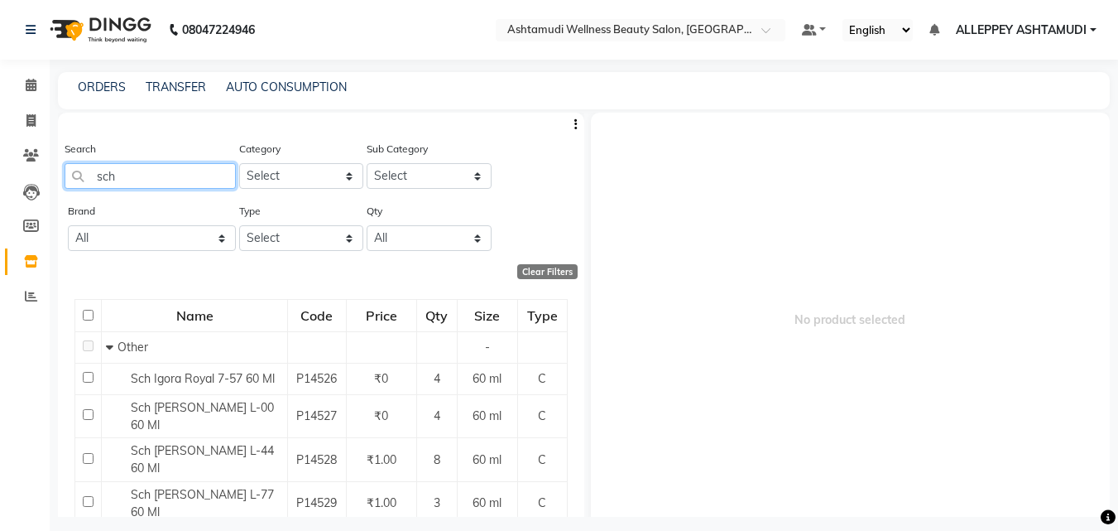
click at [147, 171] on input "sch" at bounding box center [150, 176] width 171 height 26
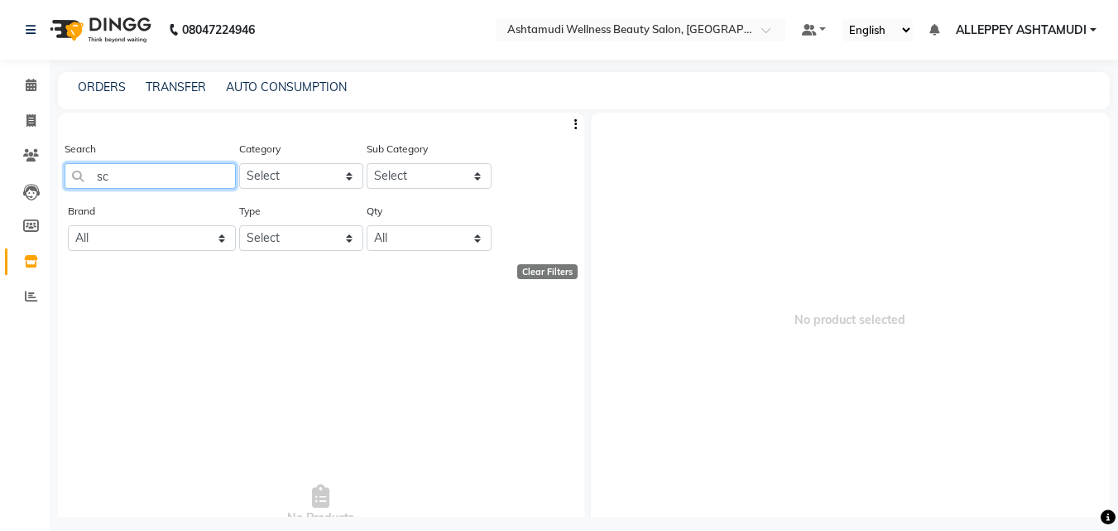
type input "s"
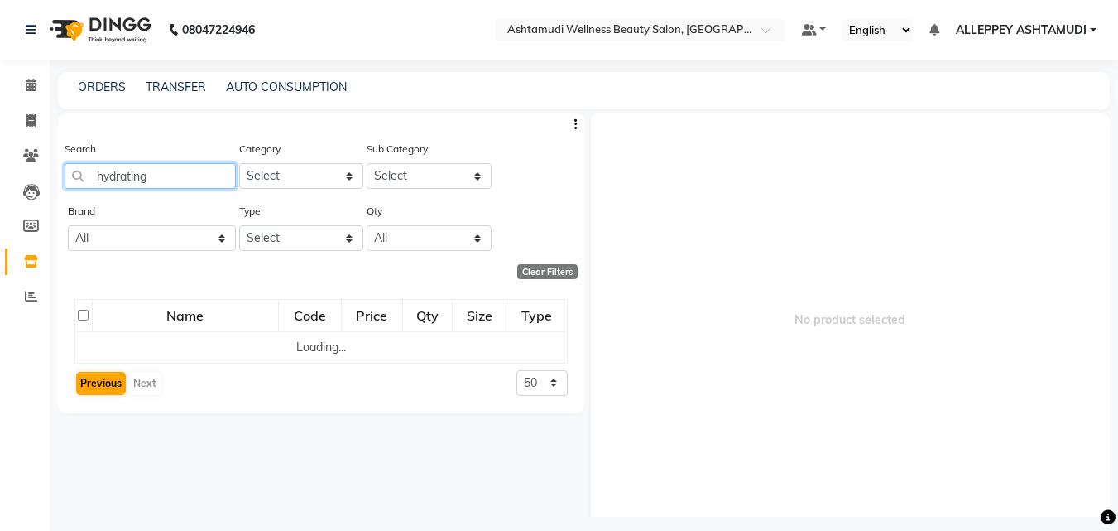
type input "hydrating"
click at [94, 383] on button "Previous" at bounding box center [101, 383] width 50 height 23
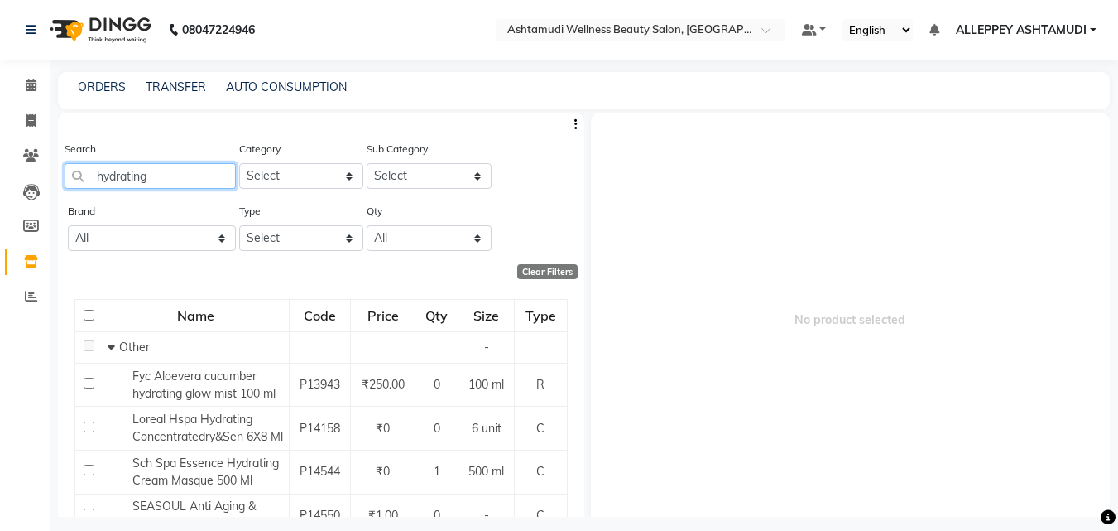
drag, startPoint x: 170, startPoint y: 176, endPoint x: 0, endPoint y: 173, distance: 169.7
click at [0, 176] on app-home "08047224946 Select Location × Ashtamudi Wellness Beauty Salon, Alappuzha Defaul…" at bounding box center [559, 270] width 1118 height 541
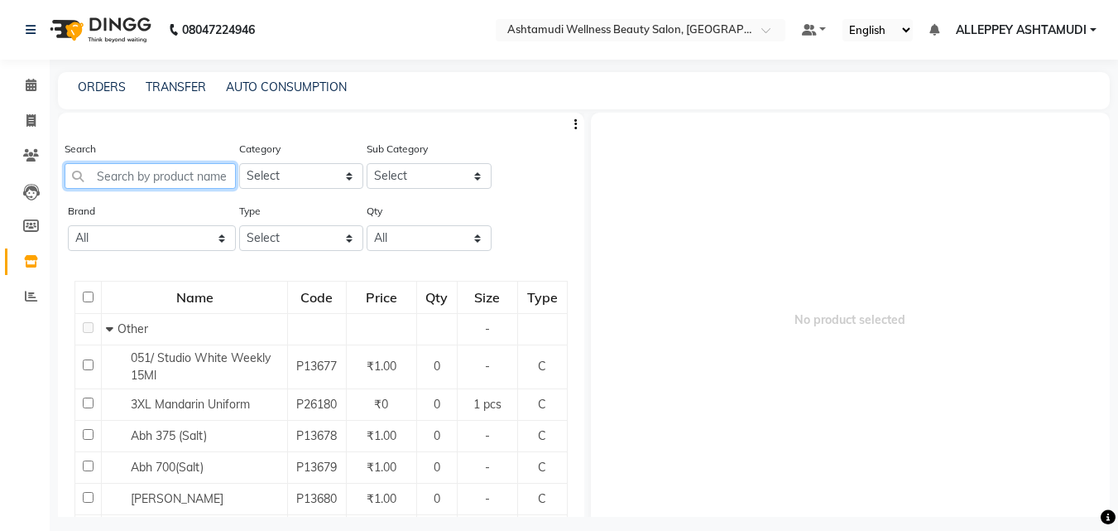
click at [174, 180] on input "text" at bounding box center [150, 176] width 171 height 26
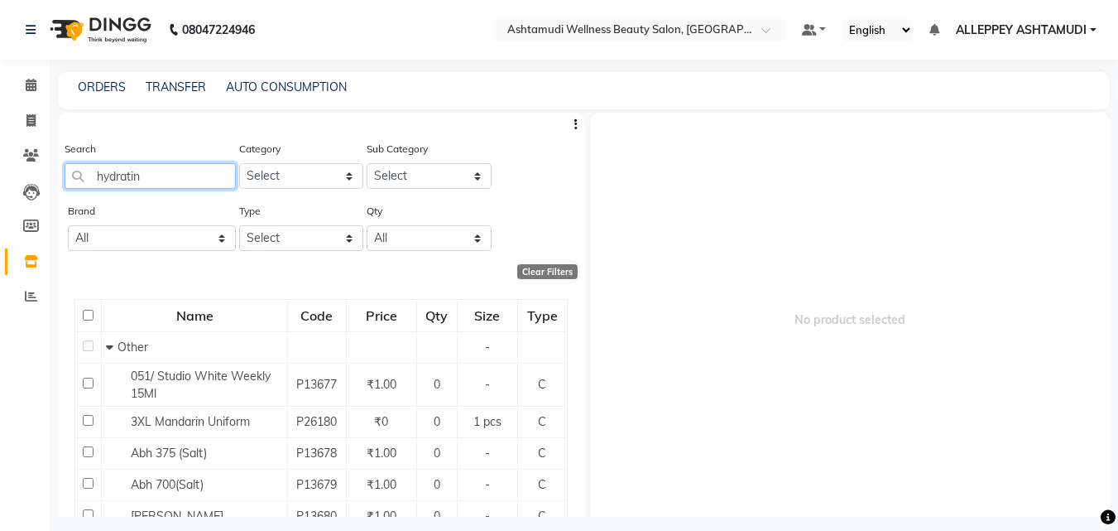
type input "hydrating"
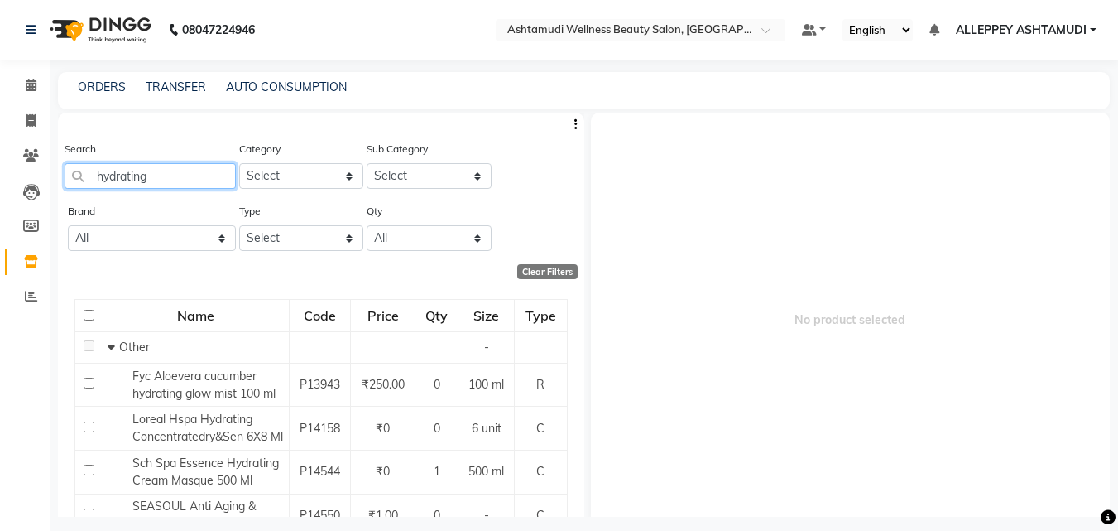
drag, startPoint x: 168, startPoint y: 182, endPoint x: 85, endPoint y: 176, distance: 83.0
click at [93, 180] on input "hydrating" at bounding box center [150, 176] width 171 height 26
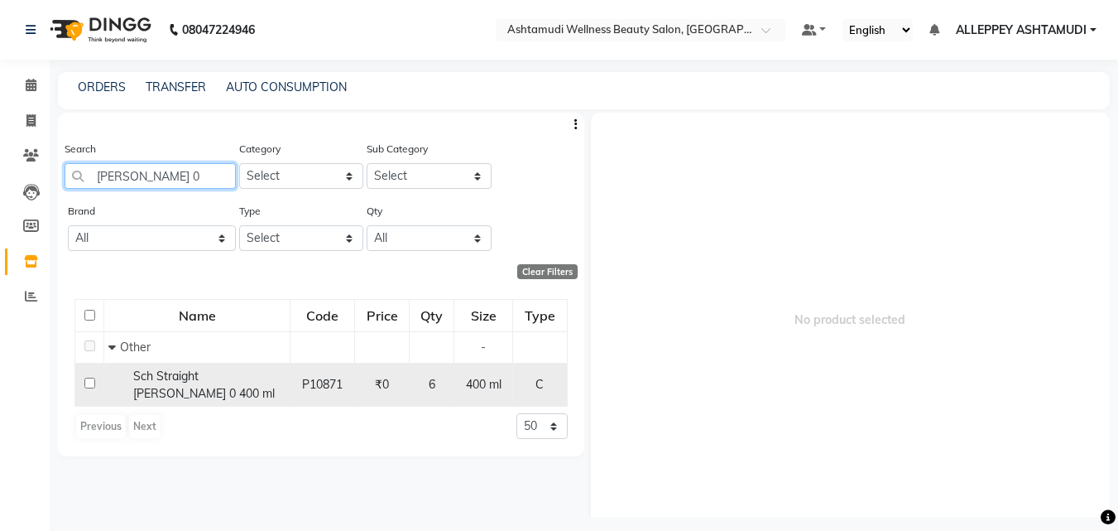
type input "glatt 0"
click at [91, 377] on input "checkbox" at bounding box center [89, 382] width 11 height 11
checkbox input "true"
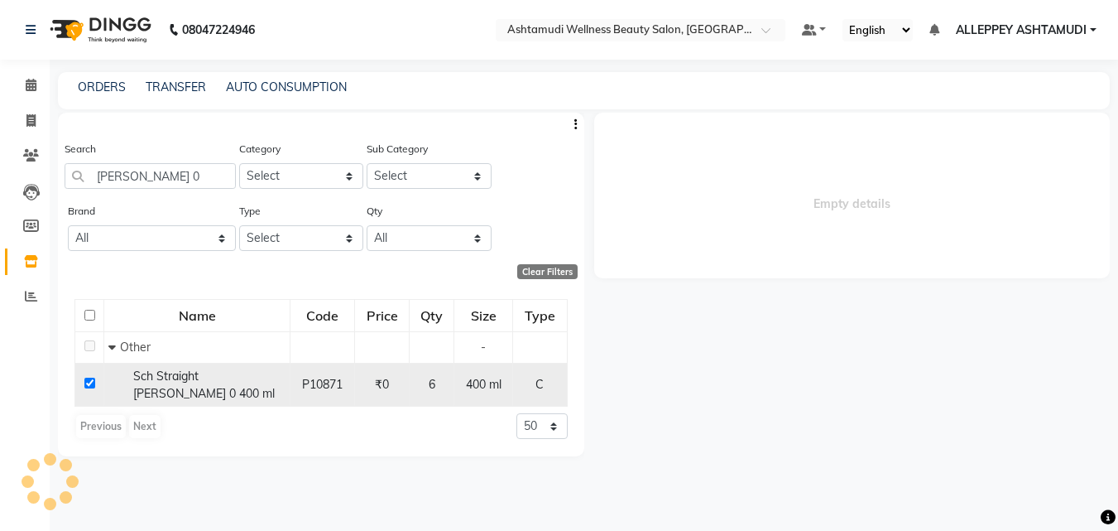
select select
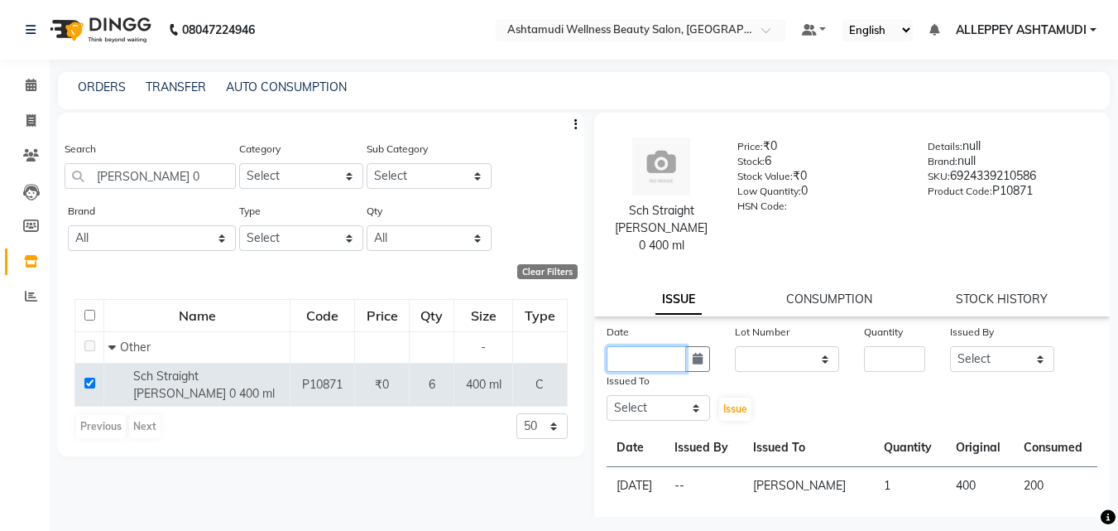
click at [626, 346] on input "text" at bounding box center [647, 359] width 80 height 26
select select "9"
select select "2025"
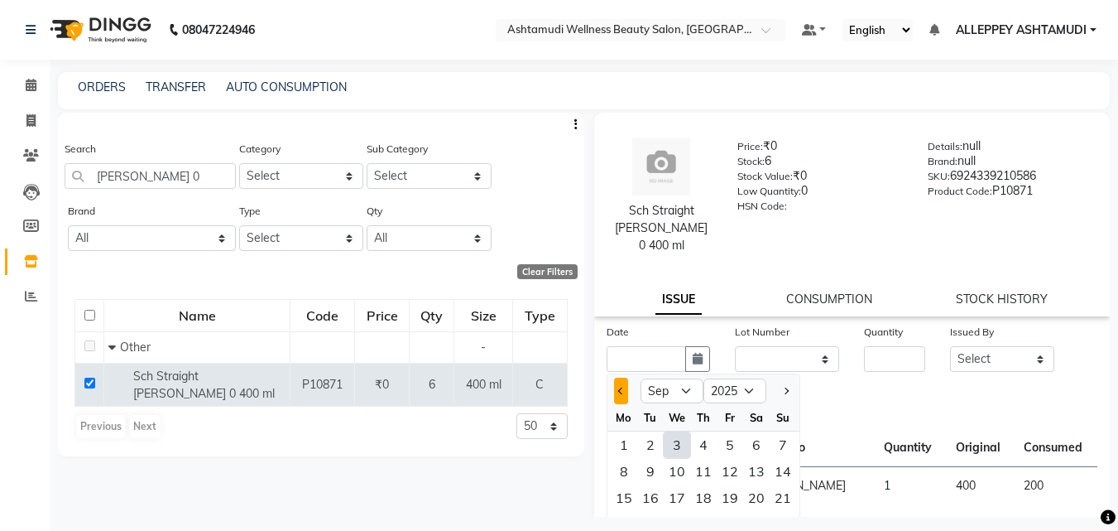
click at [616, 380] on button "Previous month" at bounding box center [621, 390] width 14 height 26
select select "8"
click at [729, 458] on div "8" at bounding box center [730, 471] width 26 height 26
type input "08-08-2025"
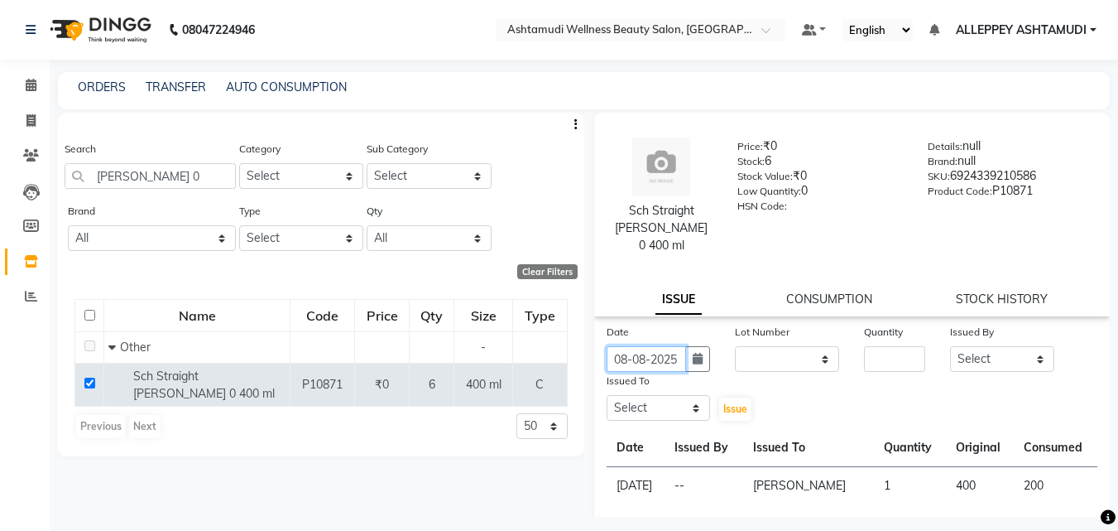
scroll to position [0, 3]
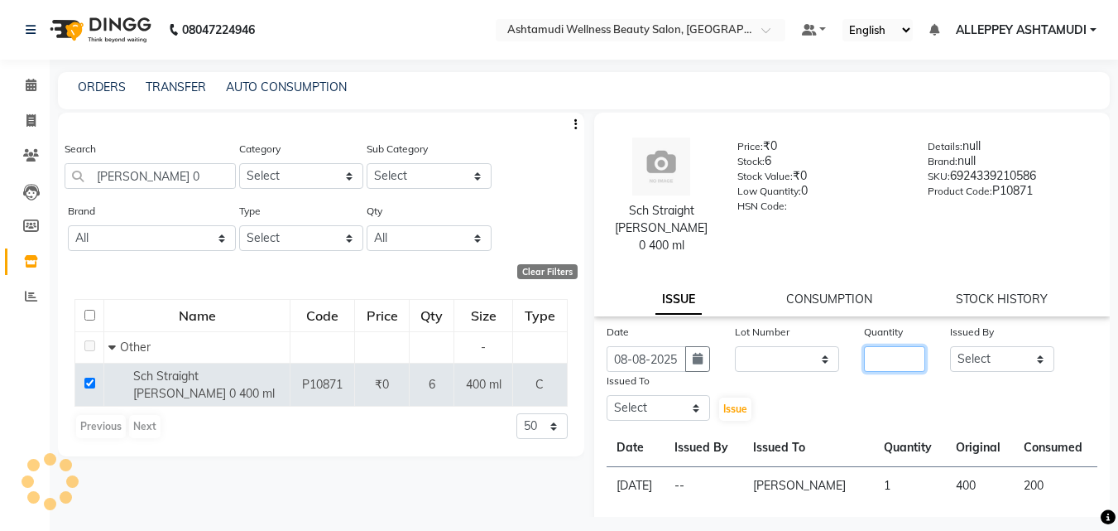
click at [900, 346] on input "number" at bounding box center [894, 359] width 61 height 26
type input "3"
click at [938, 339] on div "Issued By Select ALLEPPEY ASHTAMUDI Jyothy REKHA B ROSELIN Soumya Sreedevi" at bounding box center [1002, 347] width 129 height 49
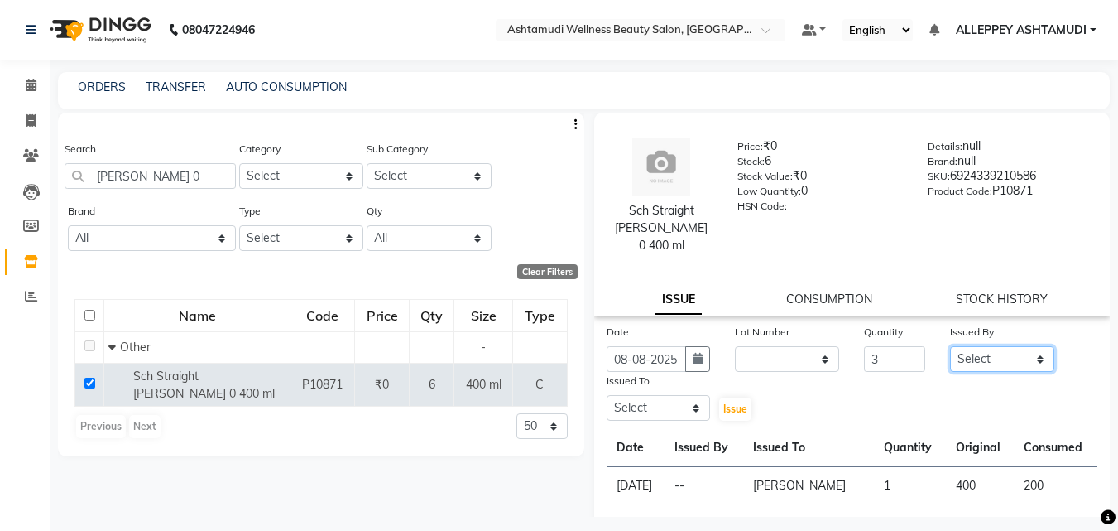
click at [966, 346] on select "Select ALLEPPEY ASHTAMUDI Jyothy REKHA B ROSELIN Soumya Sreedevi" at bounding box center [1002, 359] width 104 height 26
select select "57585"
click at [950, 346] on select "Select ALLEPPEY ASHTAMUDI Jyothy REKHA B ROSELIN Soumya Sreedevi" at bounding box center [1002, 359] width 104 height 26
click at [638, 395] on select "Select ALLEPPEY ASHTAMUDI Jyothy REKHA B ROSELIN Soumya Sreedevi" at bounding box center [659, 408] width 104 height 26
select select "80964"
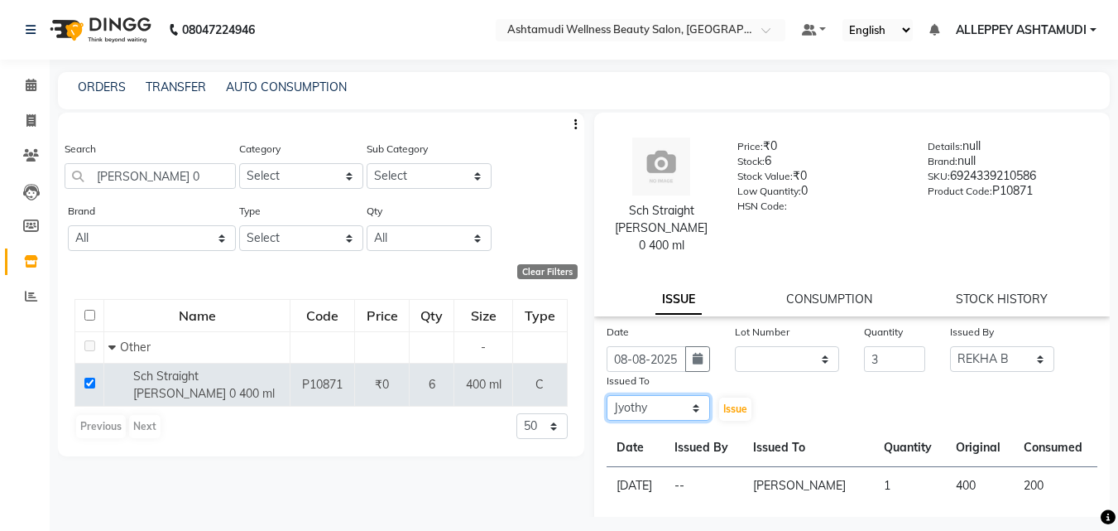
click at [607, 395] on select "Select ALLEPPEY ASHTAMUDI Jyothy REKHA B ROSELIN Soumya Sreedevi" at bounding box center [659, 408] width 104 height 26
click at [734, 397] on button "Issue" at bounding box center [735, 408] width 32 height 23
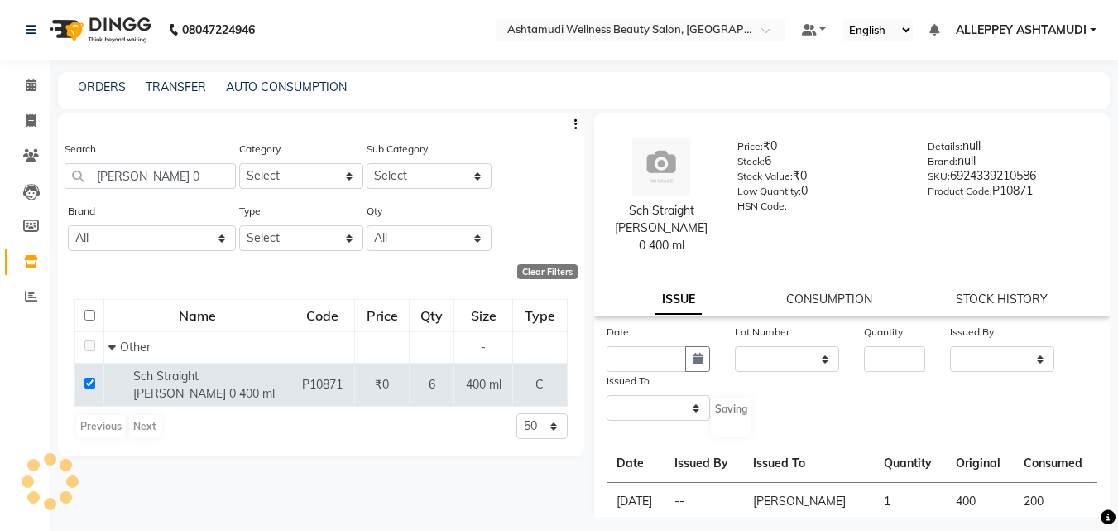
select select
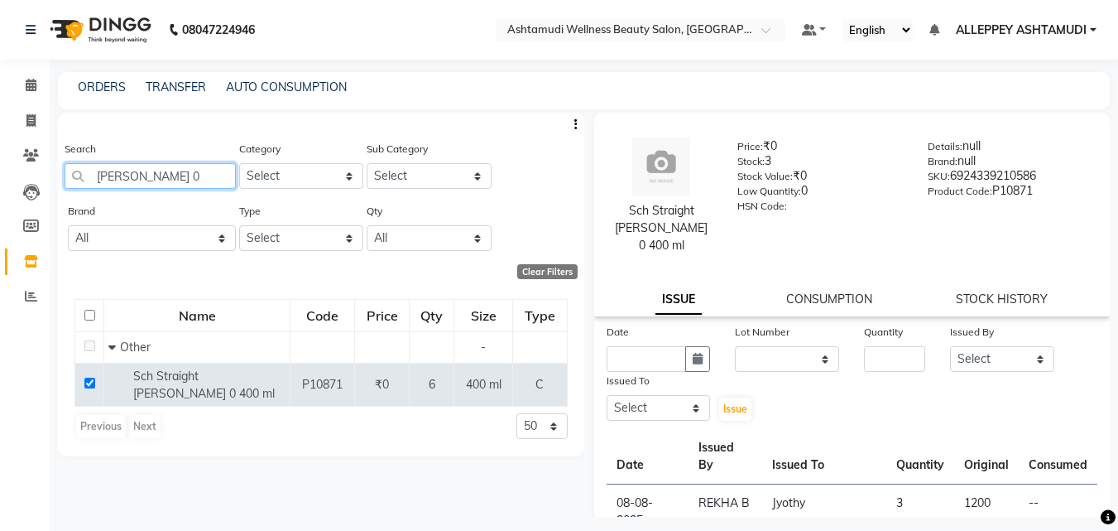
click at [146, 179] on input "glatt 0" at bounding box center [150, 176] width 171 height 26
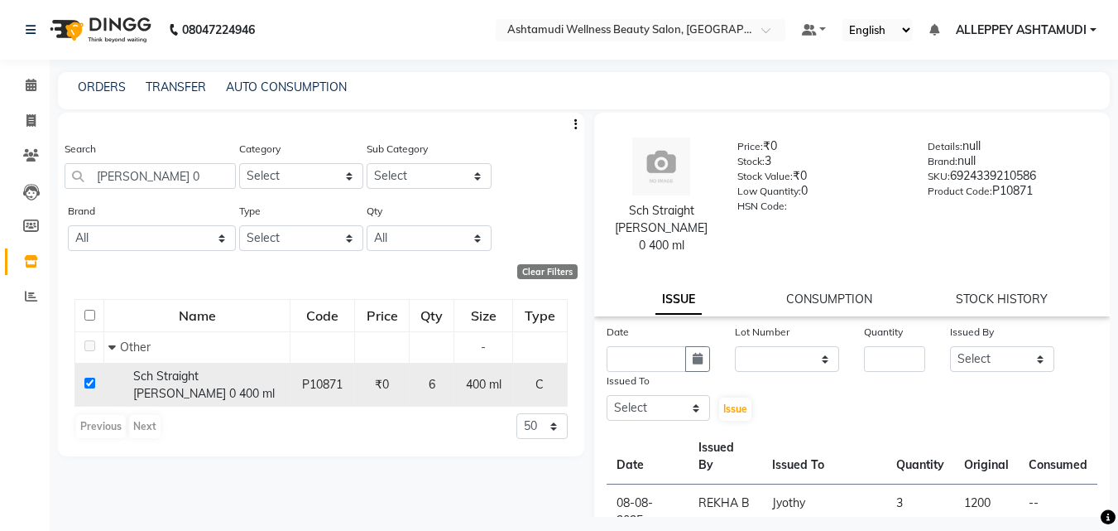
click at [89, 377] on input "checkbox" at bounding box center [89, 382] width 11 height 11
checkbox input "false"
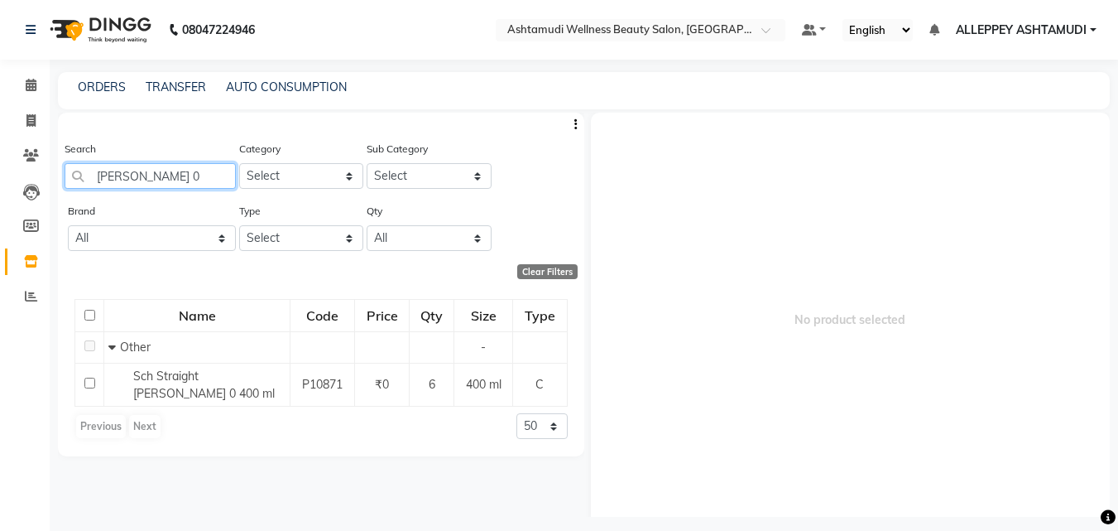
click at [142, 178] on input "glatt 0" at bounding box center [150, 176] width 171 height 26
click at [153, 183] on input "glatt 1" at bounding box center [150, 176] width 171 height 26
type input "g"
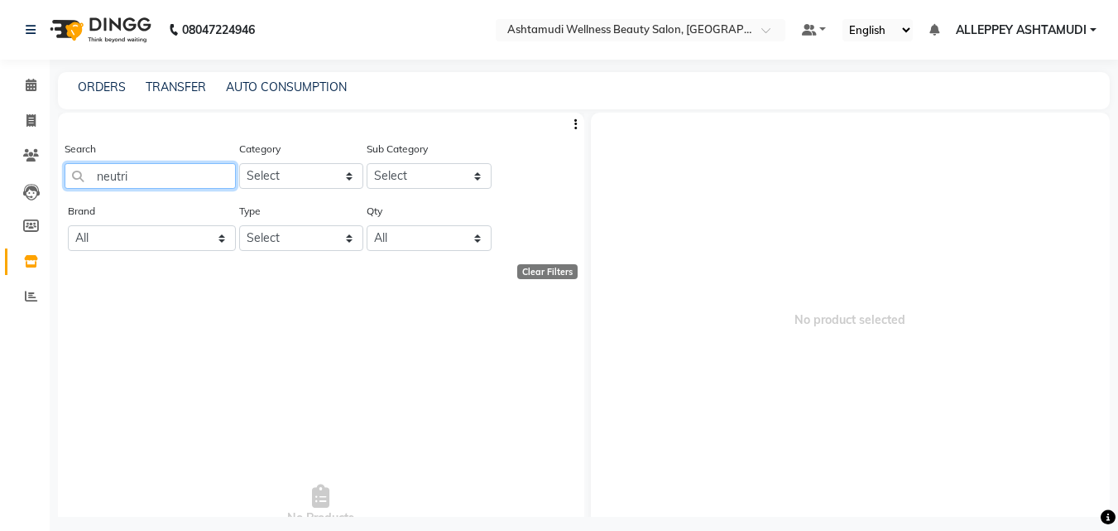
click at [149, 184] on input "neutri" at bounding box center [150, 176] width 171 height 26
type input "n"
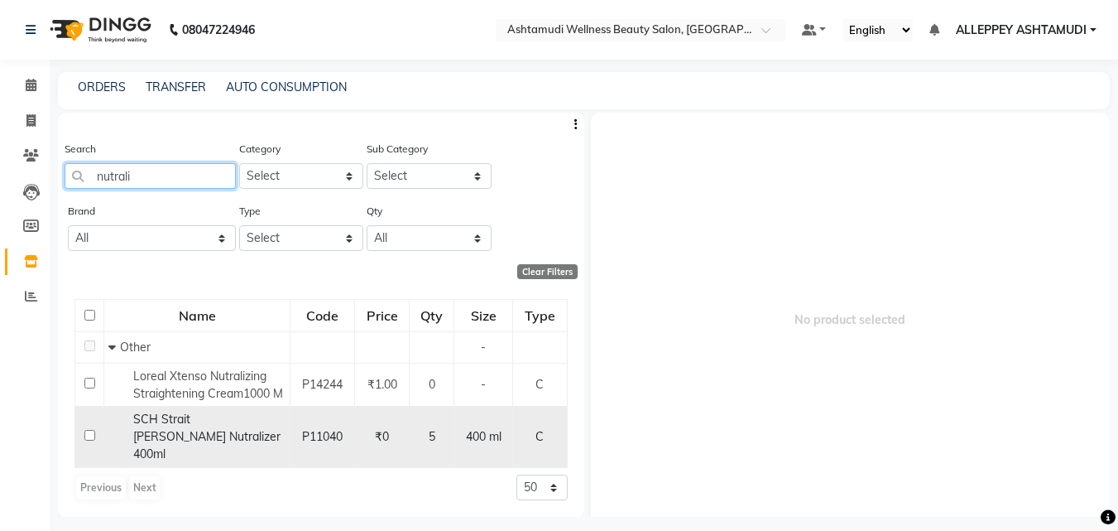
type input "nutrali"
click at [93, 430] on input "checkbox" at bounding box center [89, 435] width 11 height 11
checkbox input "true"
select select
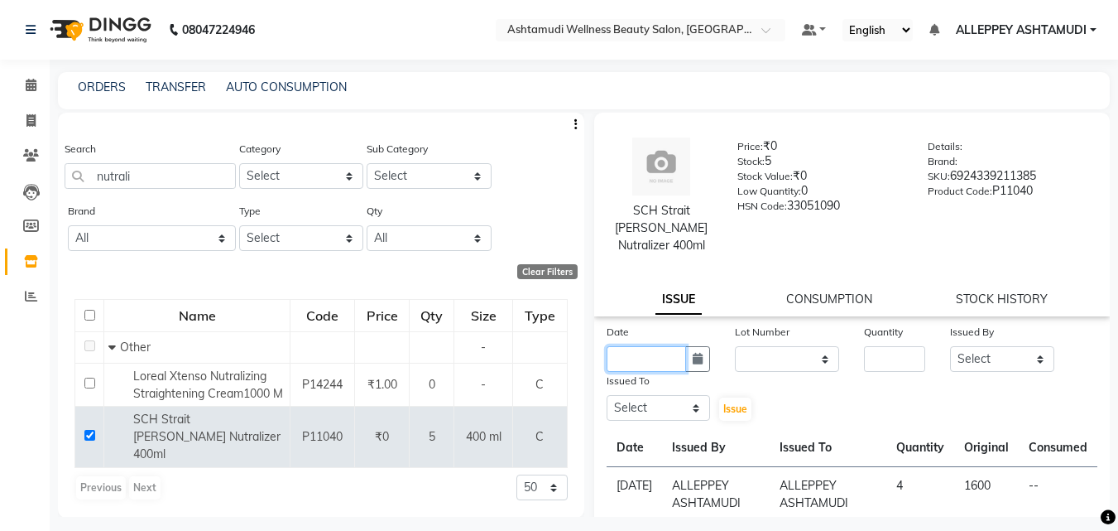
click at [612, 346] on input "text" at bounding box center [647, 359] width 80 height 26
select select "9"
select select "2025"
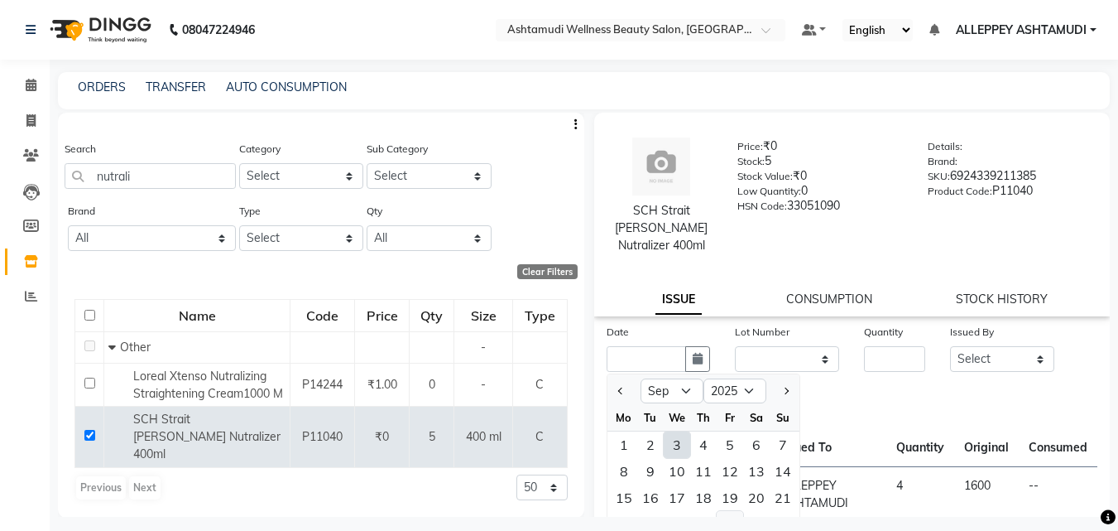
click at [720, 511] on div "26" at bounding box center [730, 524] width 26 height 26
type input "26-09-2025"
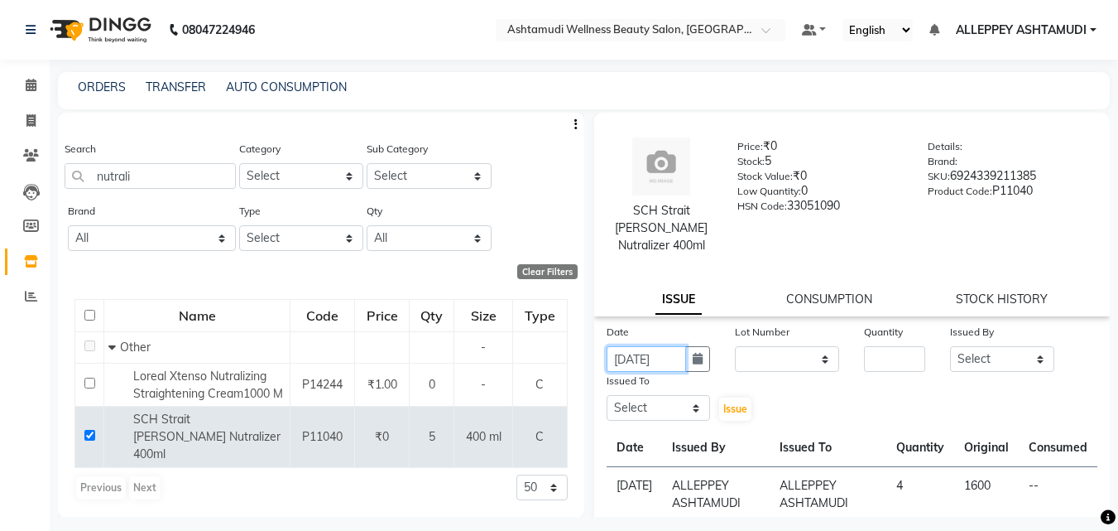
scroll to position [0, 3]
click at [886, 346] on input "number" at bounding box center [894, 359] width 61 height 26
type input "1"
click at [984, 349] on select "Select ALLEPPEY ASHTAMUDI Jyothy REKHA B ROSELIN Soumya Sreedevi" at bounding box center [1002, 359] width 104 height 26
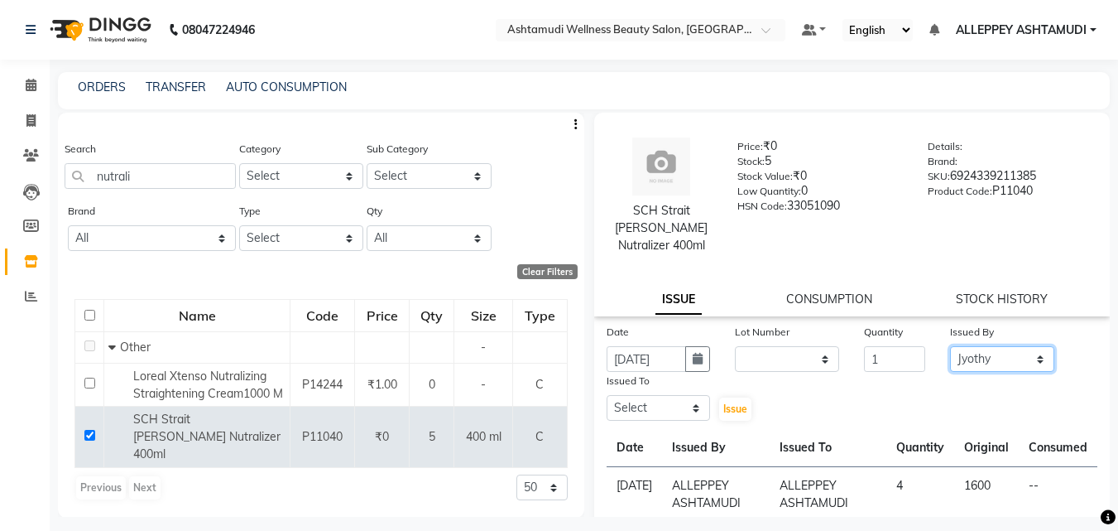
click at [950, 346] on select "Select ALLEPPEY ASHTAMUDI Jyothy REKHA B ROSELIN Soumya Sreedevi" at bounding box center [1002, 359] width 104 height 26
click at [969, 346] on select "Select ALLEPPEY ASHTAMUDI Jyothy REKHA B ROSELIN Soumya Sreedevi" at bounding box center [1002, 359] width 104 height 26
select select "69316"
click at [950, 346] on select "Select ALLEPPEY ASHTAMUDI Jyothy REKHA B ROSELIN Soumya Sreedevi" at bounding box center [1002, 359] width 104 height 26
click at [618, 395] on select "Select ALLEPPEY ASHTAMUDI Jyothy REKHA B ROSELIN Soumya Sreedevi" at bounding box center [659, 408] width 104 height 26
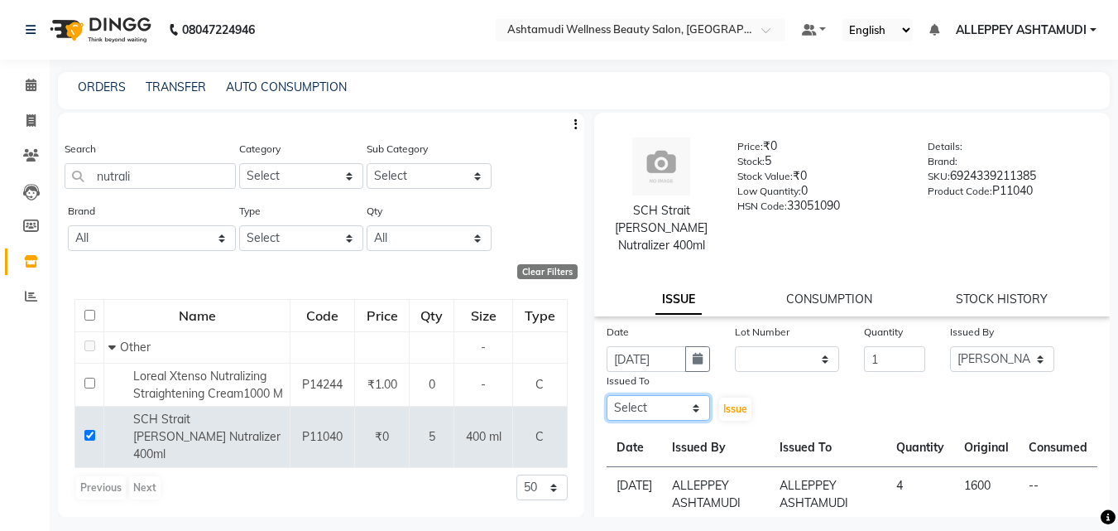
select select "80964"
click at [607, 395] on select "Select ALLEPPEY ASHTAMUDI Jyothy REKHA B ROSELIN Soumya Sreedevi" at bounding box center [659, 408] width 104 height 26
click at [723, 402] on span "Issue" at bounding box center [735, 408] width 24 height 12
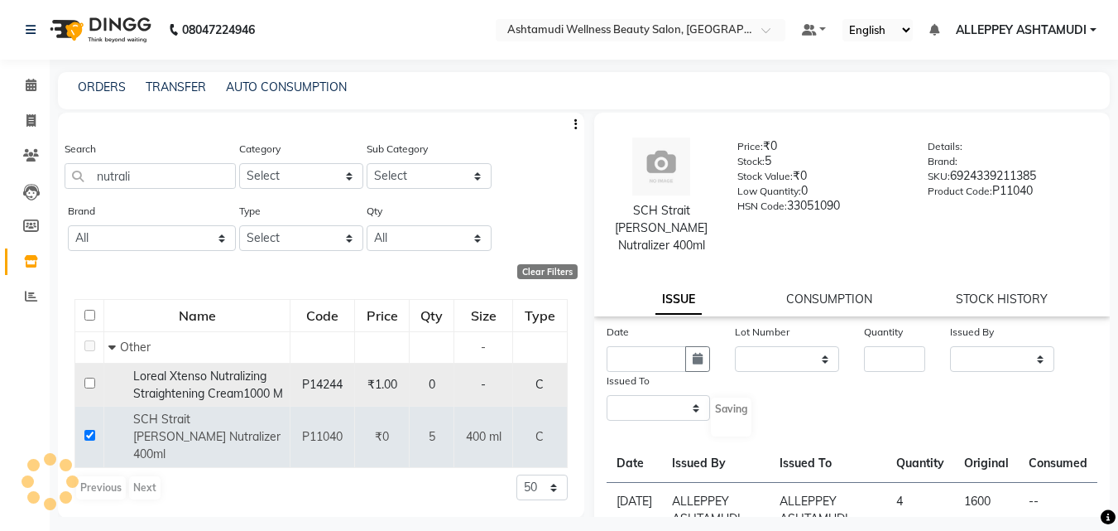
select select
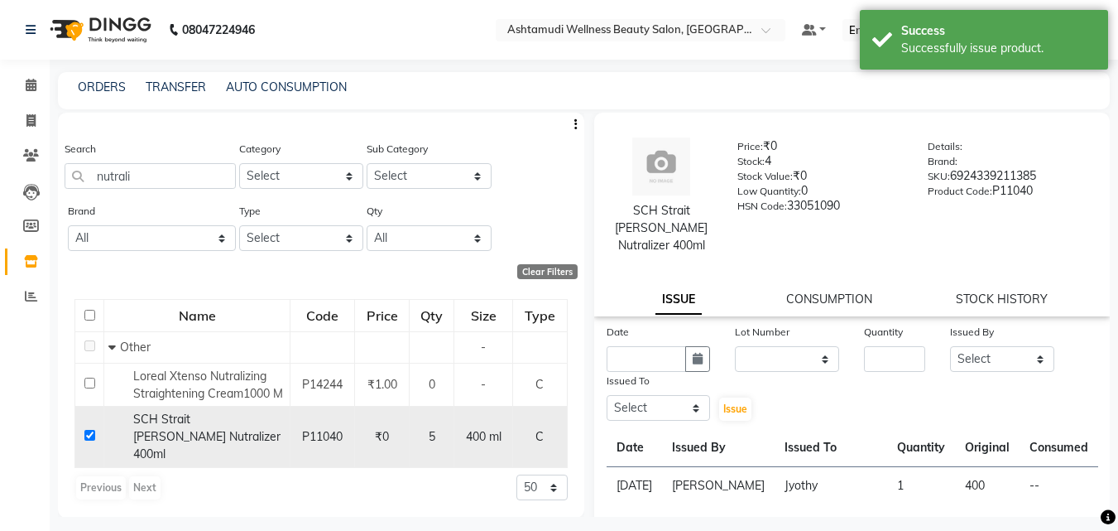
click at [87, 430] on input "checkbox" at bounding box center [89, 435] width 11 height 11
checkbox input "false"
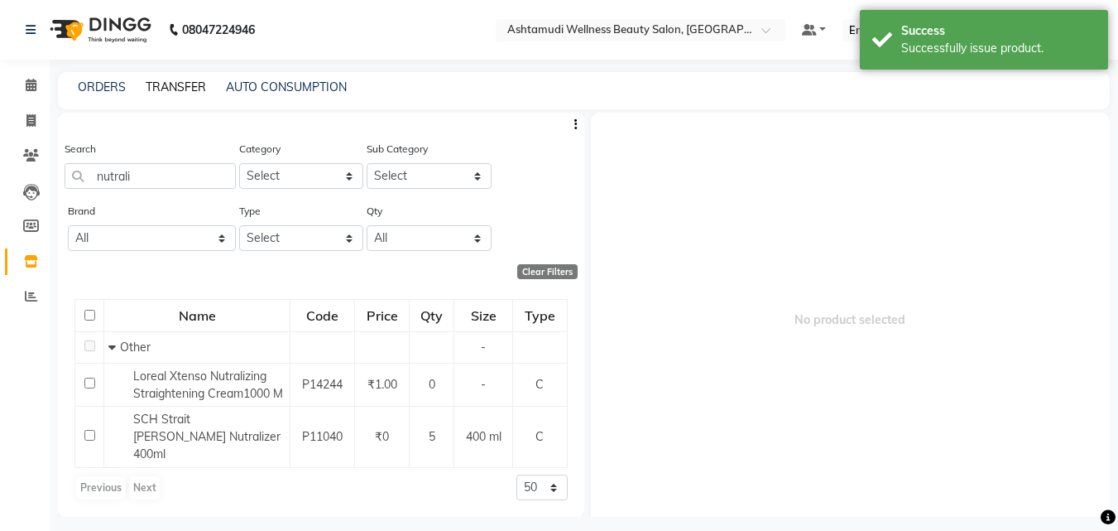
click at [178, 81] on link "TRANSFER" at bounding box center [176, 86] width 60 height 15
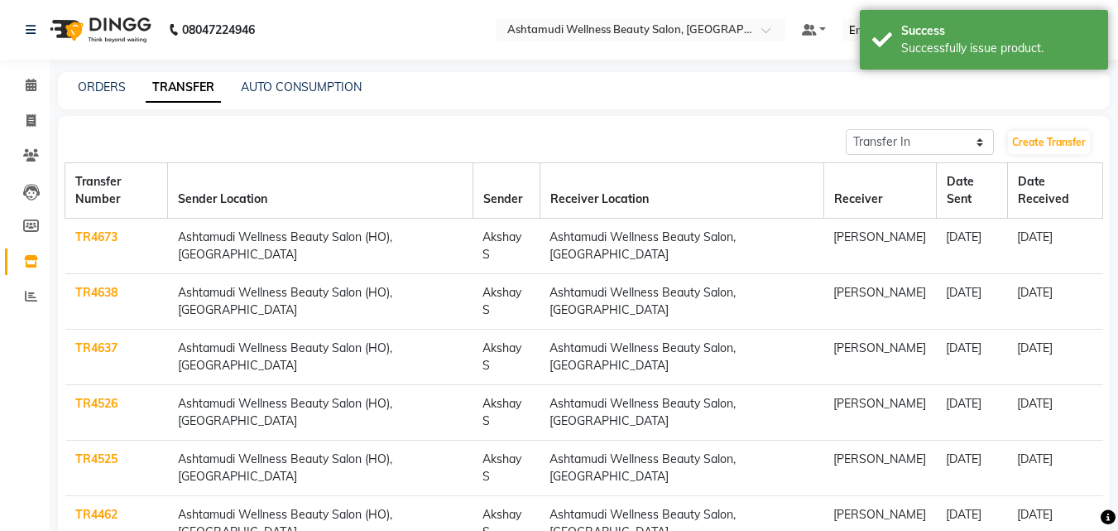
drag, startPoint x: 248, startPoint y: 75, endPoint x: 238, endPoint y: 85, distance: 14.0
click at [248, 75] on div "ORDERS TRANSFER AUTO CONSUMPTION" at bounding box center [584, 90] width 1052 height 37
click at [256, 84] on link "AUTO CONSUMPTION" at bounding box center [301, 86] width 121 height 15
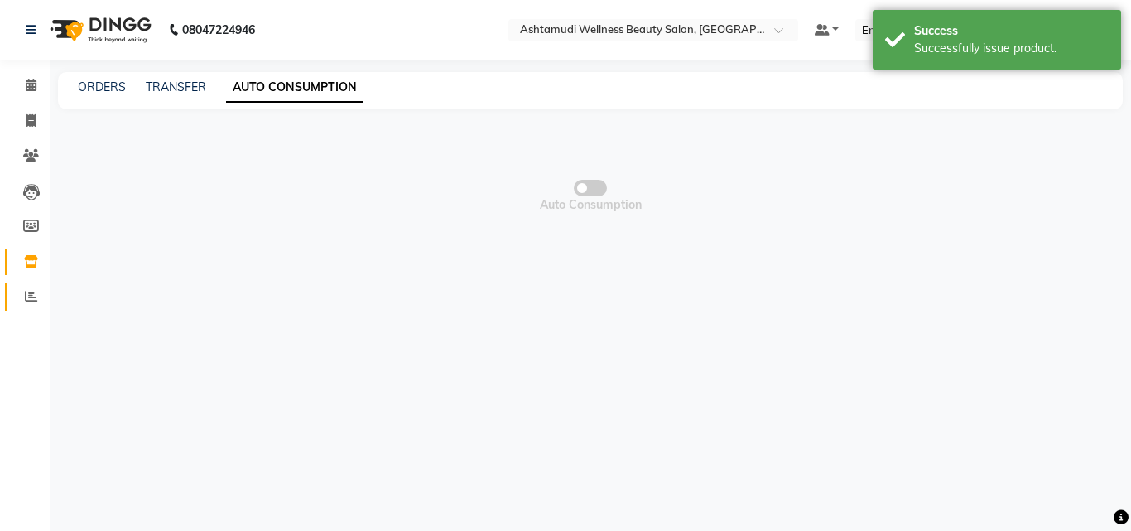
click at [26, 284] on link "Reports" at bounding box center [25, 296] width 40 height 27
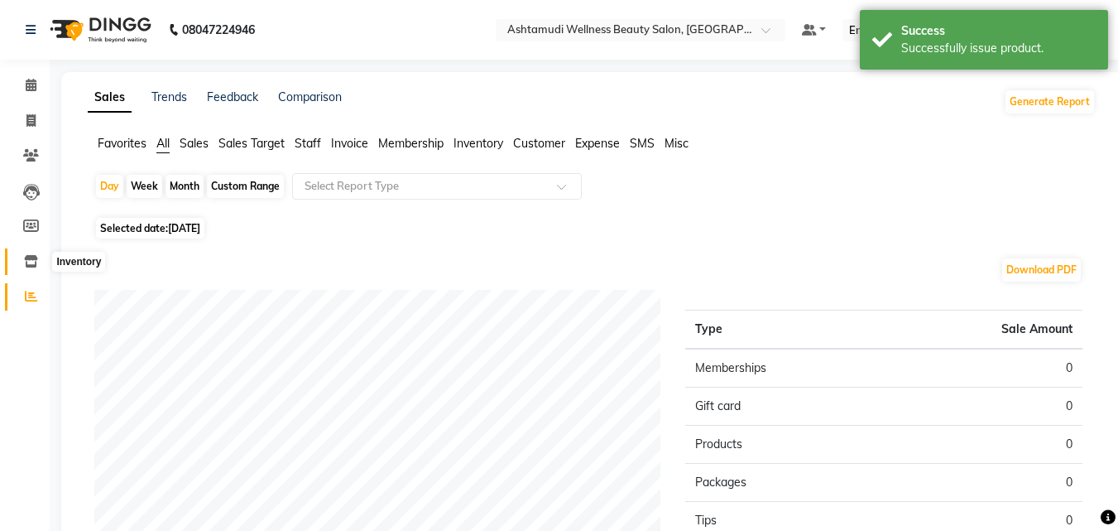
click at [30, 252] on span at bounding box center [31, 261] width 29 height 19
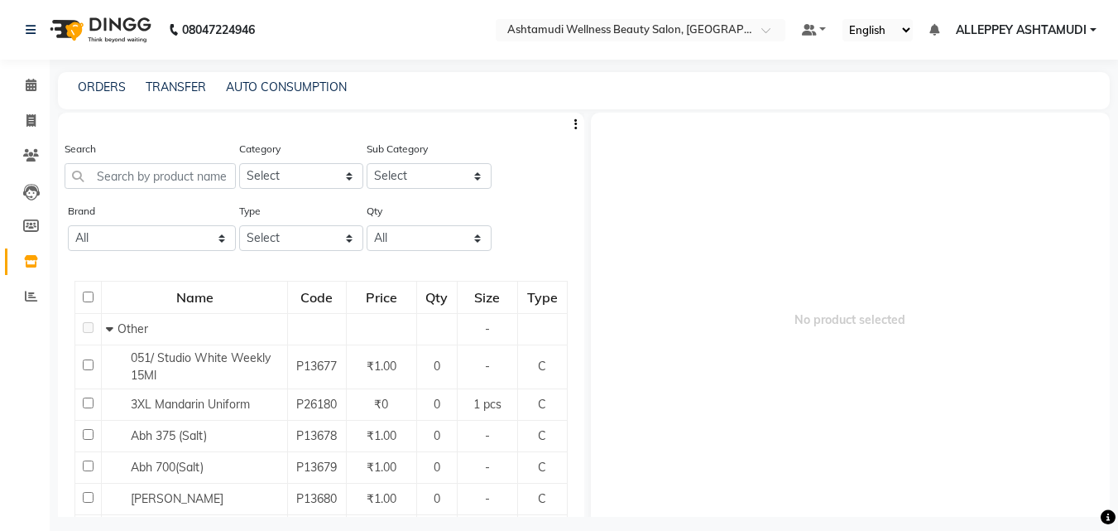
click at [132, 161] on div "Search" at bounding box center [150, 164] width 171 height 49
click at [129, 185] on input "text" at bounding box center [150, 176] width 171 height 26
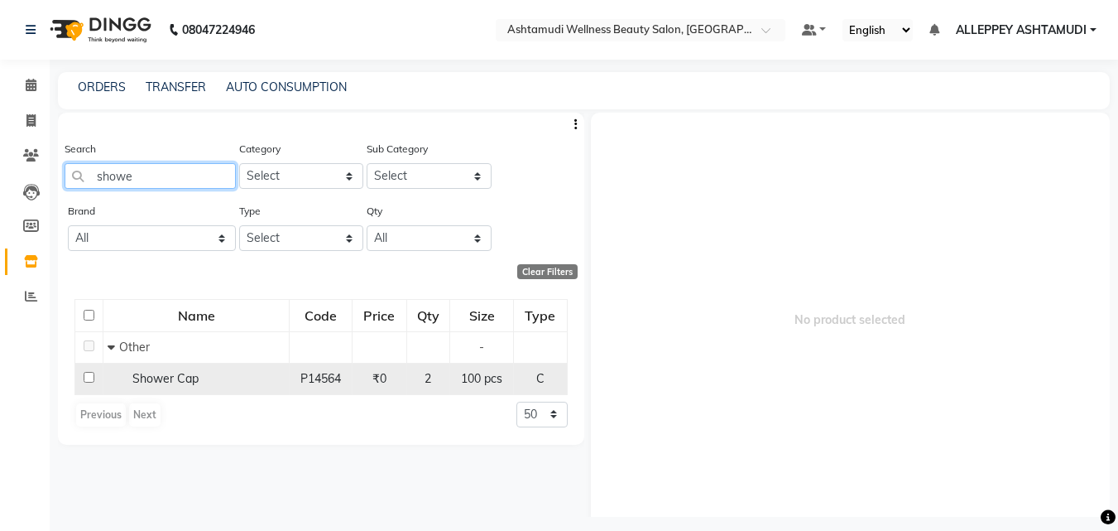
type input "showe"
click at [85, 374] on input "checkbox" at bounding box center [89, 377] width 11 height 11
checkbox input "true"
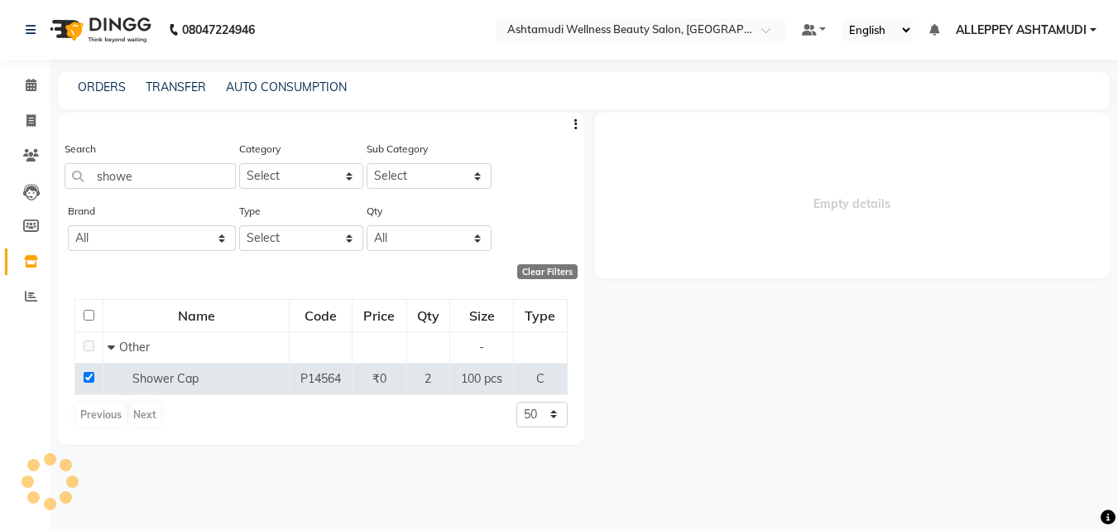
select select
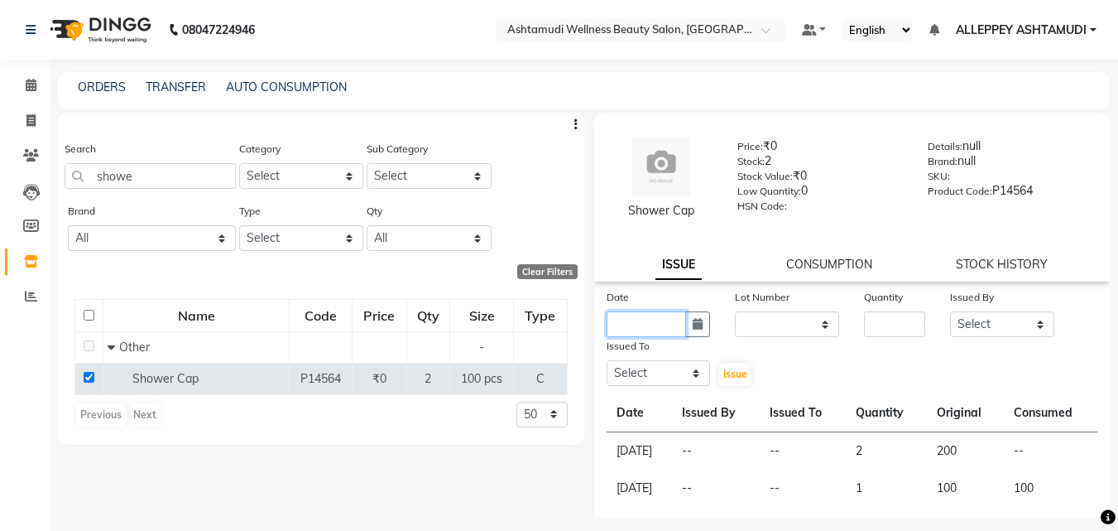
click at [622, 327] on input "text" at bounding box center [647, 324] width 80 height 26
select select "9"
select select "2025"
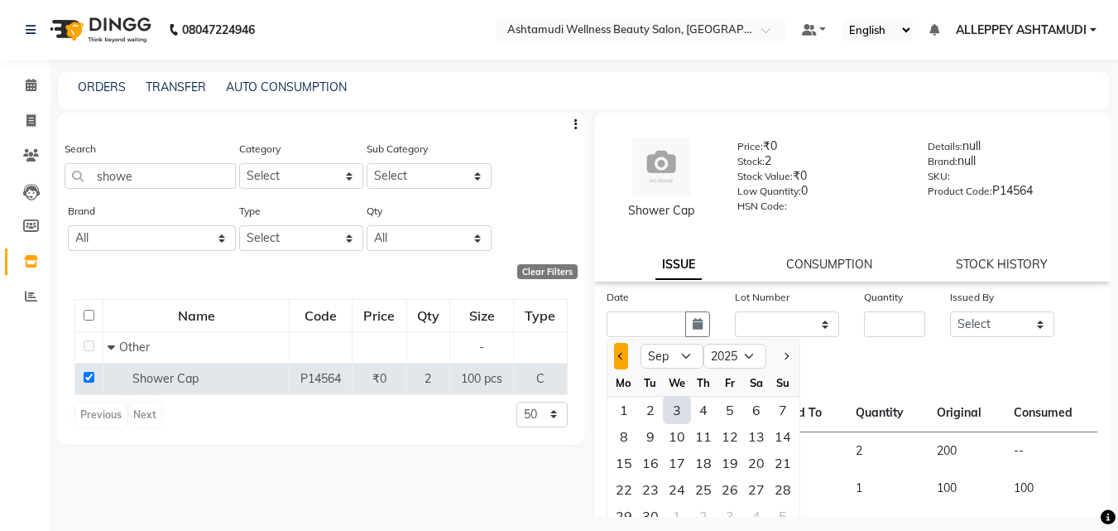
click at [616, 358] on button "Previous month" at bounding box center [621, 356] width 14 height 26
select select "8"
click at [670, 435] on div "6" at bounding box center [677, 436] width 26 height 26
type input "06-08-2025"
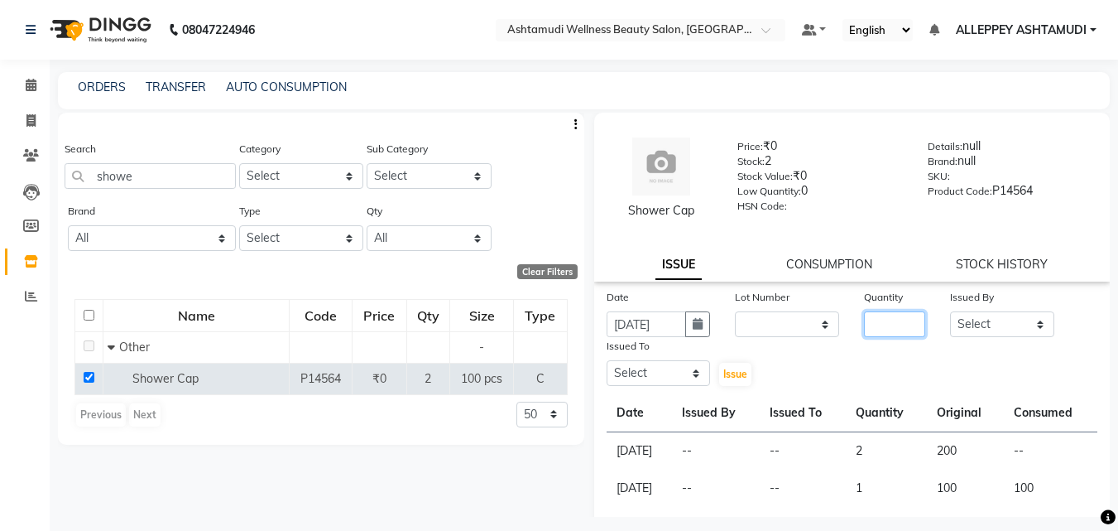
click at [882, 323] on input "number" at bounding box center [894, 324] width 61 height 26
type input "1"
click at [968, 334] on select "Select ALLEPPEY ASHTAMUDI Jyothy REKHA B ROSELIN Soumya Sreedevi" at bounding box center [1002, 324] width 104 height 26
select select "27367"
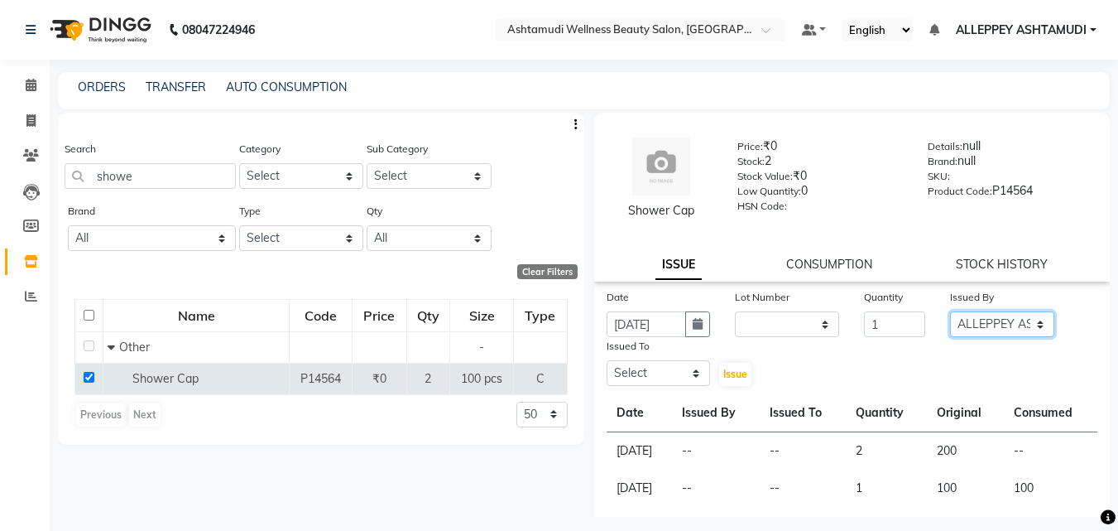
click at [950, 311] on select "Select ALLEPPEY ASHTAMUDI Jyothy REKHA B ROSELIN Soumya Sreedevi" at bounding box center [1002, 324] width 104 height 26
click at [675, 378] on select "Select ALLEPPEY ASHTAMUDI Jyothy REKHA B ROSELIN Soumya Sreedevi" at bounding box center [659, 373] width 104 height 26
select select "27367"
click at [607, 360] on select "Select ALLEPPEY ASHTAMUDI Jyothy REKHA B ROSELIN Soumya Sreedevi" at bounding box center [659, 373] width 104 height 26
click at [738, 377] on span "Issue" at bounding box center [735, 374] width 24 height 12
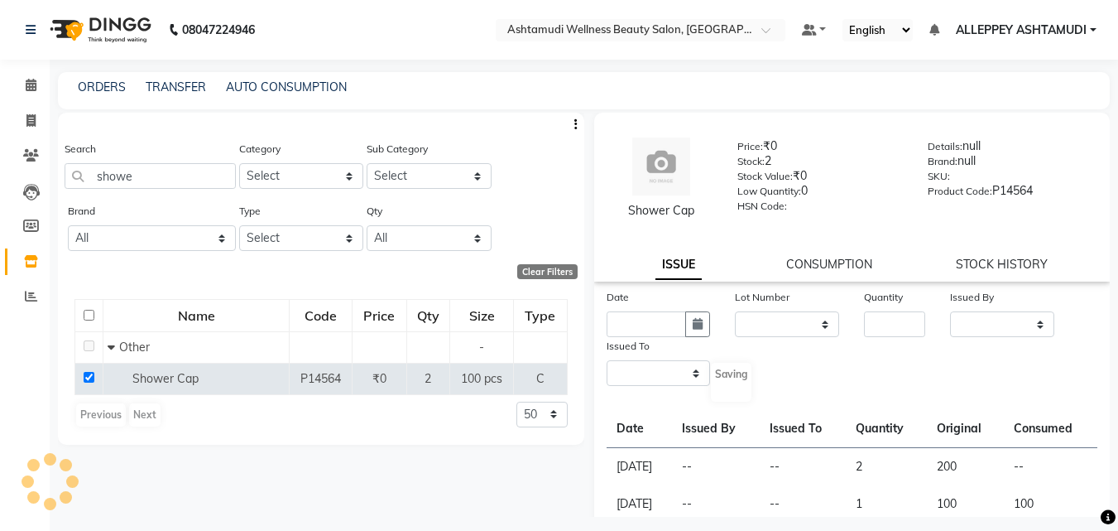
select select
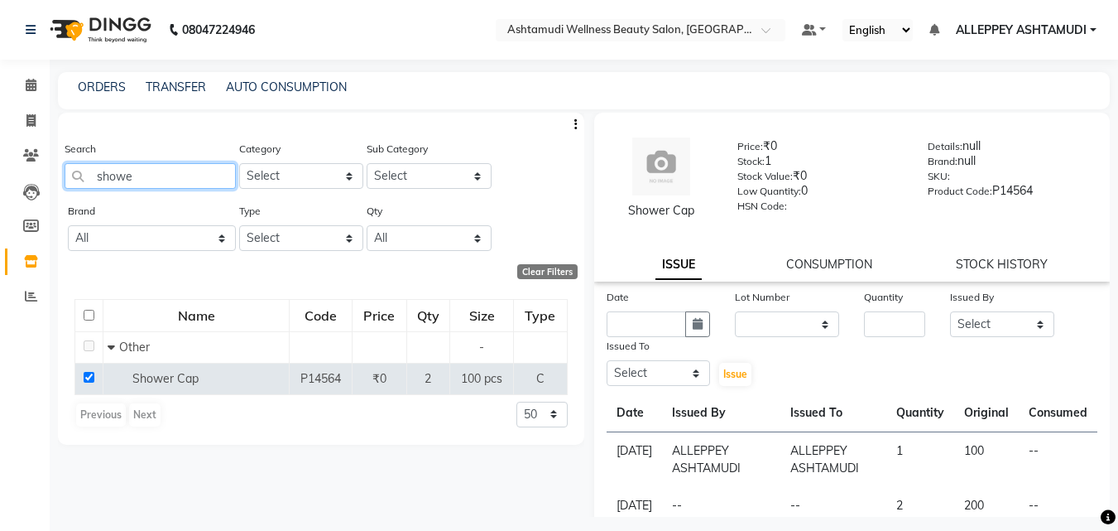
click at [162, 182] on input "showe" at bounding box center [150, 176] width 171 height 26
type input "s"
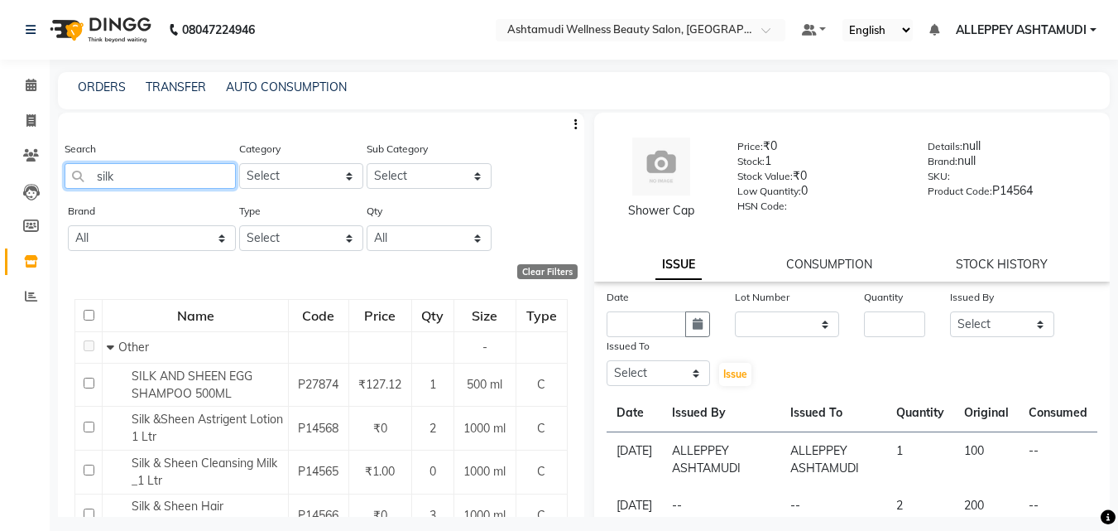
click at [127, 177] on input "silk" at bounding box center [150, 176] width 171 height 26
type input "s"
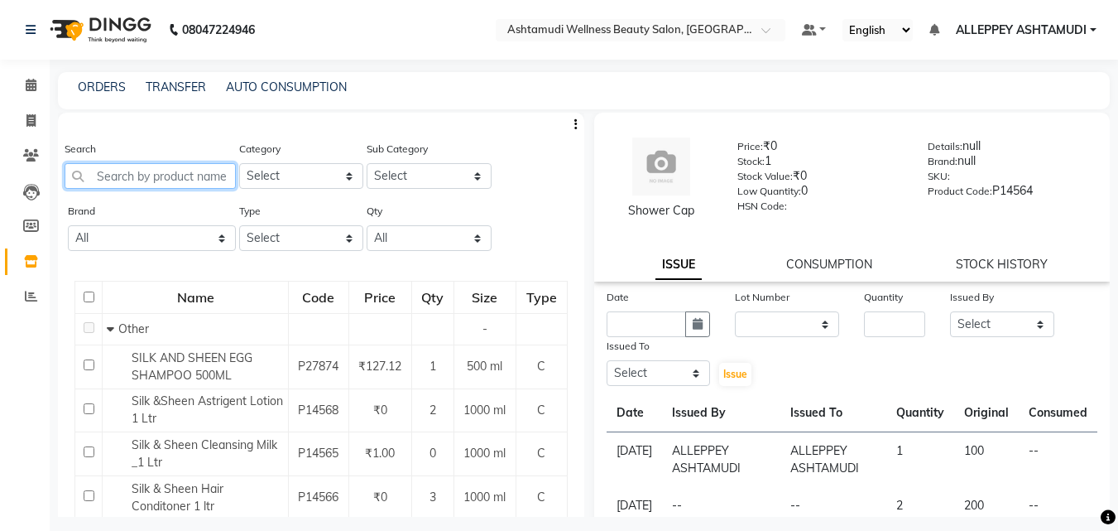
type input "o"
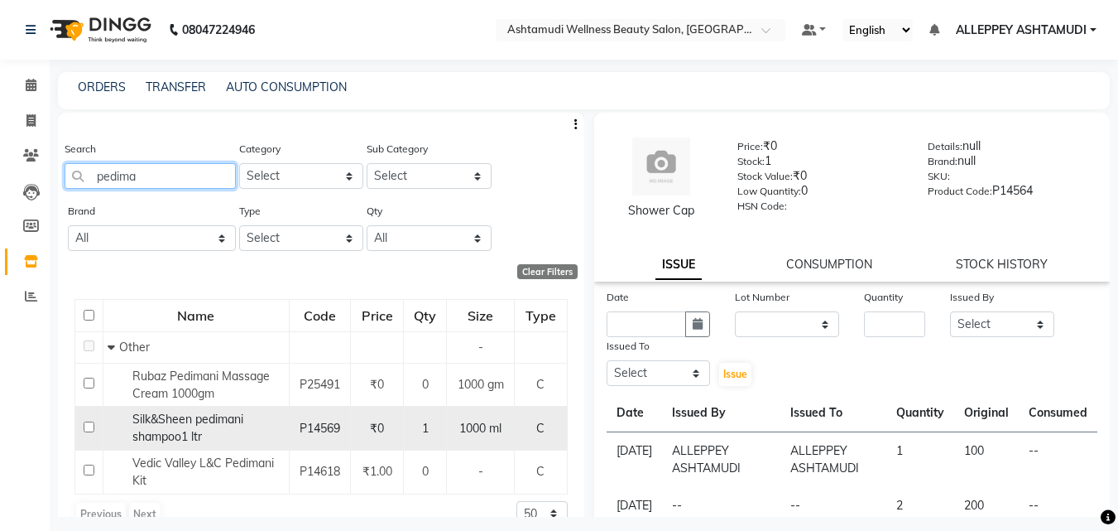
type input "pedima"
click at [89, 425] on input "checkbox" at bounding box center [89, 426] width 11 height 11
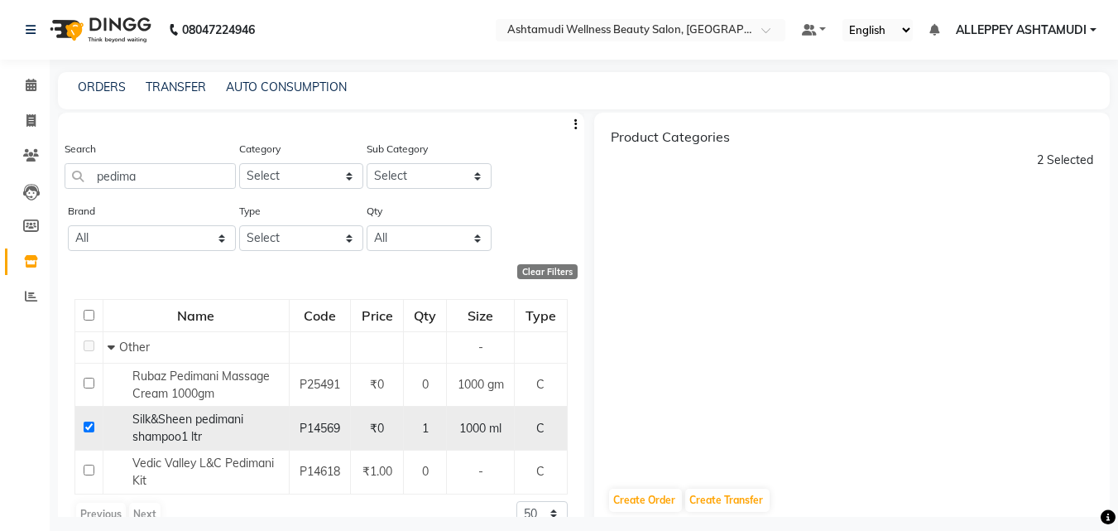
click at [90, 428] on input "checkbox" at bounding box center [89, 426] width 11 height 11
checkbox input "false"
select select
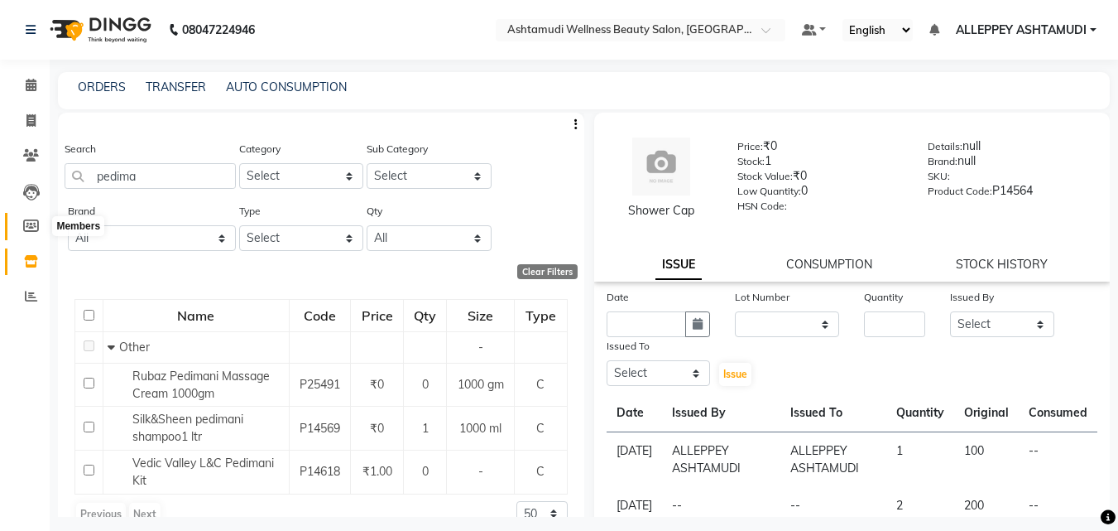
click at [33, 225] on icon at bounding box center [31, 225] width 16 height 12
select select
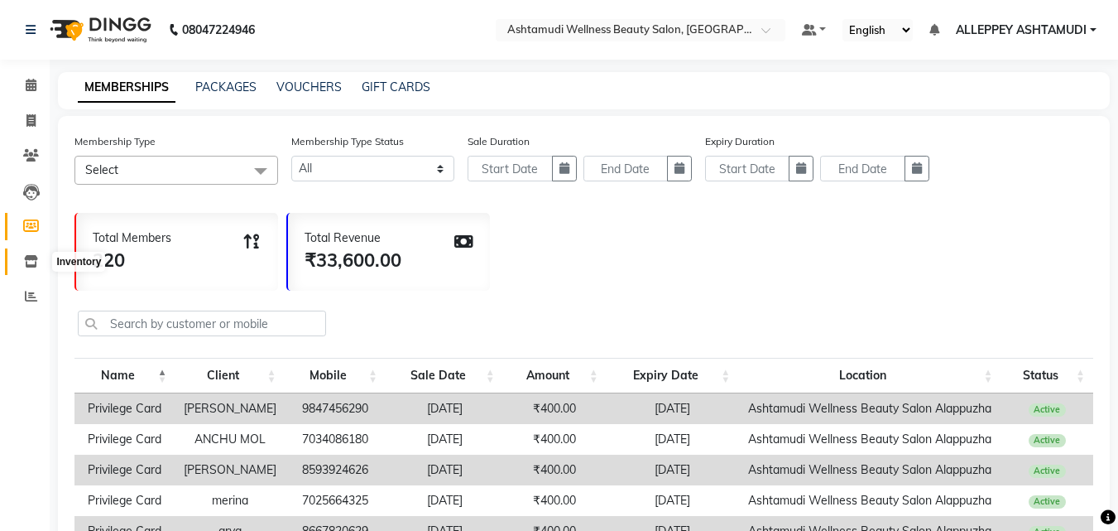
click at [25, 255] on icon at bounding box center [31, 261] width 14 height 12
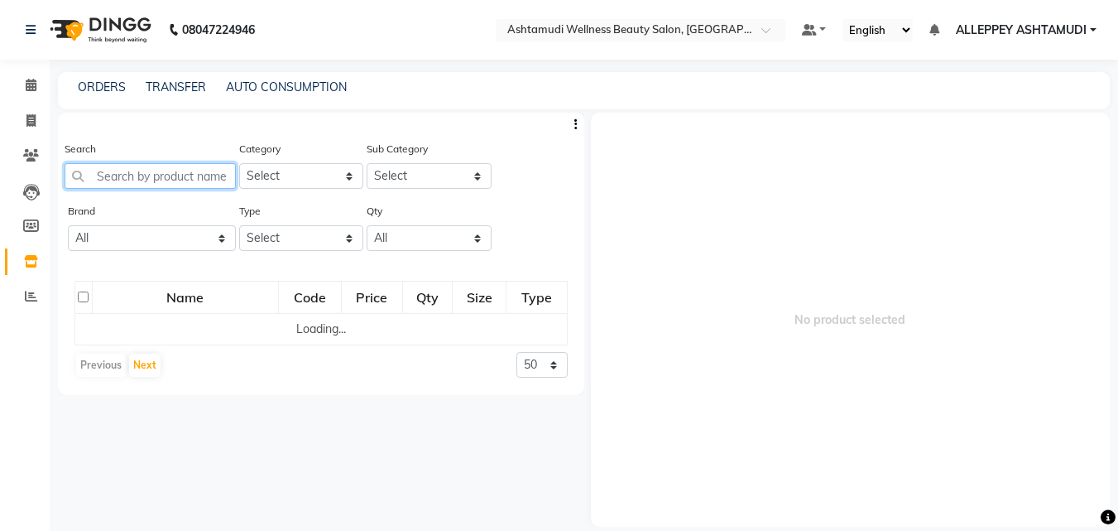
click at [122, 174] on input "text" at bounding box center [150, 176] width 171 height 26
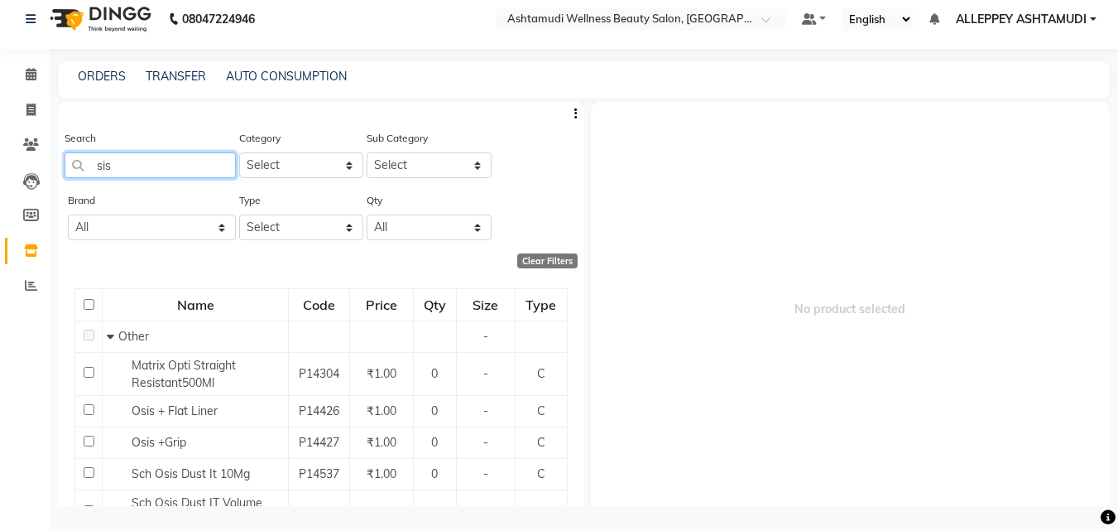
click at [140, 163] on input "sis" at bounding box center [150, 165] width 171 height 26
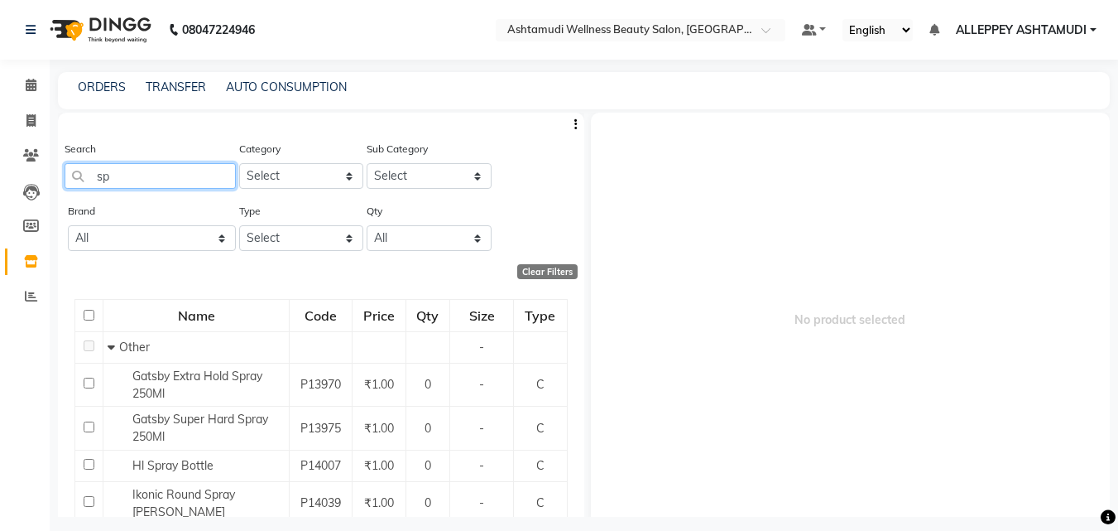
type input "s"
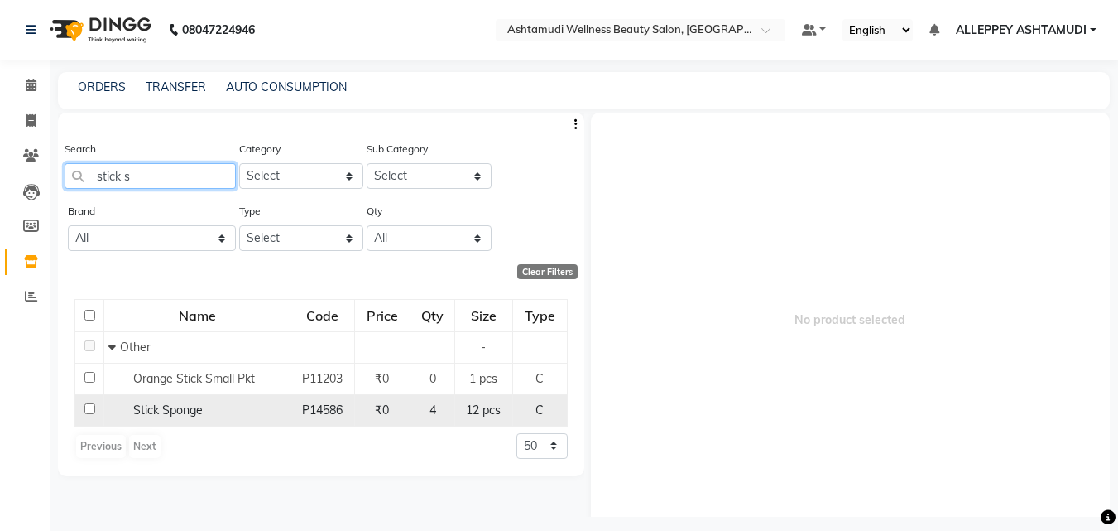
type input "stick s"
click at [88, 407] on input "checkbox" at bounding box center [89, 408] width 11 height 11
checkbox input "true"
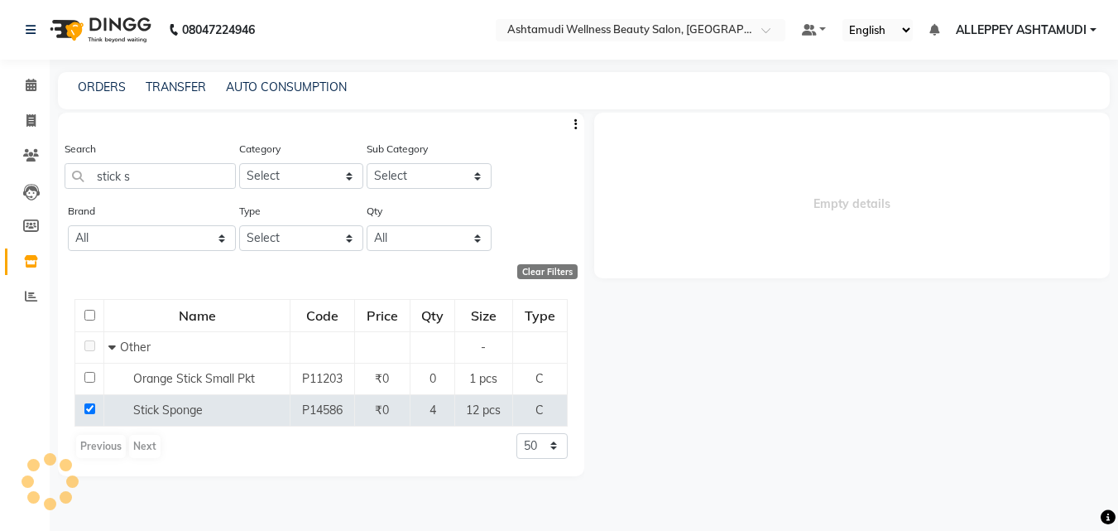
select select
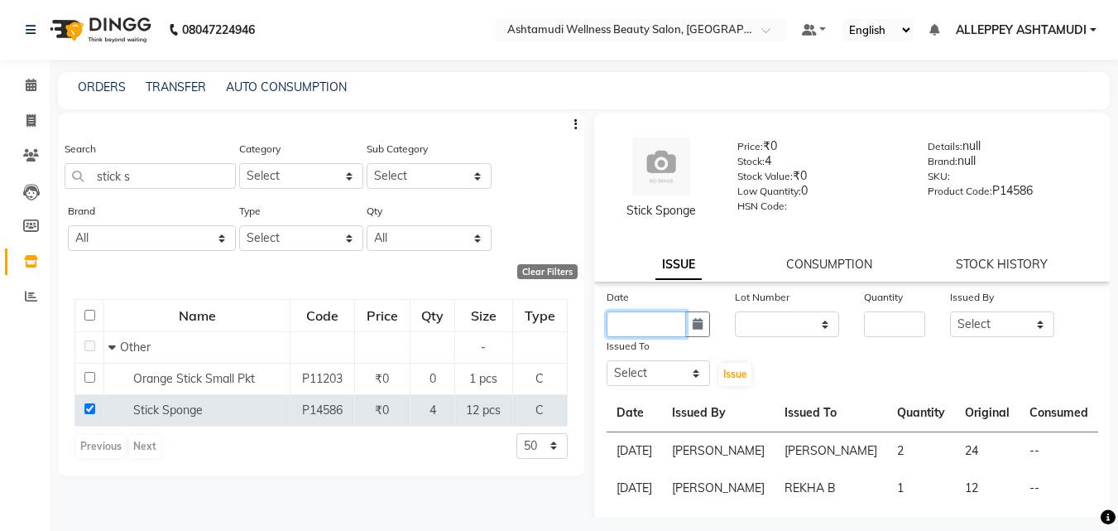
click at [636, 324] on input "text" at bounding box center [647, 324] width 80 height 26
select select "9"
select select "2025"
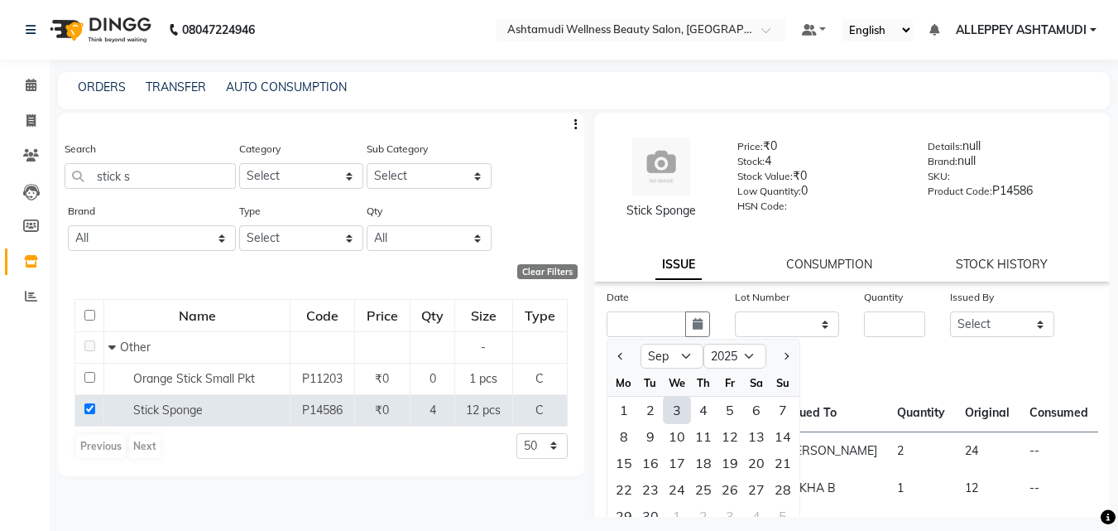
drag, startPoint x: 618, startPoint y: 349, endPoint x: 626, endPoint y: 371, distance: 23.1
click at [618, 352] on button "Previous month" at bounding box center [621, 356] width 14 height 26
select select "8"
click at [695, 464] on div "14" at bounding box center [703, 462] width 26 height 26
type input "14-08-2025"
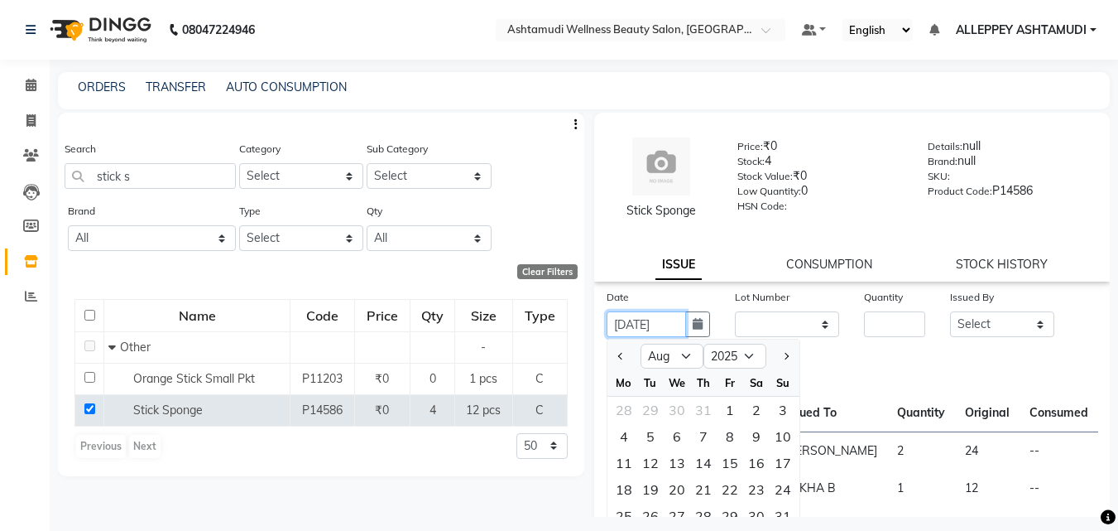
scroll to position [0, 3]
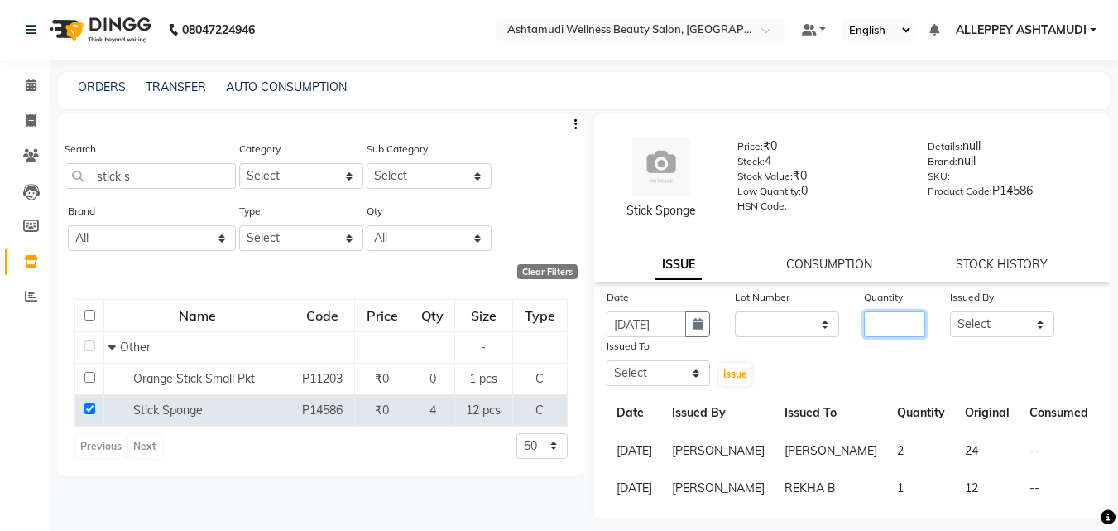
click at [882, 322] on input "number" at bounding box center [894, 324] width 61 height 26
type input "2"
click at [986, 315] on select "Select ALLEPPEY ASHTAMUDI Jyothy REKHA B ROSELIN Soumya Sreedevi" at bounding box center [1002, 324] width 104 height 26
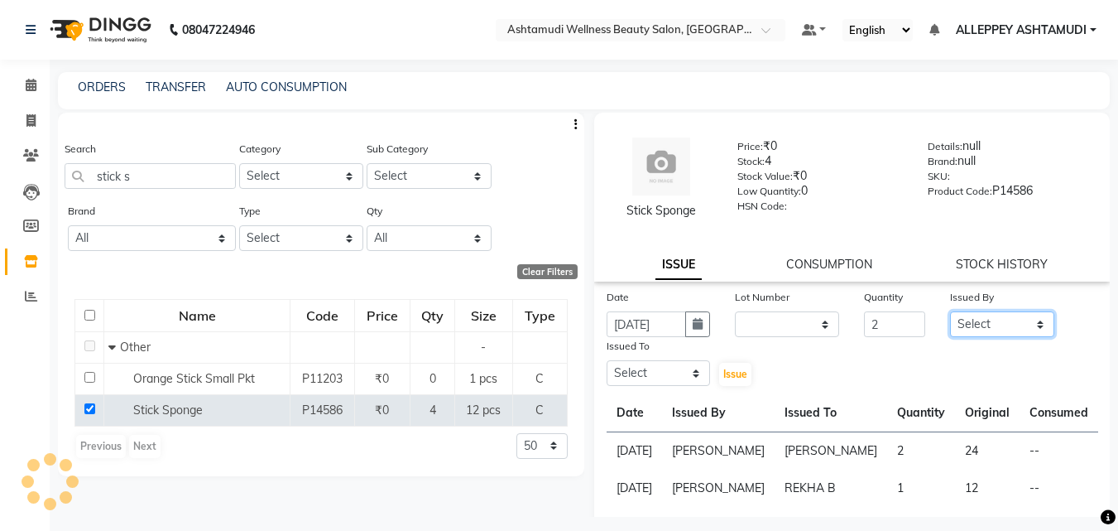
select select "57585"
click at [950, 311] on select "Select ALLEPPEY ASHTAMUDI Jyothy REKHA B ROSELIN Soumya Sreedevi" at bounding box center [1002, 324] width 104 height 26
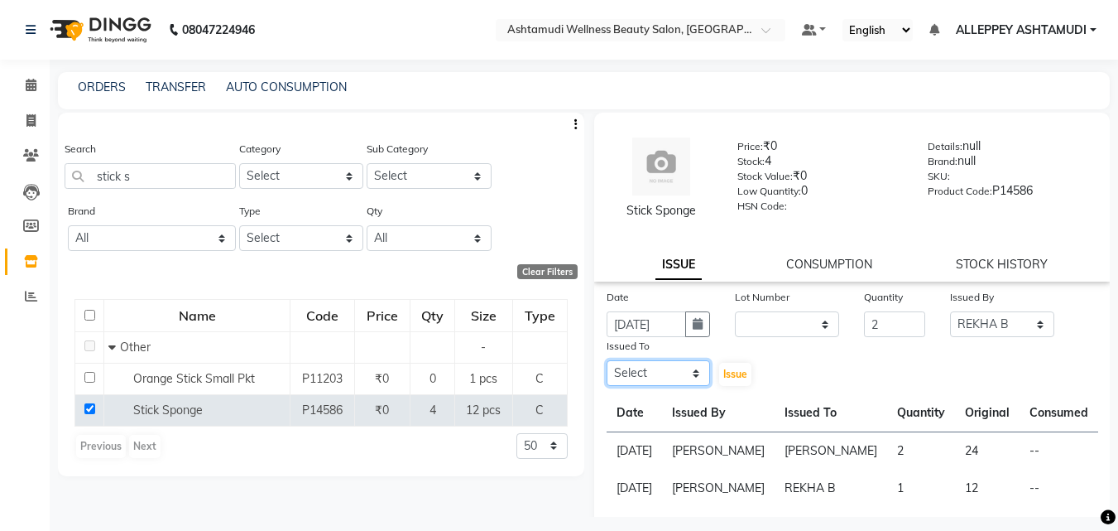
click at [635, 372] on select "Select ALLEPPEY ASHTAMUDI Jyothy REKHA B ROSELIN Soumya Sreedevi" at bounding box center [659, 373] width 104 height 26
select select "76486"
click at [607, 360] on select "Select ALLEPPEY ASHTAMUDI Jyothy REKHA B ROSELIN Soumya Sreedevi" at bounding box center [659, 373] width 104 height 26
click at [735, 369] on span "Issue" at bounding box center [735, 374] width 24 height 12
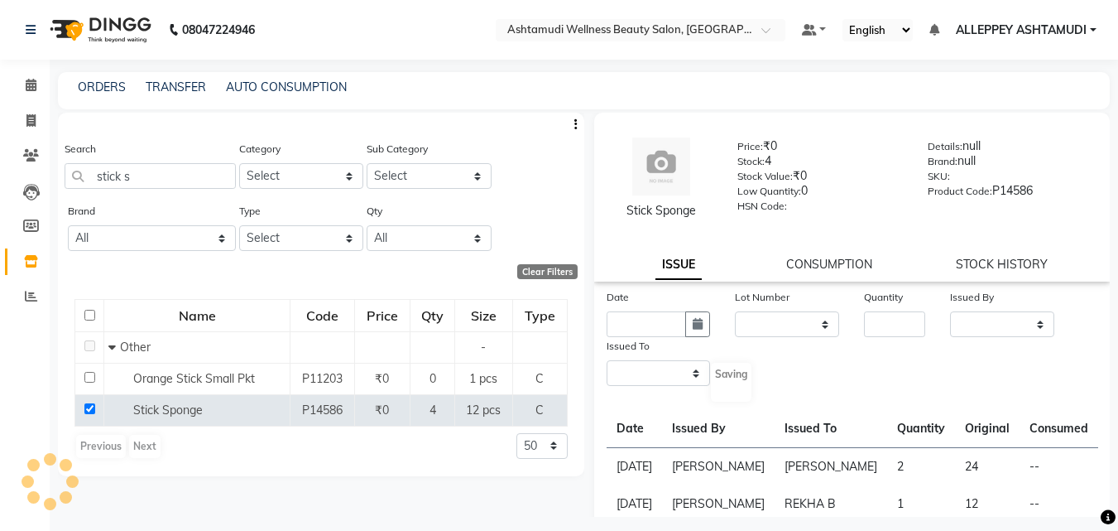
select select
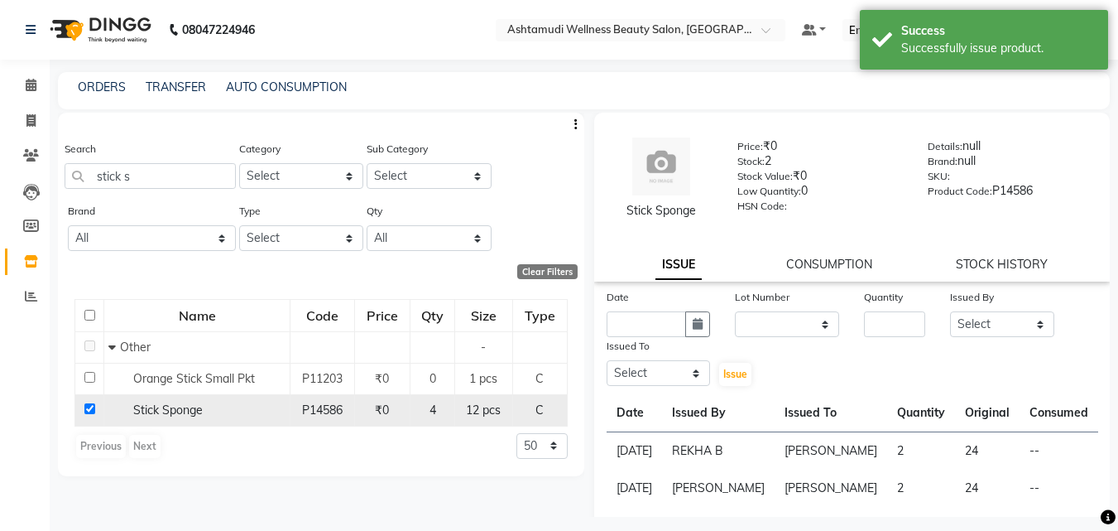
click at [89, 414] on td at bounding box center [89, 409] width 29 height 31
click at [91, 413] on input "checkbox" at bounding box center [89, 408] width 11 height 11
checkbox input "false"
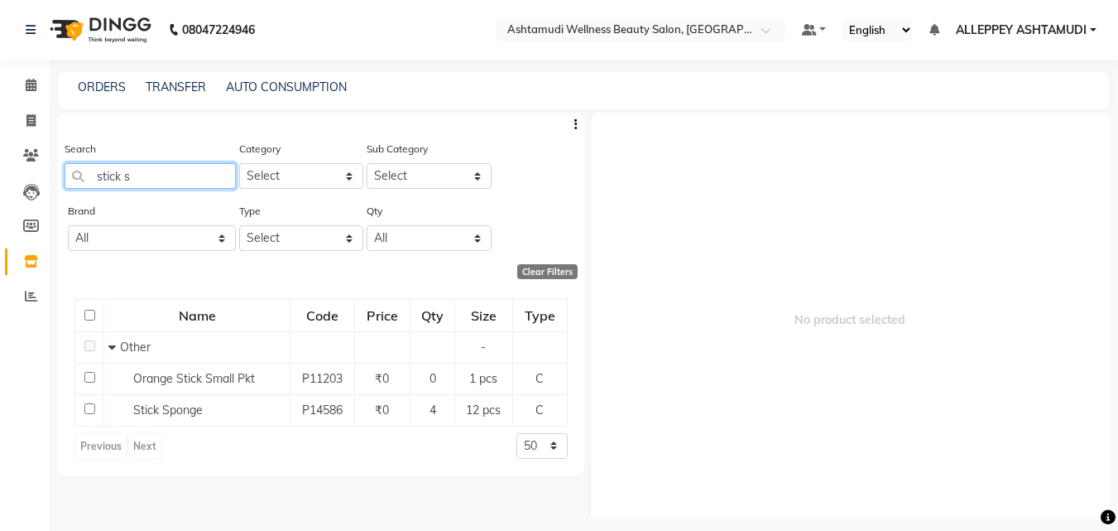
click at [169, 175] on input "stick s" at bounding box center [150, 176] width 171 height 26
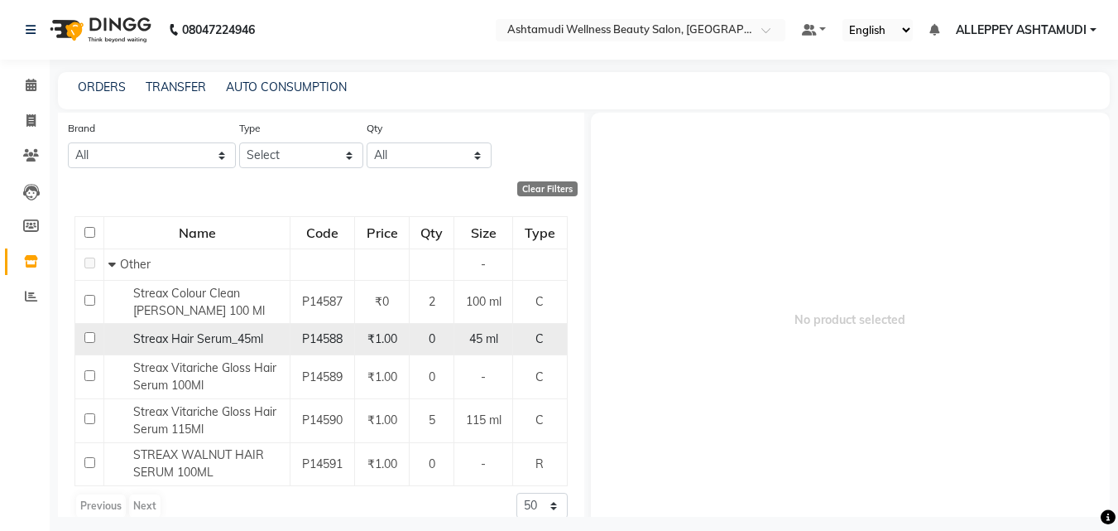
scroll to position [102, 0]
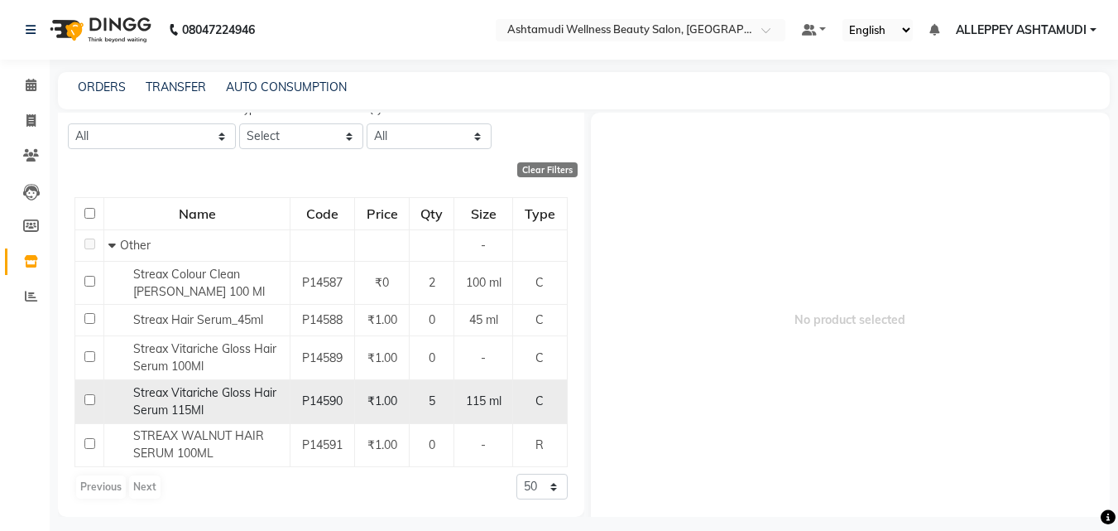
type input "strea"
click at [89, 397] on input "checkbox" at bounding box center [89, 399] width 11 height 11
checkbox input "true"
select select
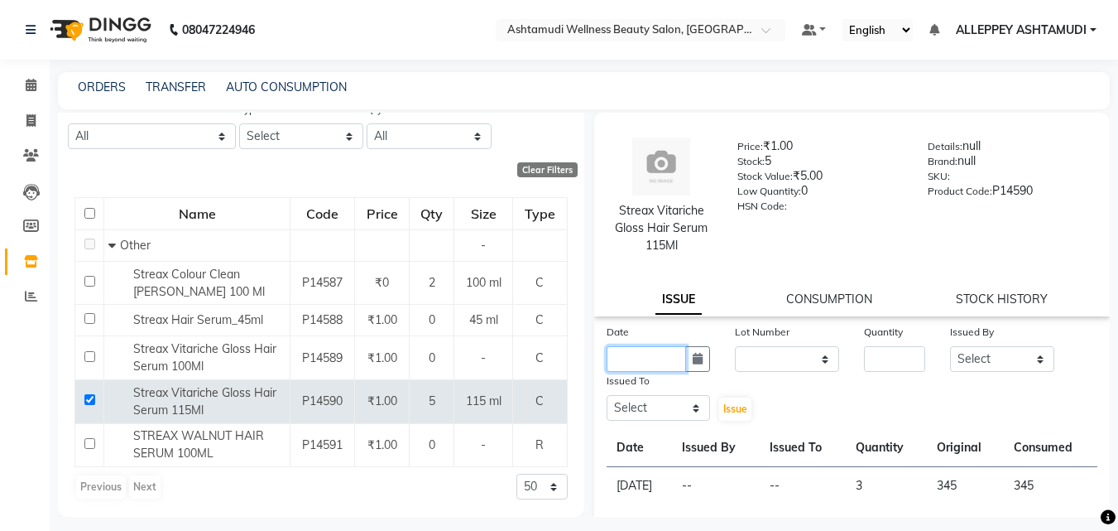
click at [608, 368] on input "text" at bounding box center [647, 359] width 80 height 26
select select "9"
select select "2025"
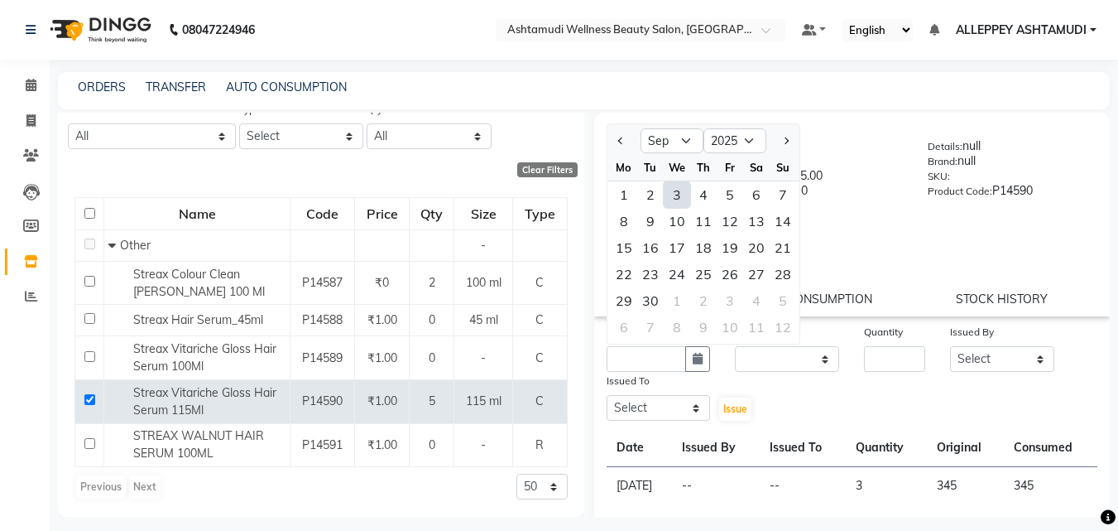
click at [613, 144] on div at bounding box center [624, 140] width 33 height 26
click at [610, 142] on div at bounding box center [624, 140] width 33 height 26
click at [614, 144] on button "Previous month" at bounding box center [621, 140] width 14 height 26
select select "8"
click at [649, 240] on div "12" at bounding box center [650, 247] width 26 height 26
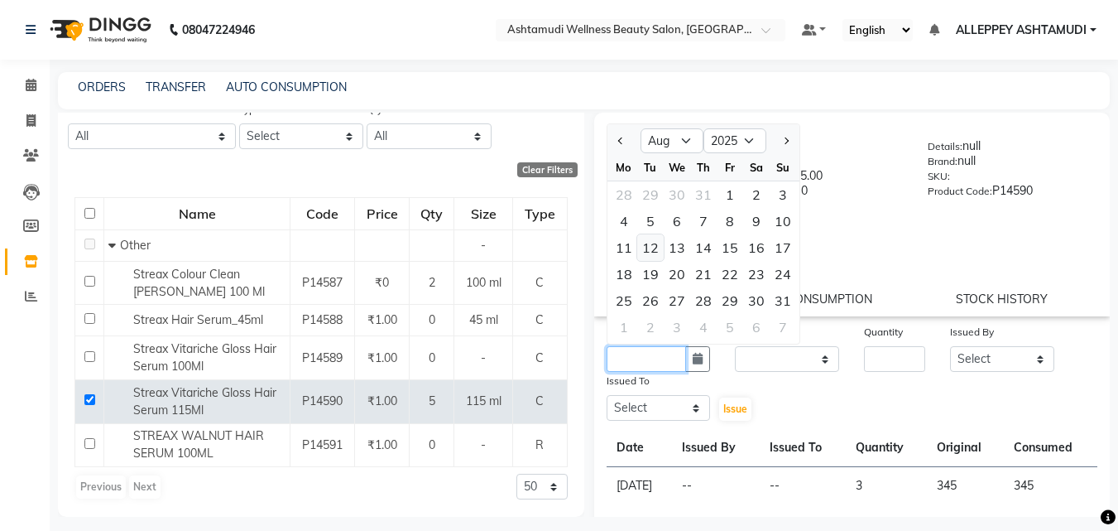
type input "12-08-2025"
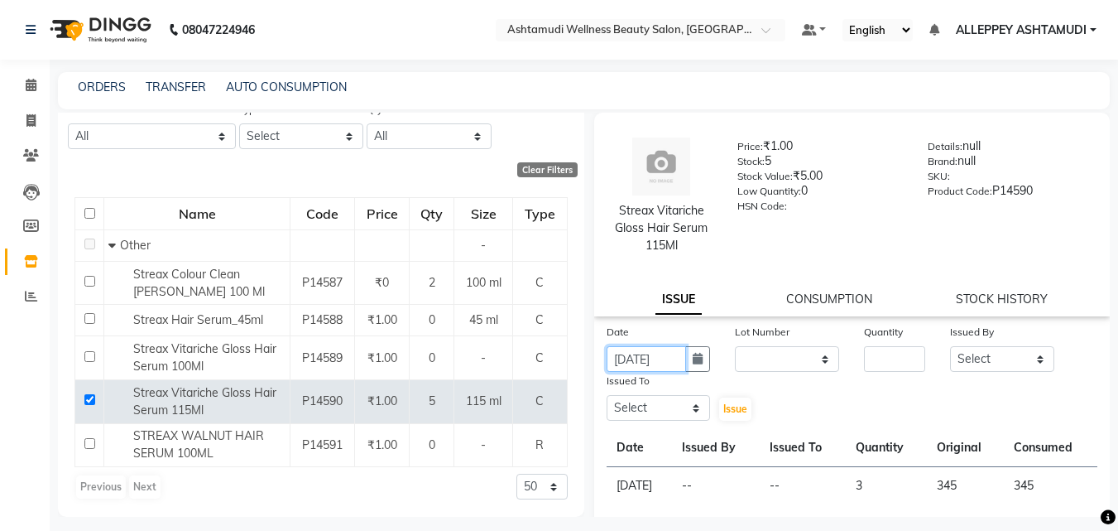
scroll to position [0, 3]
click at [880, 353] on input "number" at bounding box center [894, 359] width 61 height 26
type input "3"
drag, startPoint x: 1000, startPoint y: 355, endPoint x: 983, endPoint y: 370, distance: 22.9
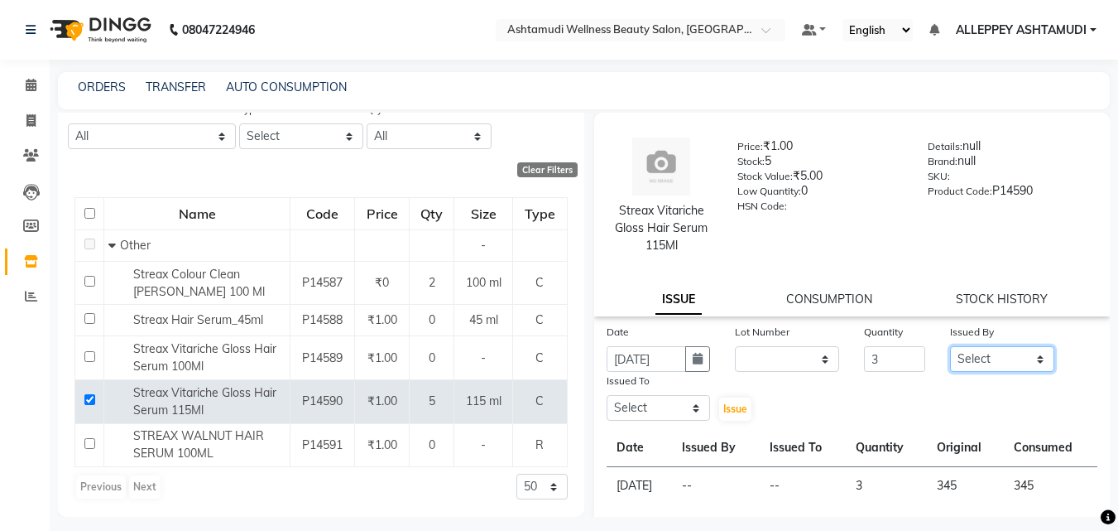
click at [1000, 355] on select "Select ALLEPPEY ASHTAMUDI Jyothy REKHA B ROSELIN Soumya Sreedevi" at bounding box center [1002, 359] width 104 height 26
click at [950, 346] on select "Select ALLEPPEY ASHTAMUDI Jyothy REKHA B ROSELIN Soumya Sreedevi" at bounding box center [1002, 359] width 104 height 26
drag, startPoint x: 964, startPoint y: 351, endPoint x: 964, endPoint y: 360, distance: 9.1
click at [964, 351] on select "Select ALLEPPEY ASHTAMUDI Jyothy REKHA B ROSELIN Soumya Sreedevi" at bounding box center [1002, 359] width 104 height 26
select select "57585"
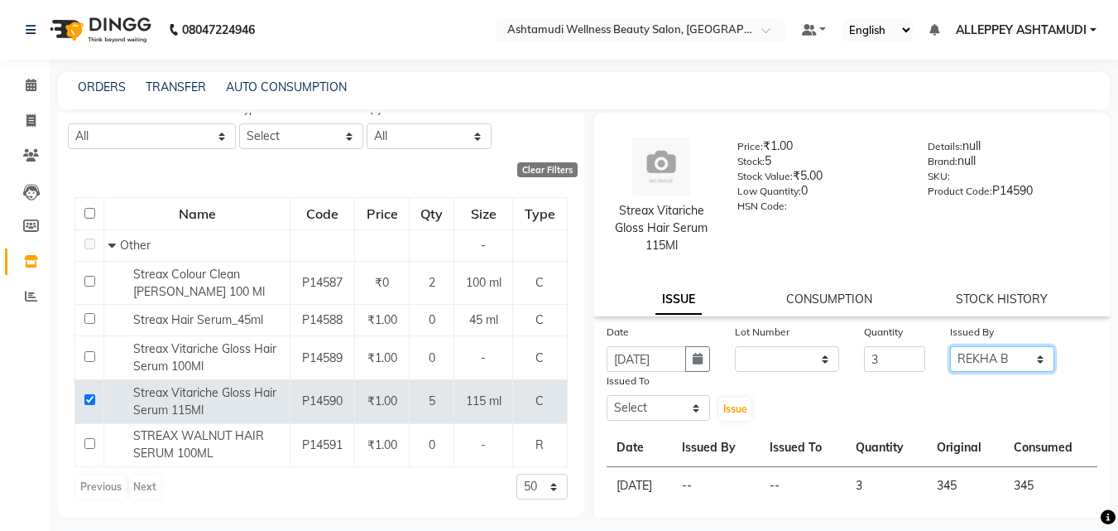
click at [950, 346] on select "Select ALLEPPEY ASHTAMUDI Jyothy REKHA B ROSELIN Soumya Sreedevi" at bounding box center [1002, 359] width 104 height 26
click at [665, 400] on select "Select ALLEPPEY ASHTAMUDI Jyothy REKHA B ROSELIN Soumya Sreedevi" at bounding box center [659, 408] width 104 height 26
select select "80964"
click at [607, 395] on select "Select ALLEPPEY ASHTAMUDI Jyothy REKHA B ROSELIN Soumya Sreedevi" at bounding box center [659, 408] width 104 height 26
click at [728, 408] on span "Issue" at bounding box center [735, 408] width 24 height 12
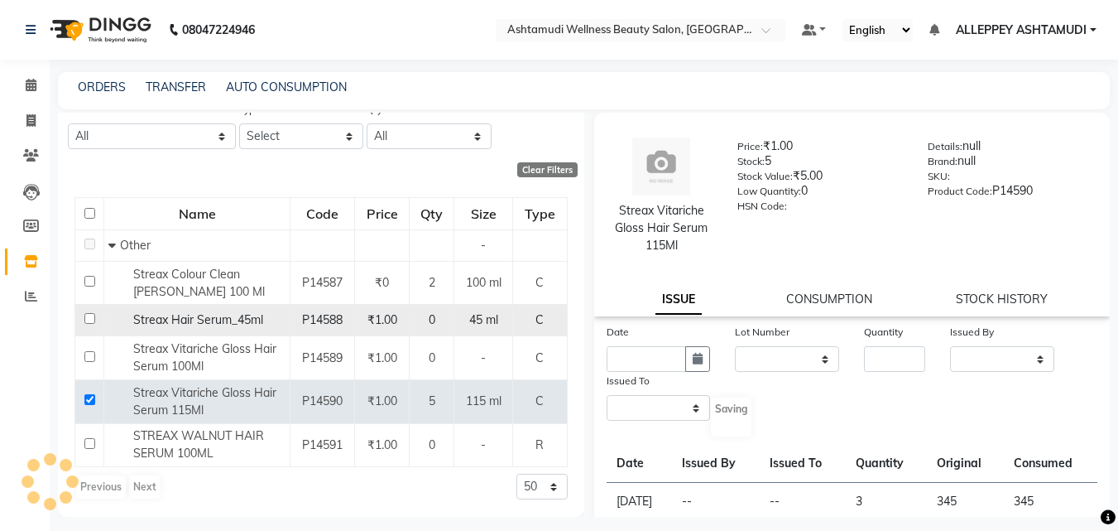
select select
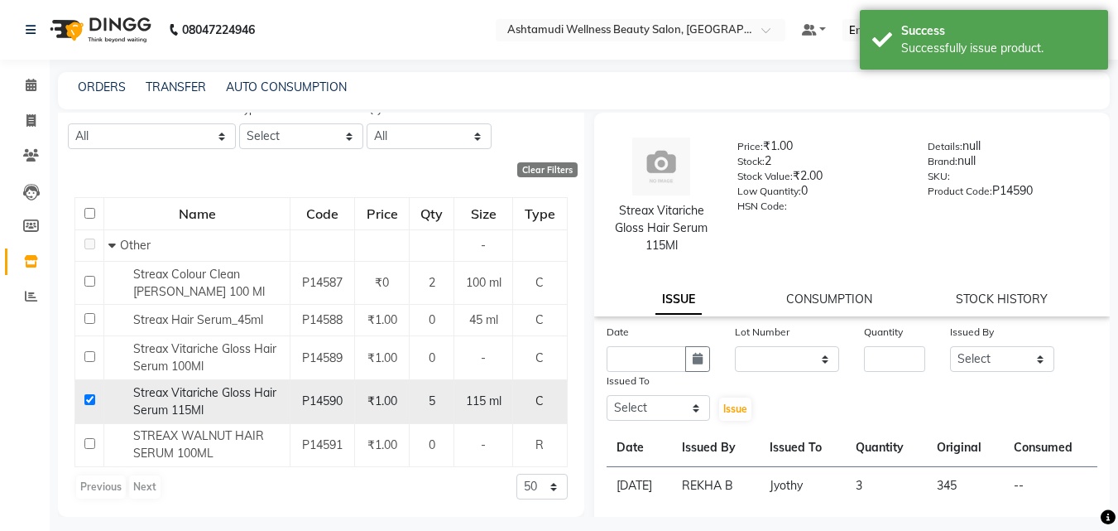
click at [88, 398] on input "checkbox" at bounding box center [89, 399] width 11 height 11
checkbox input "false"
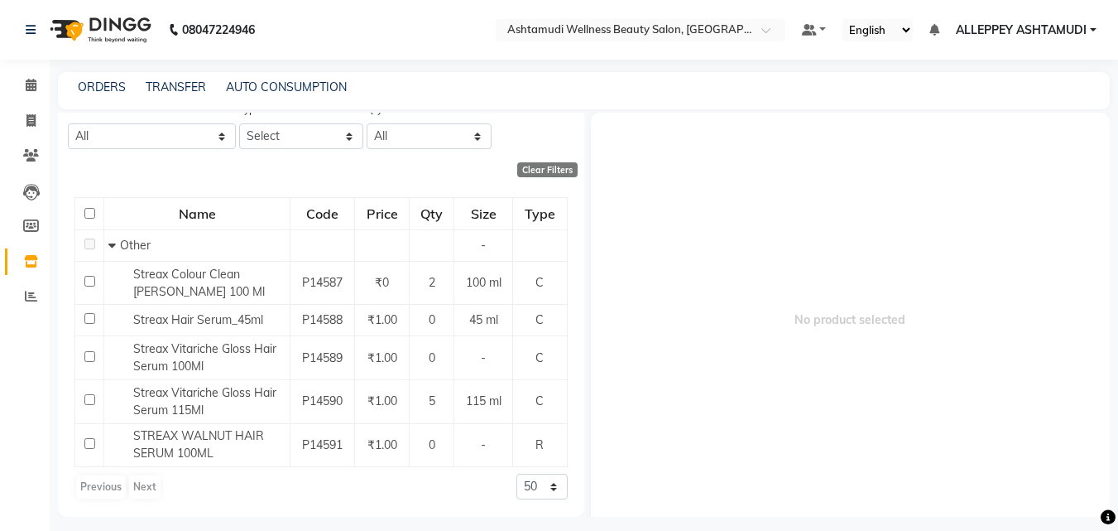
click at [176, 119] on div "Brand All Null" at bounding box center [152, 124] width 168 height 49
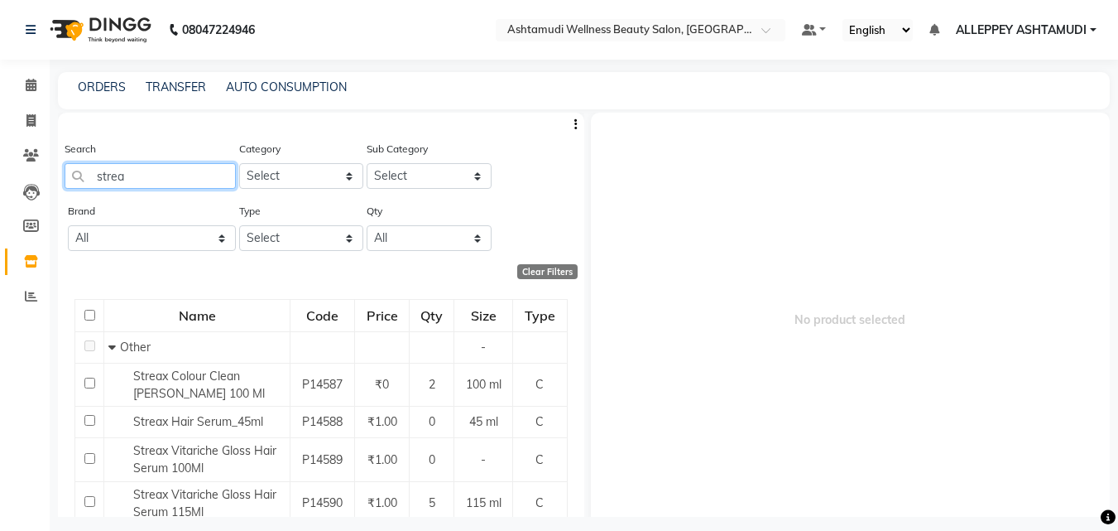
click at [168, 173] on input "strea" at bounding box center [150, 176] width 171 height 26
type input "s"
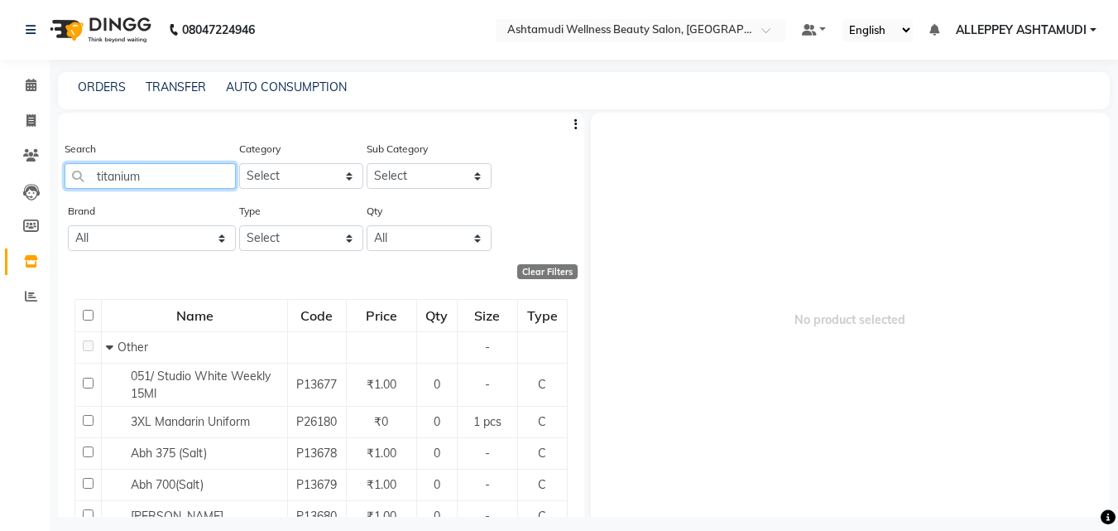
type input "titanium"
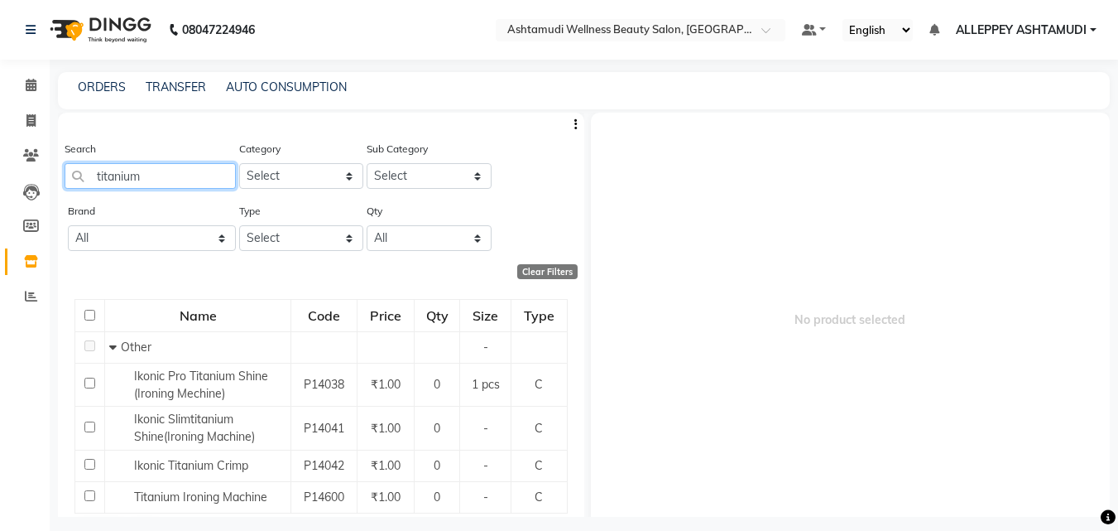
drag, startPoint x: 178, startPoint y: 166, endPoint x: 5, endPoint y: 171, distance: 173.1
click at [38, 176] on app-home "08047224946 Select Location × Ashtamudi Wellness Beauty Salon, Alappuzha Defaul…" at bounding box center [559, 270] width 1118 height 541
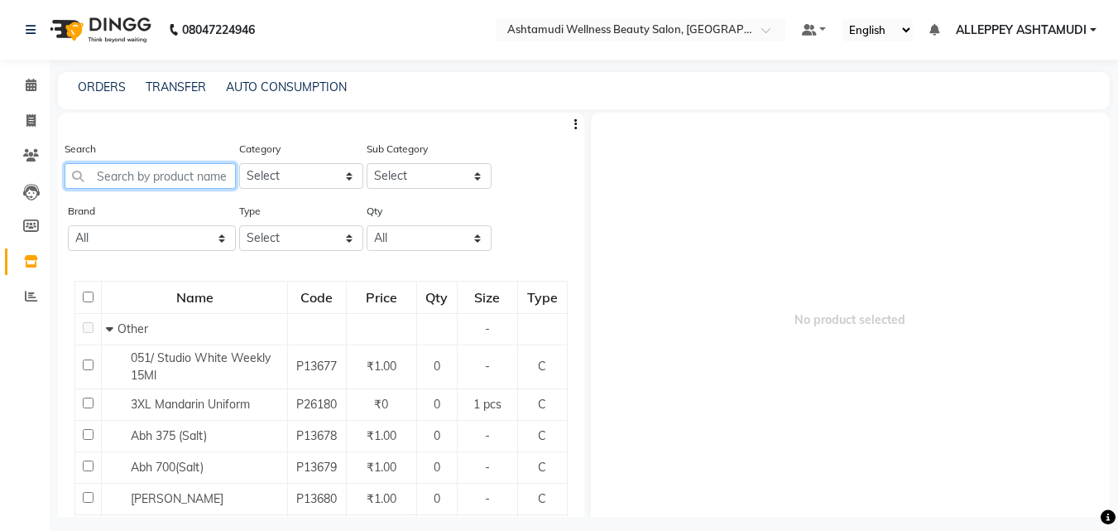
click at [117, 175] on input "text" at bounding box center [150, 176] width 171 height 26
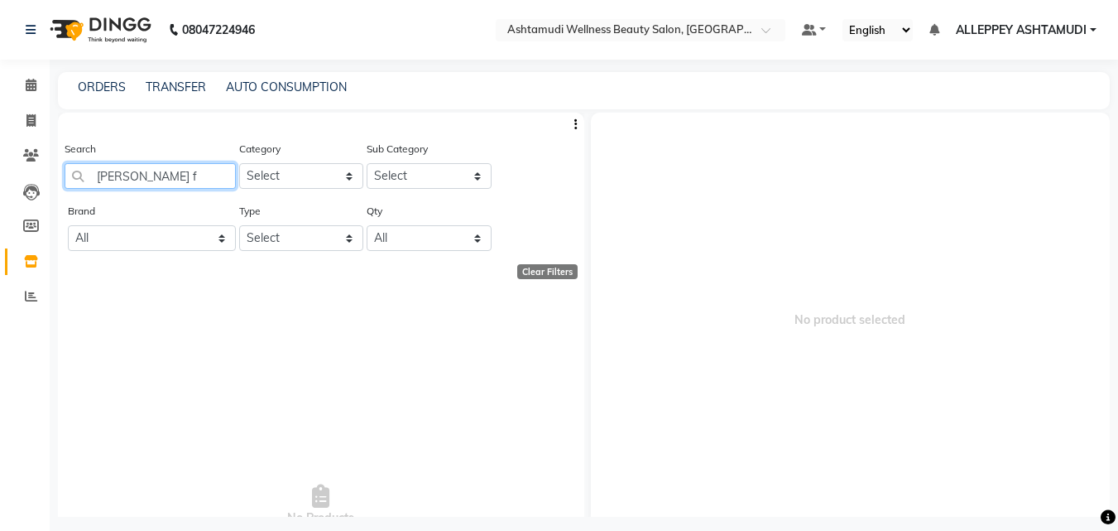
type input "vega"
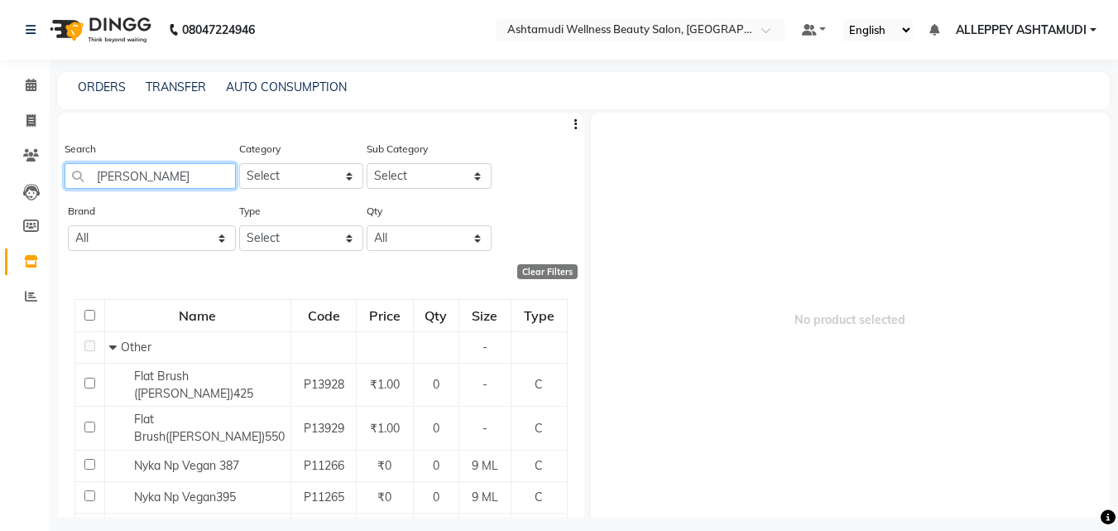
drag, startPoint x: 147, startPoint y: 171, endPoint x: 58, endPoint y: 174, distance: 88.6
click at [58, 174] on div "Search vega Category Select Hair Skin Makeup Personal Care Appliances Beard Wax…" at bounding box center [321, 171] width 526 height 62
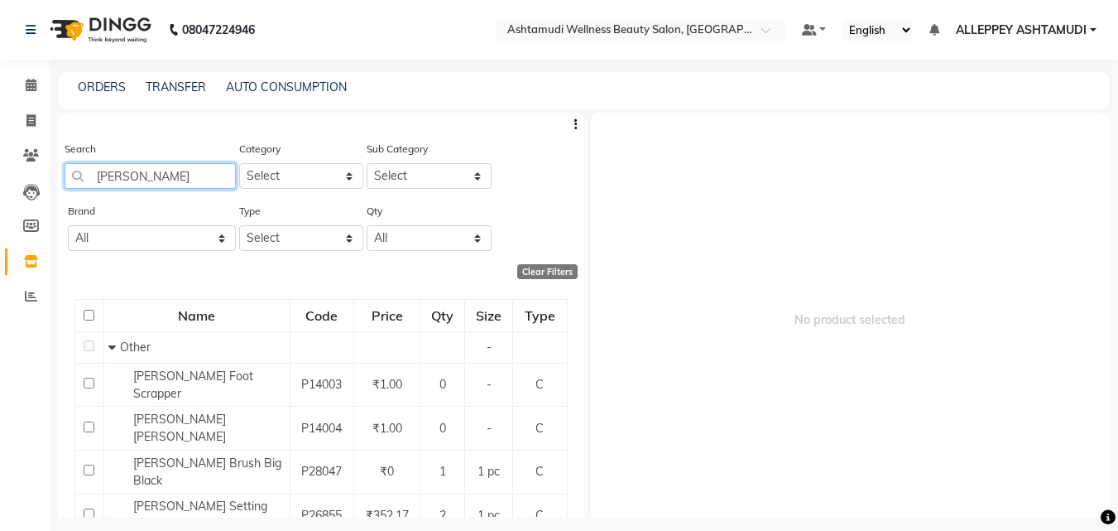
type input "hector"
drag, startPoint x: 170, startPoint y: 185, endPoint x: 19, endPoint y: 175, distance: 151.0
click at [20, 175] on app-home "08047224946 Select Location × Ashtamudi Wellness Beauty Salon, Alappuzha Defaul…" at bounding box center [559, 270] width 1118 height 541
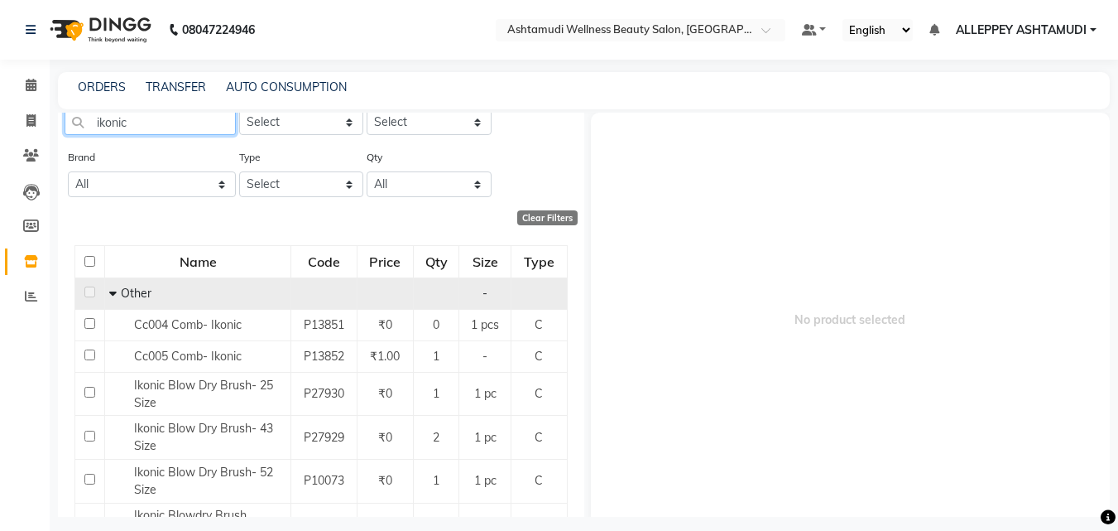
scroll to position [83, 0]
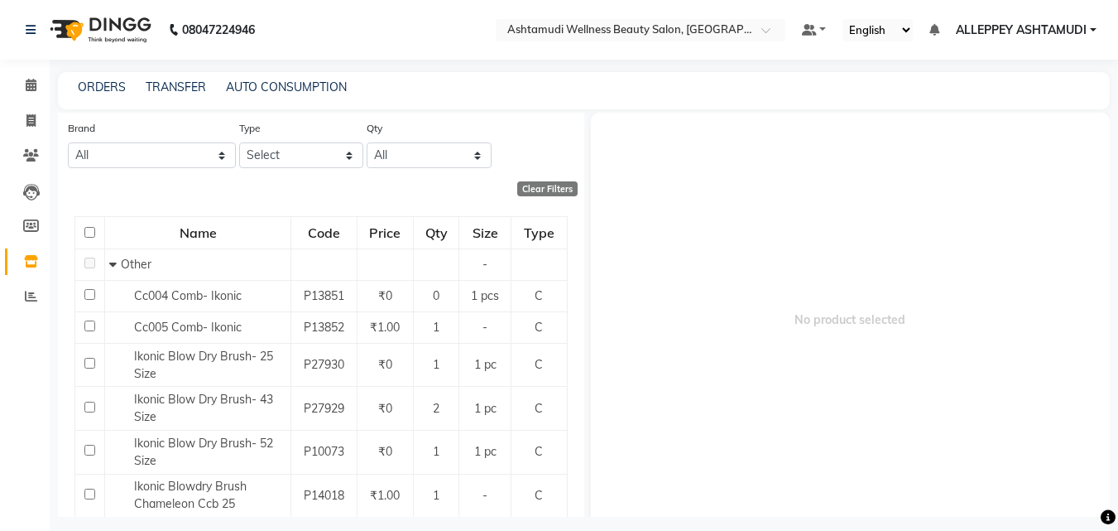
type input "ikonic"
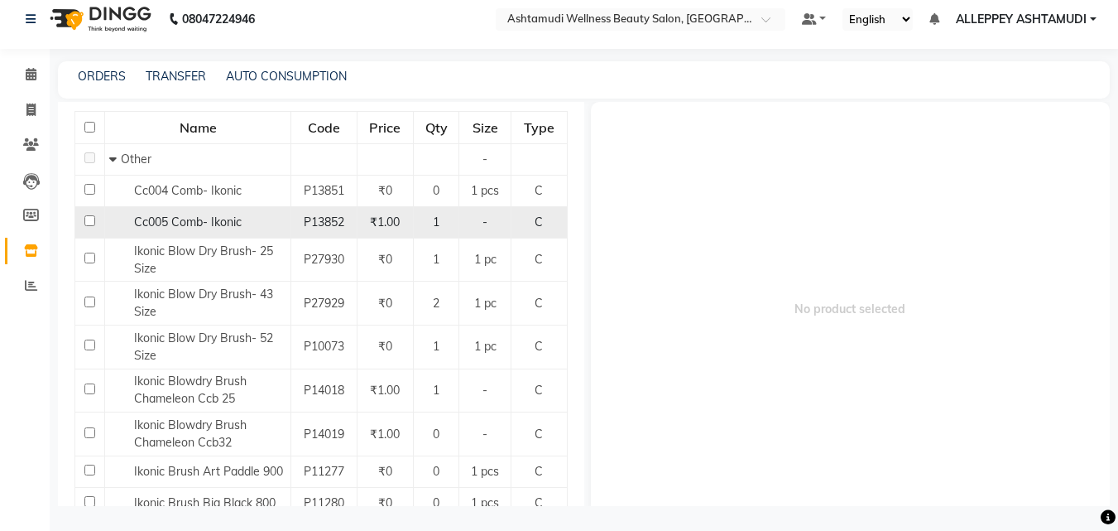
scroll to position [0, 0]
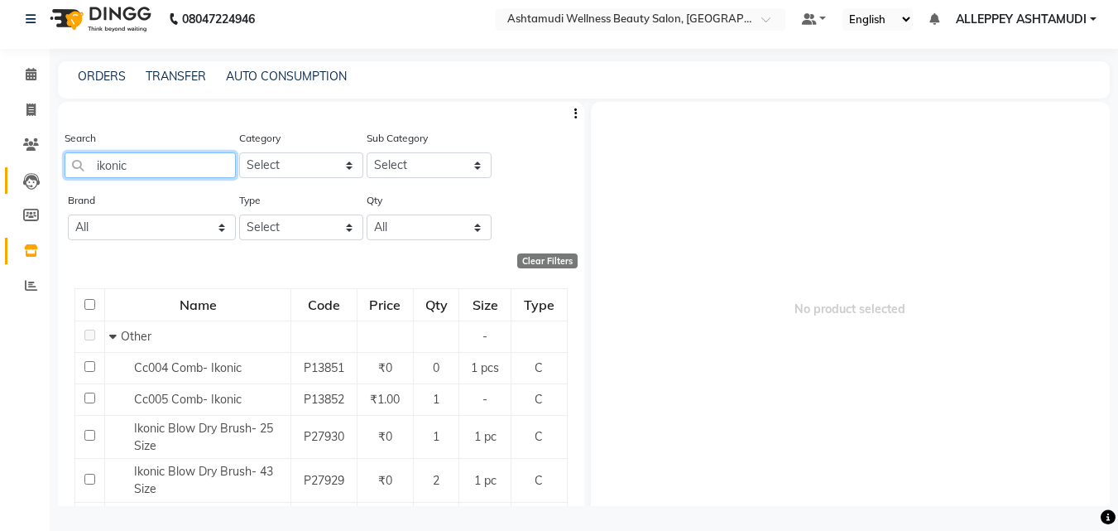
drag, startPoint x: 168, startPoint y: 171, endPoint x: 32, endPoint y: 186, distance: 136.6
click at [32, 186] on app-home "08047224946 Select Location × Ashtamudi Wellness Beauty Salon, Alappuzha Defaul…" at bounding box center [559, 259] width 1118 height 541
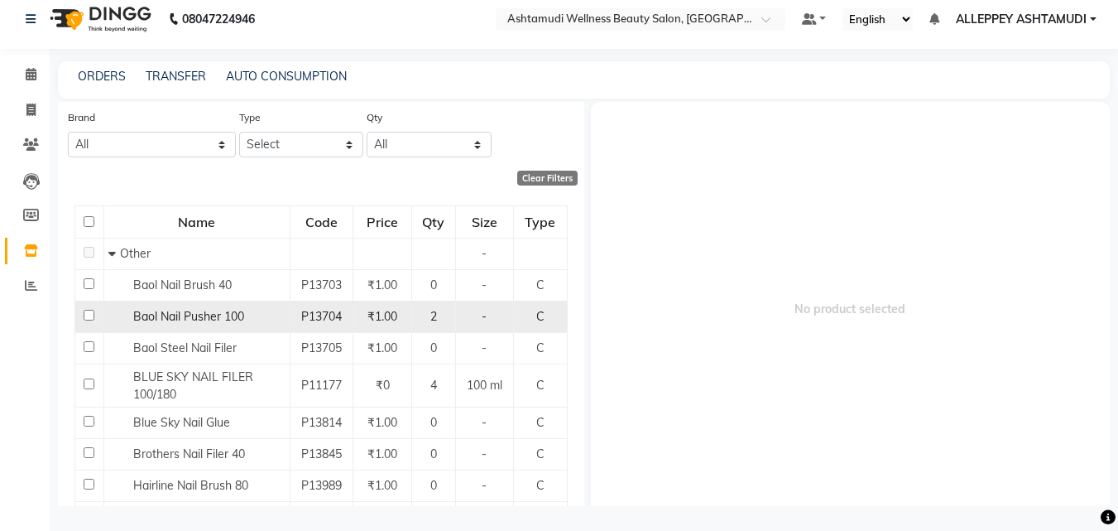
scroll to position [248, 0]
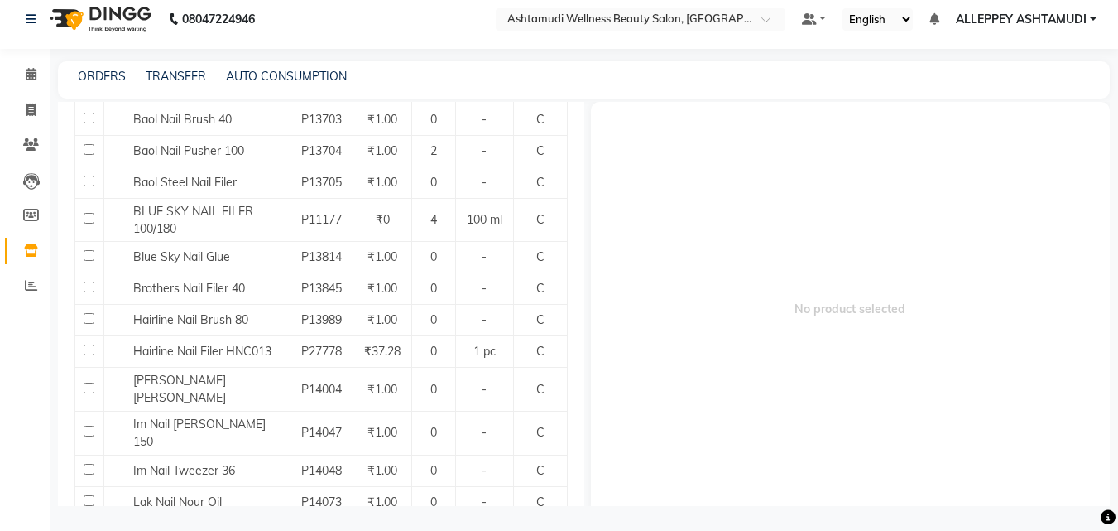
type input "nail"
